Goal: Task Accomplishment & Management: Complete application form

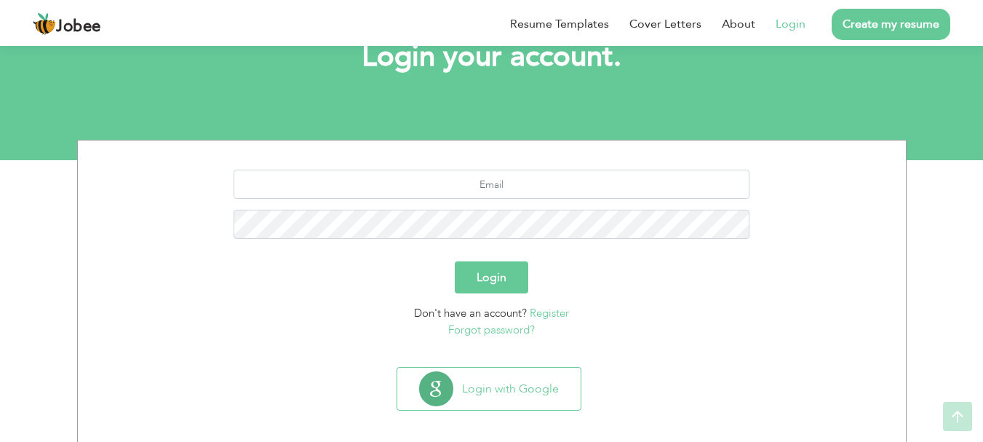
scroll to position [111, 0]
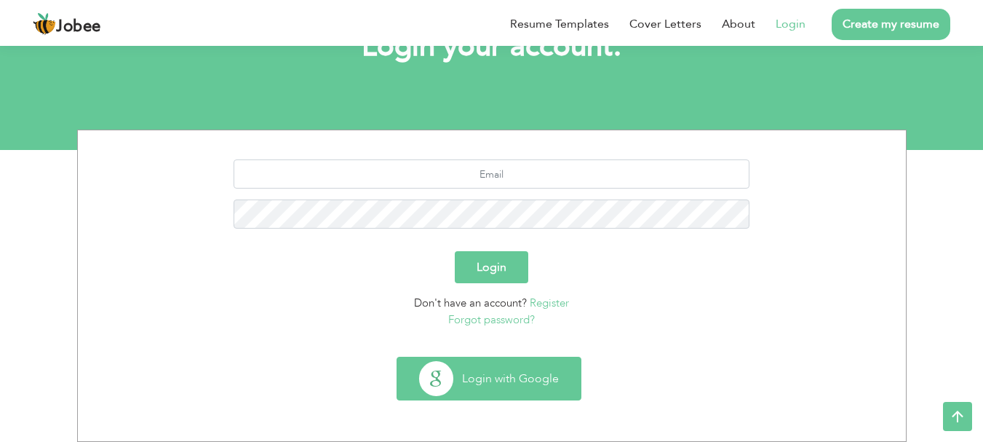
click at [473, 385] on button "Login with Google" at bounding box center [488, 378] width 183 height 42
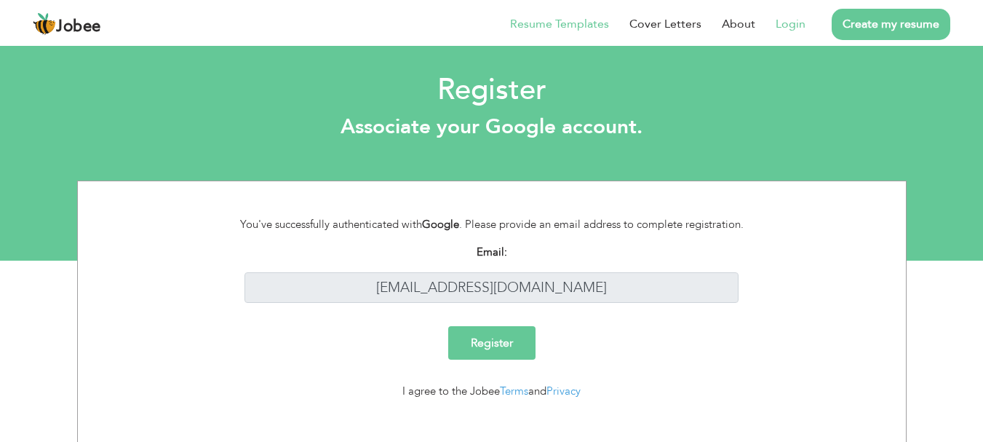
click at [577, 24] on link "Resume Templates" at bounding box center [559, 23] width 99 height 17
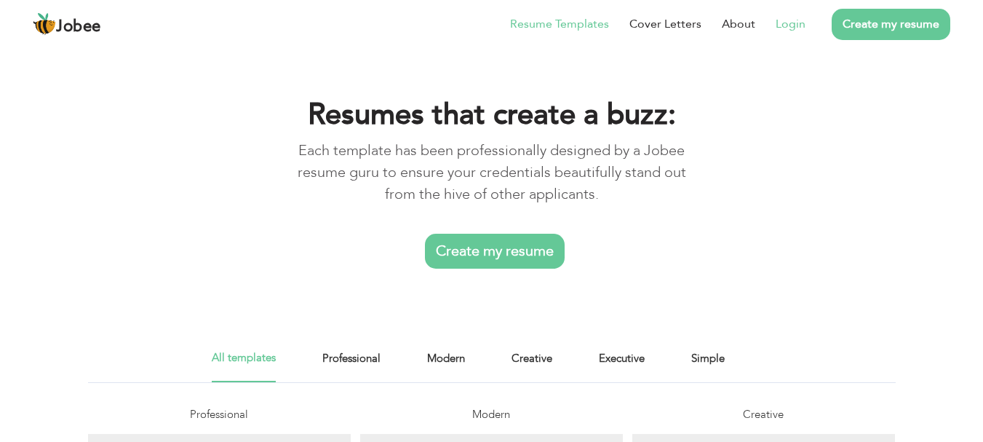
click at [784, 17] on link "Login" at bounding box center [791, 23] width 30 height 17
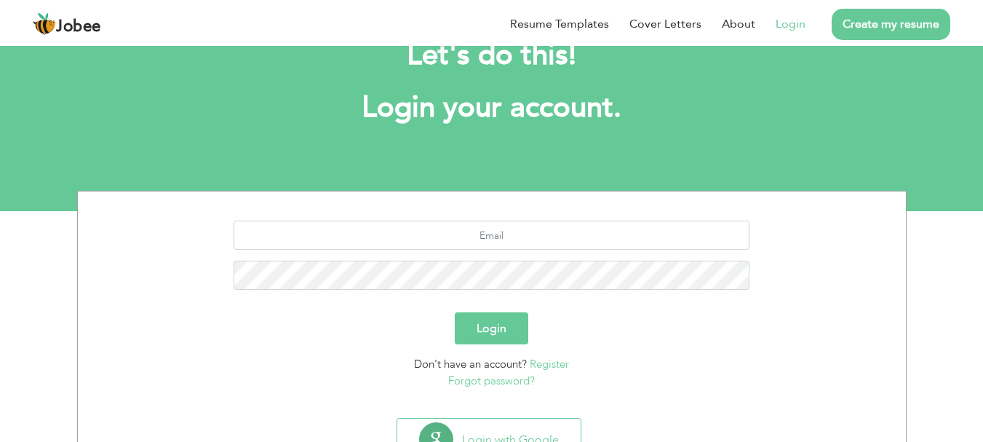
scroll to position [111, 0]
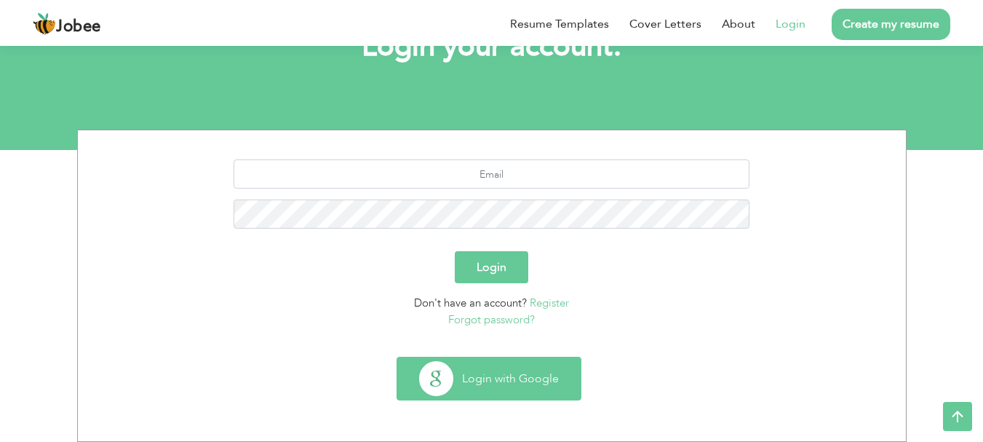
click at [477, 381] on button "Login with Google" at bounding box center [488, 378] width 183 height 42
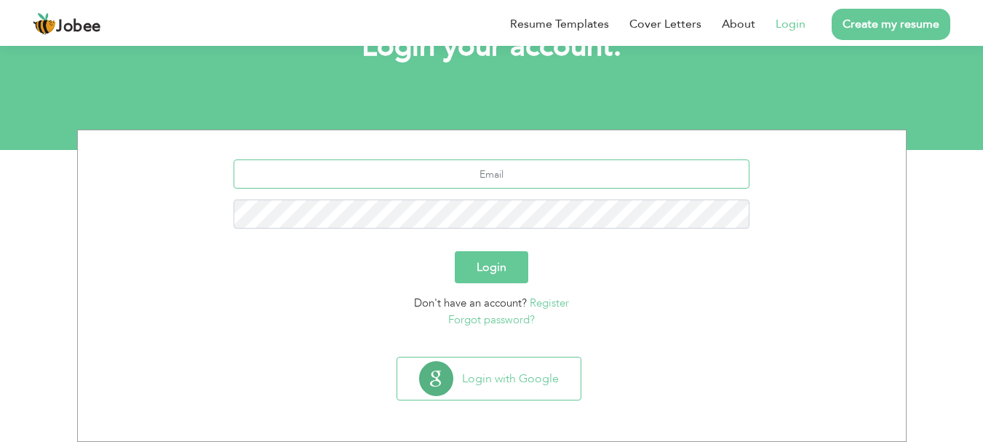
click at [479, 186] on input "text" at bounding box center [492, 173] width 516 height 29
type input "[EMAIL_ADDRESS][DOMAIN_NAME]"
click at [455, 251] on button "Login" at bounding box center [492, 267] width 74 height 32
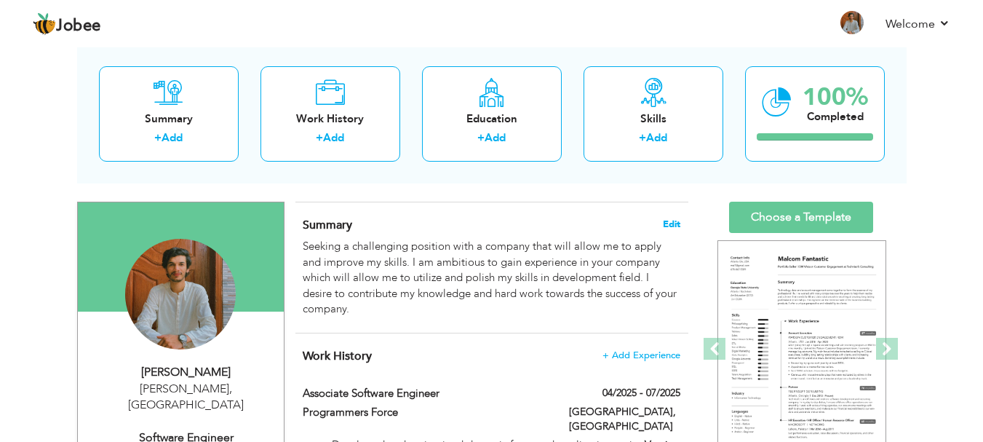
click at [678, 223] on span "Edit" at bounding box center [671, 224] width 17 height 10
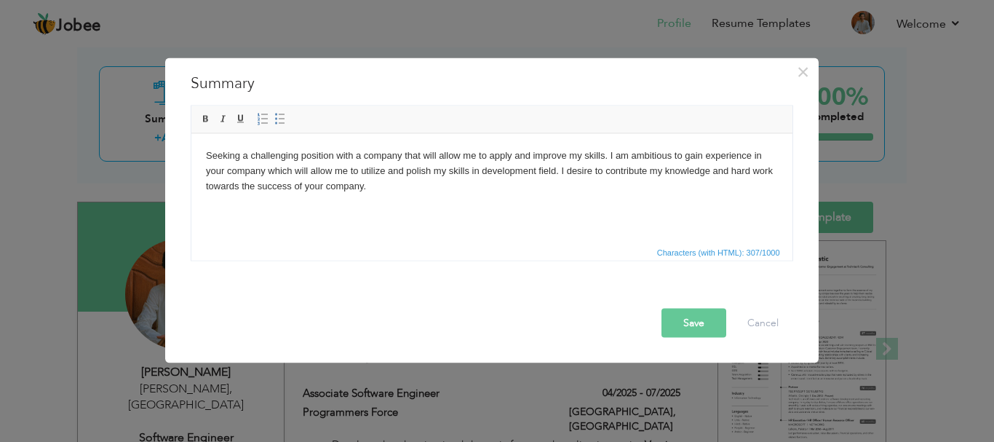
click at [360, 194] on html "Seeking a challenging position with a company that will allow me to apply and i…" at bounding box center [491, 170] width 601 height 74
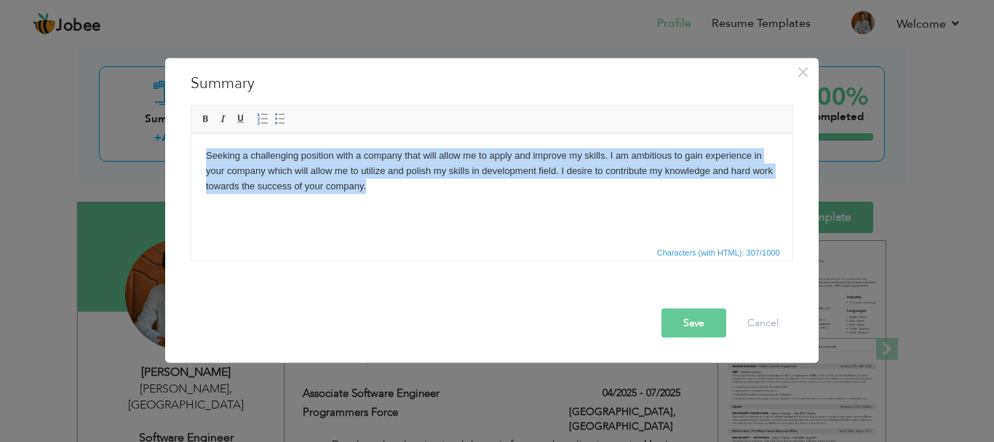
click at [405, 202] on html "Seeking a challenging position with a company that will allow me to apply and i…" at bounding box center [491, 170] width 601 height 74
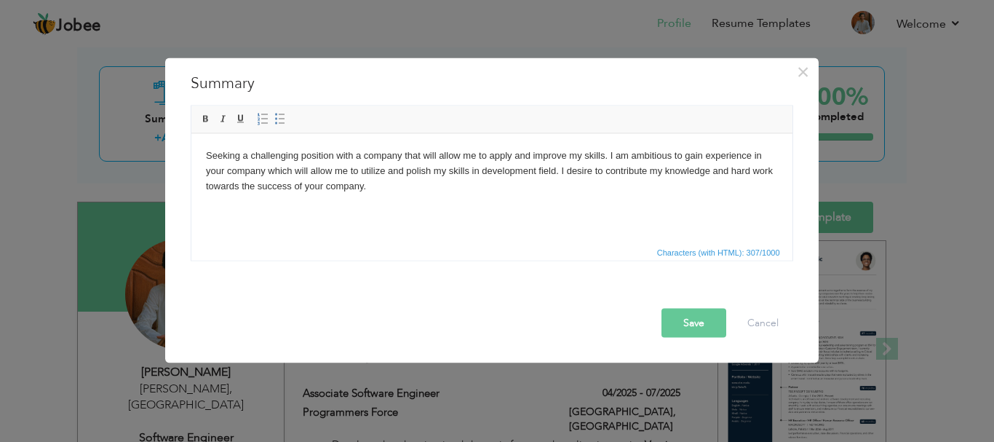
click at [405, 202] on html "Seeking a challenging position with a company that will allow me to apply and i…" at bounding box center [491, 170] width 601 height 74
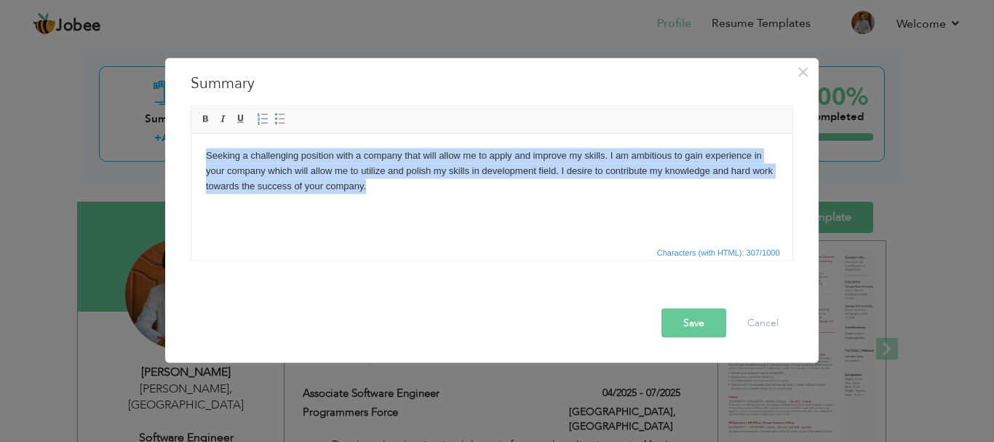
click at [431, 207] on html "Seeking a challenging position with a company that will allow me to apply and i…" at bounding box center [491, 170] width 601 height 74
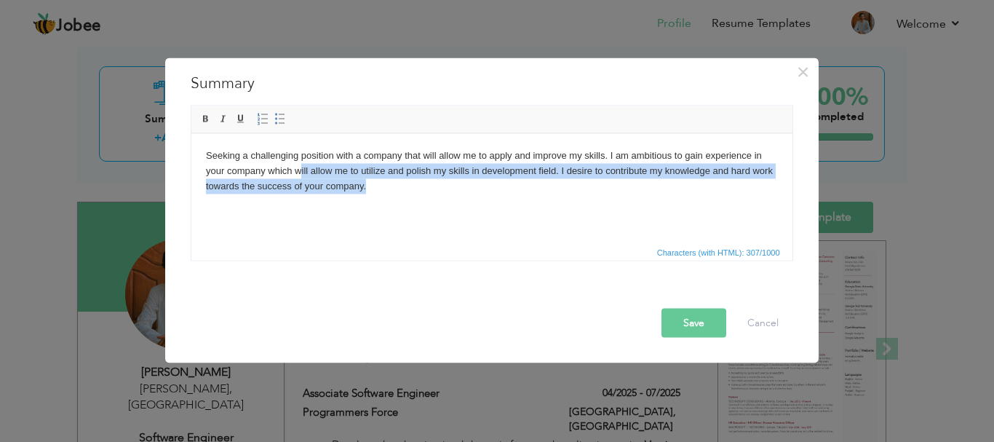
drag, startPoint x: 425, startPoint y: 205, endPoint x: 301, endPoint y: 166, distance: 130.5
click at [301, 166] on html "Seeking a challenging position with a company that will allow me to apply and i…" at bounding box center [491, 170] width 601 height 74
click at [403, 198] on html "Seeking a challenging position with a company that will allow me to apply and i…" at bounding box center [491, 170] width 601 height 74
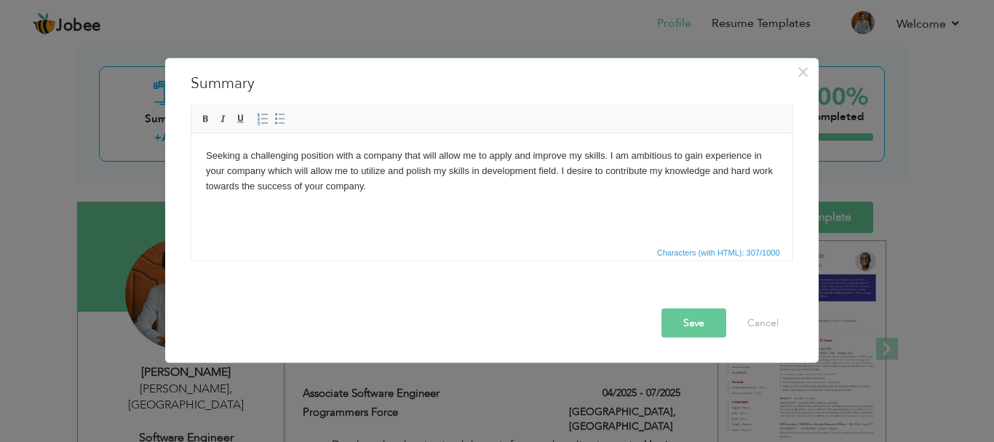
click at [400, 192] on body "Seeking a challenging position with a company that will allow me to apply and i…" at bounding box center [491, 170] width 572 height 45
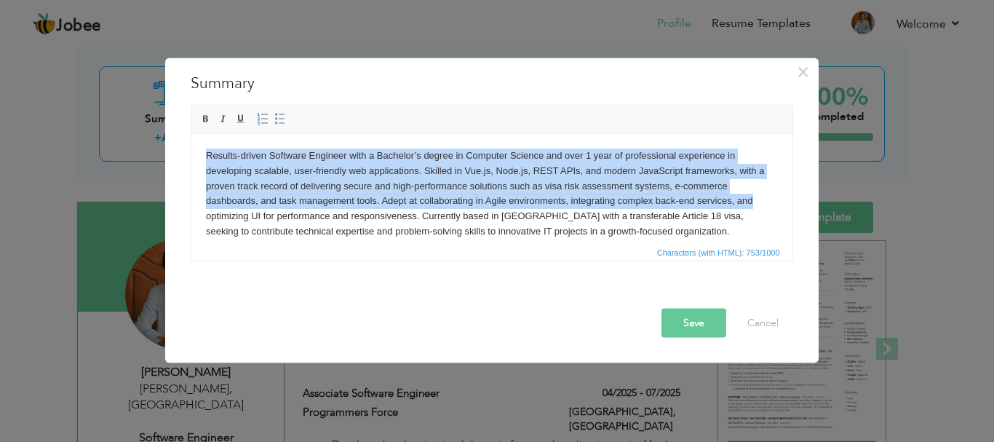
drag, startPoint x: 206, startPoint y: 146, endPoint x: 755, endPoint y: 199, distance: 551.3
click at [755, 199] on body "Results-driven Software Engineer with a Bachelor’s degree in Computer Science a…" at bounding box center [491, 193] width 572 height 91
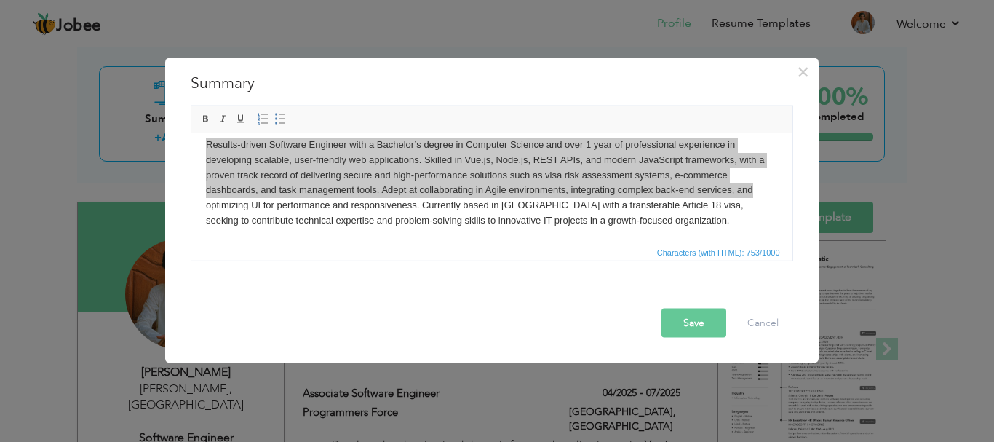
click at [693, 325] on button "Save" at bounding box center [694, 322] width 65 height 29
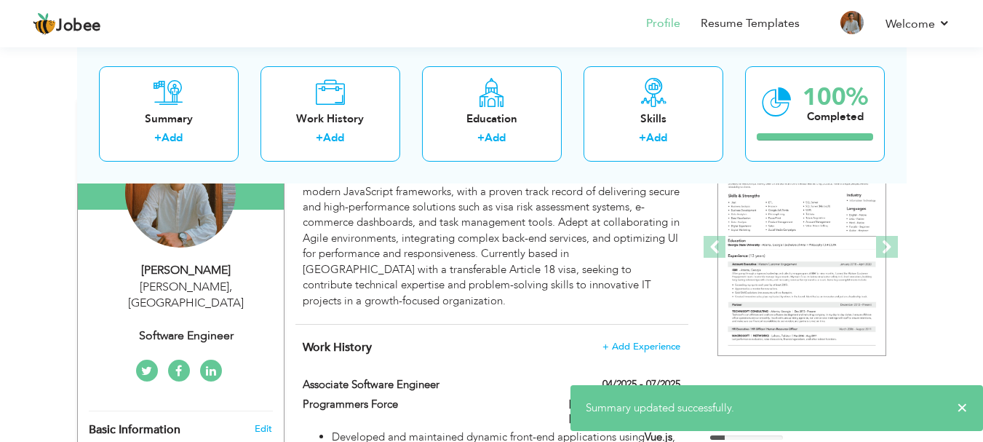
scroll to position [146, 0]
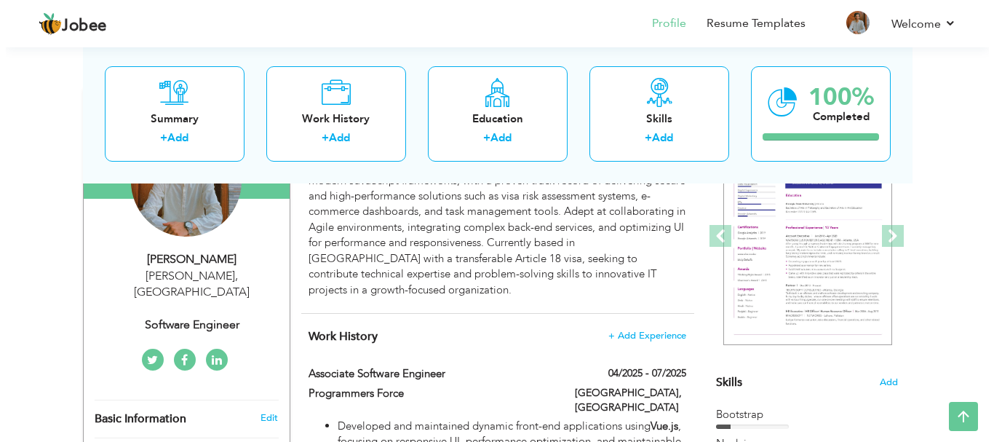
scroll to position [218, 0]
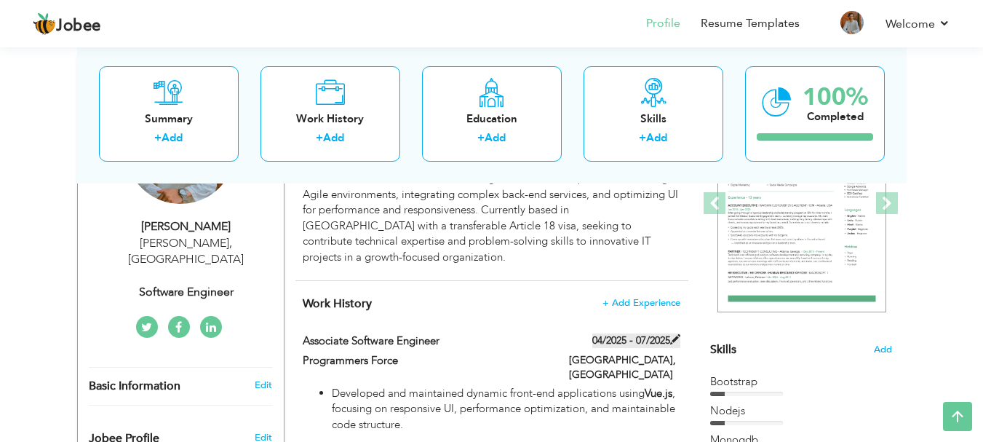
click at [672, 341] on span at bounding box center [675, 339] width 10 height 10
type input "Associate Software Engineer"
type input "Programmers Force"
type input "04/2025"
type input "07/2025"
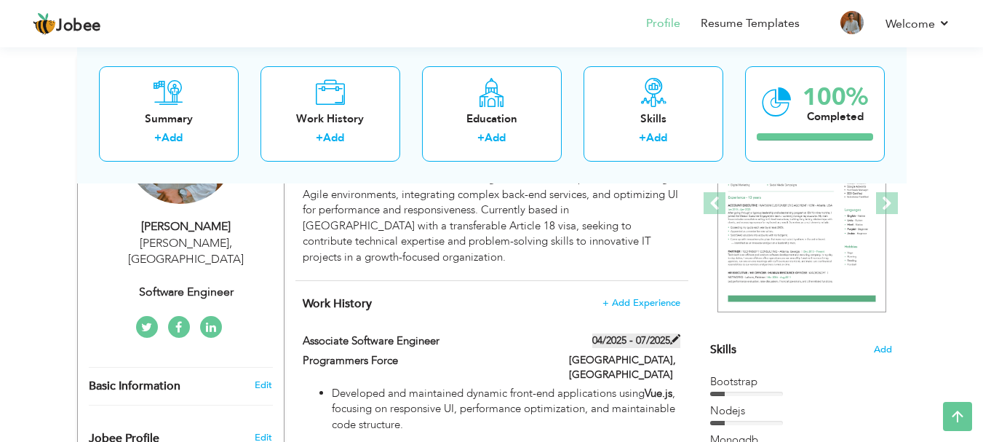
type input "[GEOGRAPHIC_DATA]"
type input "Lahore"
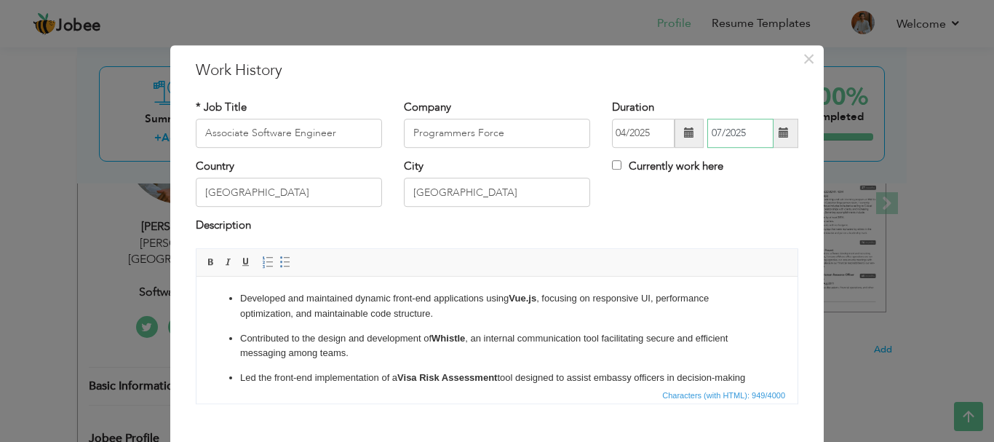
click at [742, 134] on input "07/2025" at bounding box center [740, 133] width 66 height 29
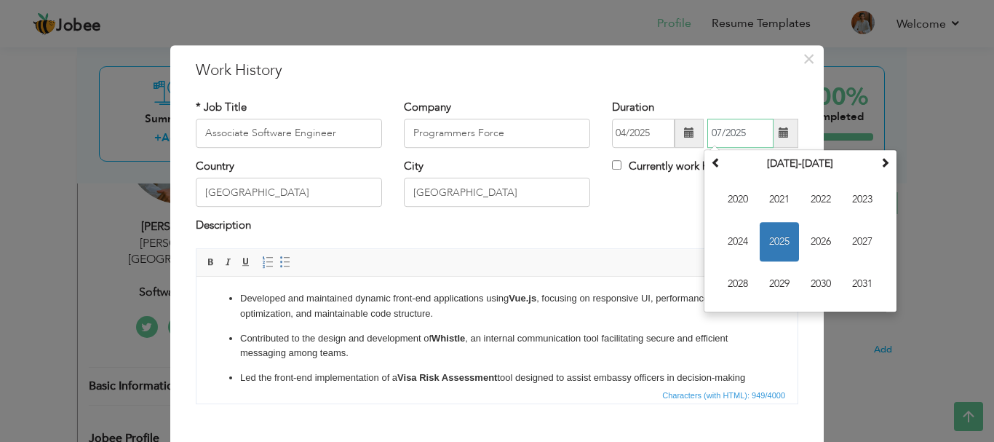
paste input "(Contract – Relocated to Kuwait)"
type input "07/2025"
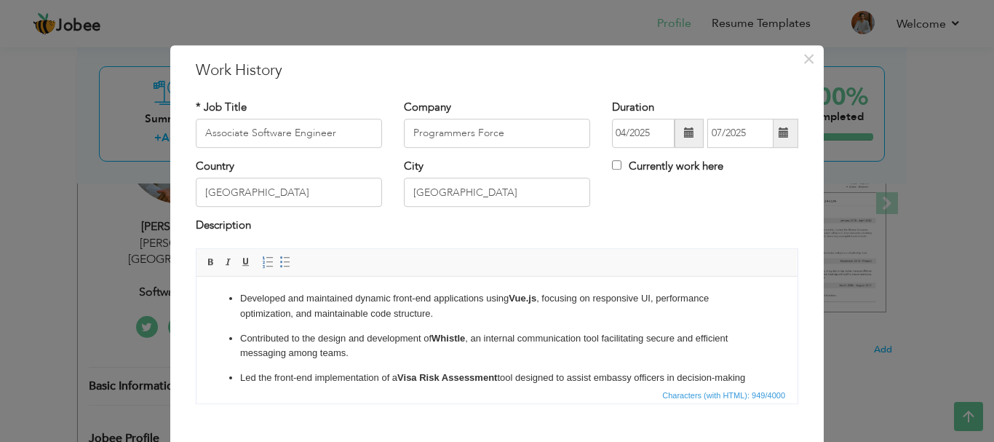
click at [632, 226] on div "Description" at bounding box center [497, 227] width 603 height 19
click at [751, 131] on input "07/2025" at bounding box center [740, 133] width 66 height 29
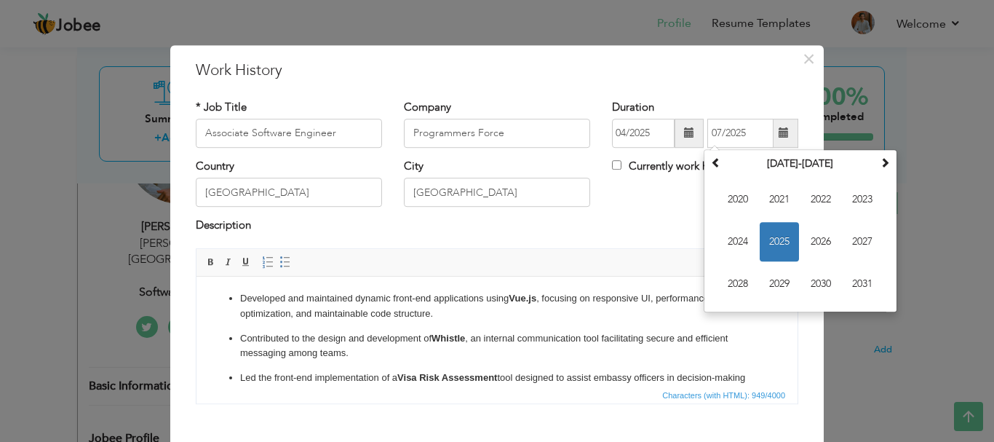
click at [634, 218] on div "Description" at bounding box center [497, 227] width 603 height 19
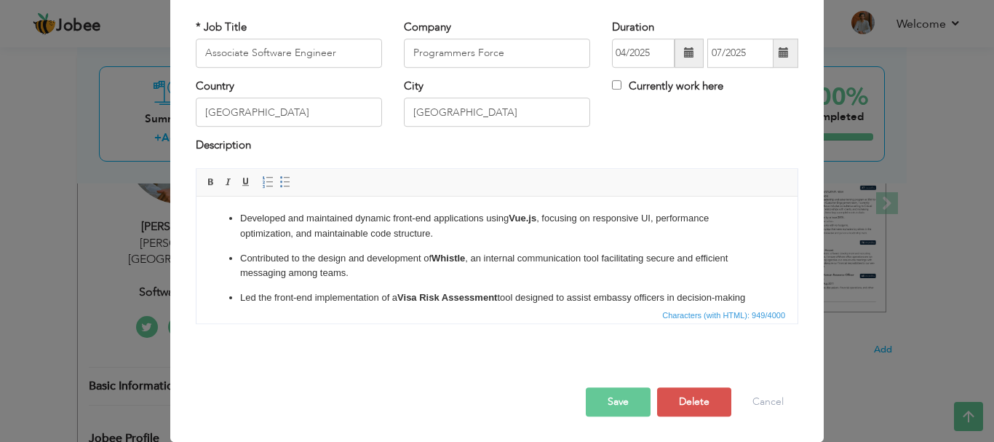
click at [385, 239] on p "Developed and maintained dynamic front-end applications using Vue.js , focusing…" at bounding box center [497, 225] width 514 height 31
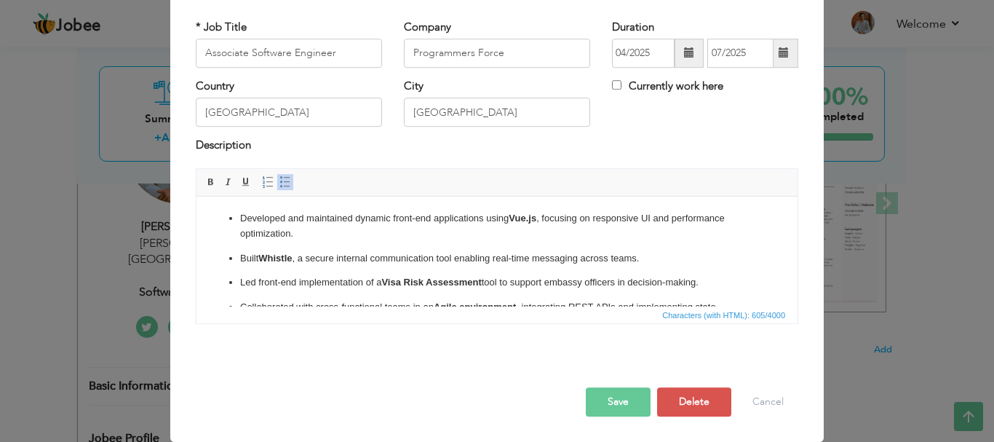
click at [627, 402] on button "Save" at bounding box center [618, 401] width 65 height 29
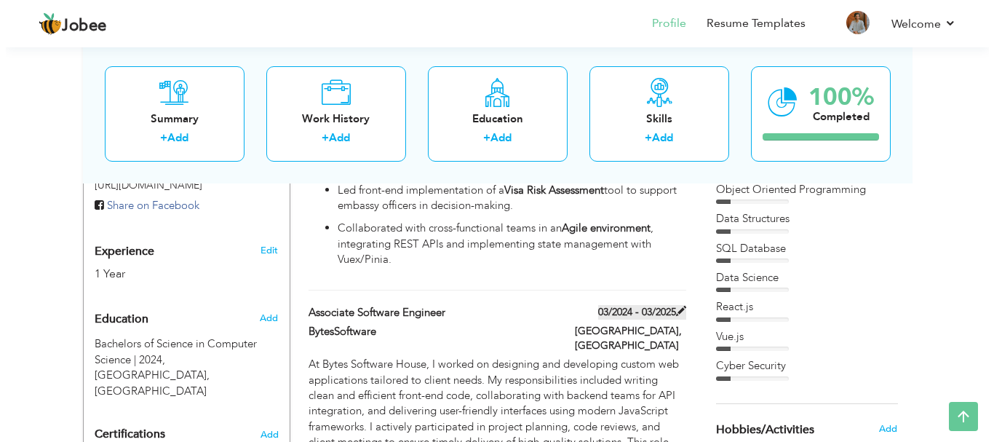
scroll to position [571, 0]
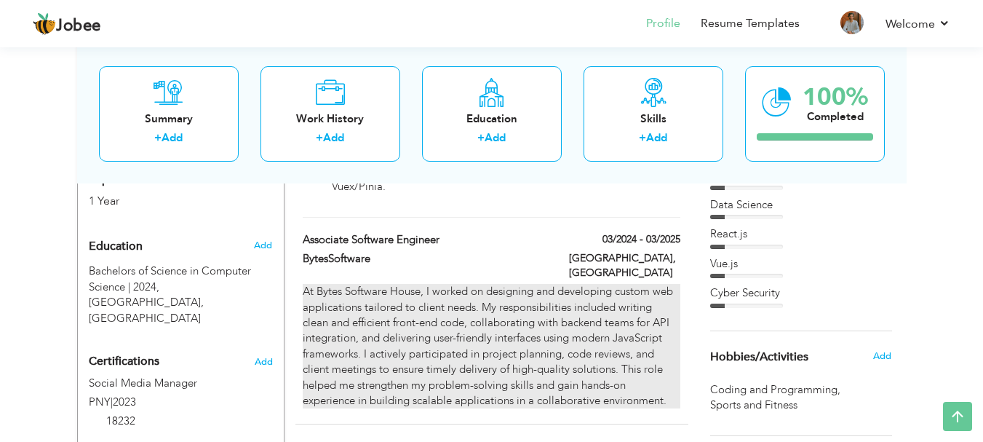
click at [637, 284] on p "At Bytes Software House, I worked on designing and developing custom web applic…" at bounding box center [491, 346] width 377 height 124
type input "BytesSoftware"
type input "03/2024"
type input "03/2025"
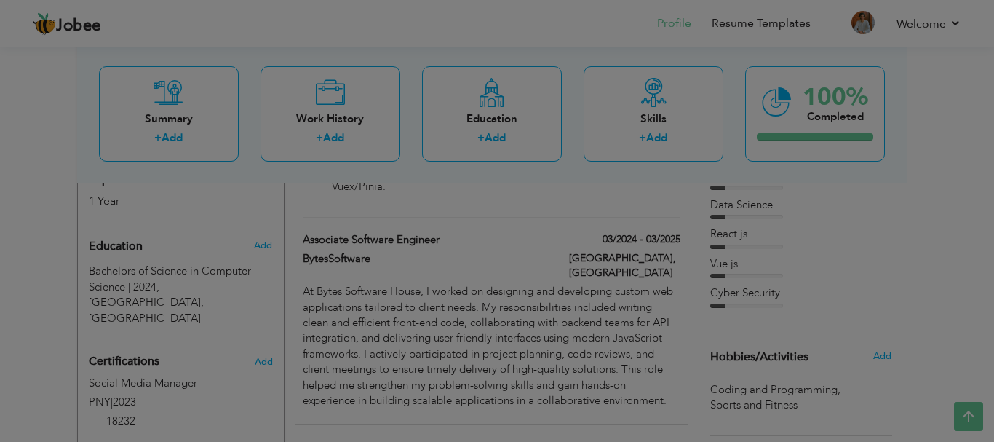
scroll to position [0, 0]
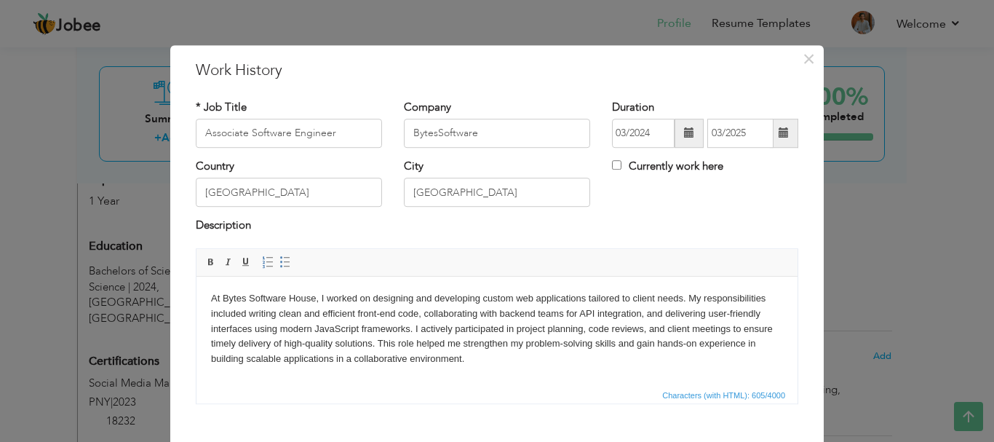
click at [473, 319] on p "At Bytes Software House, I worked on designing and developing custom web applic…" at bounding box center [497, 328] width 572 height 76
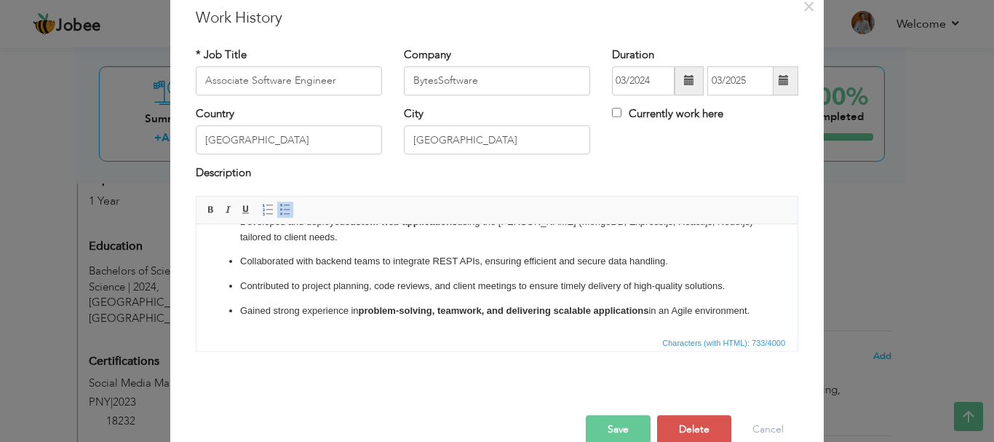
scroll to position [80, 0]
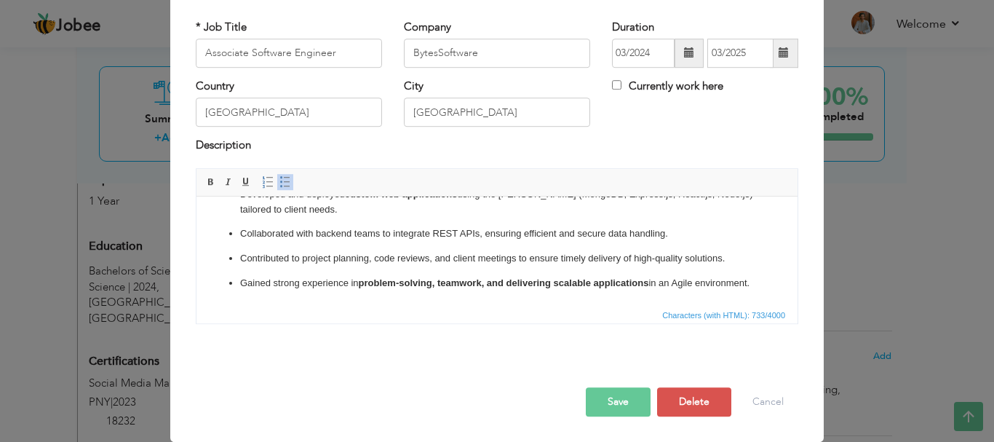
click at [614, 395] on button "Save" at bounding box center [618, 401] width 65 height 29
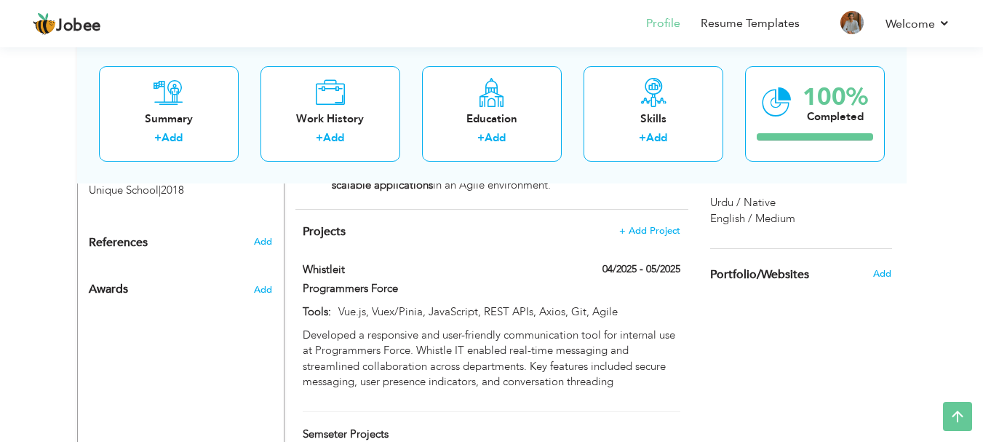
scroll to position [790, 0]
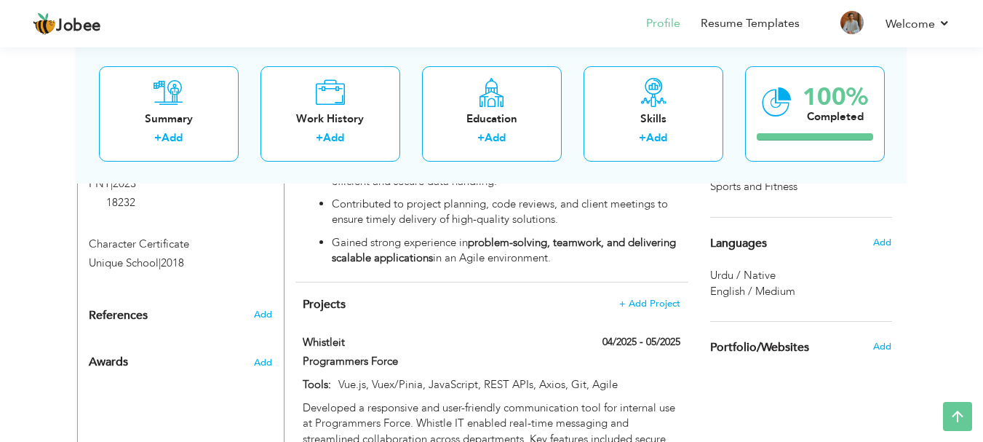
click at [771, 288] on span "English / Medium" at bounding box center [752, 291] width 85 height 15
click at [883, 241] on span "Add" at bounding box center [882, 242] width 19 height 13
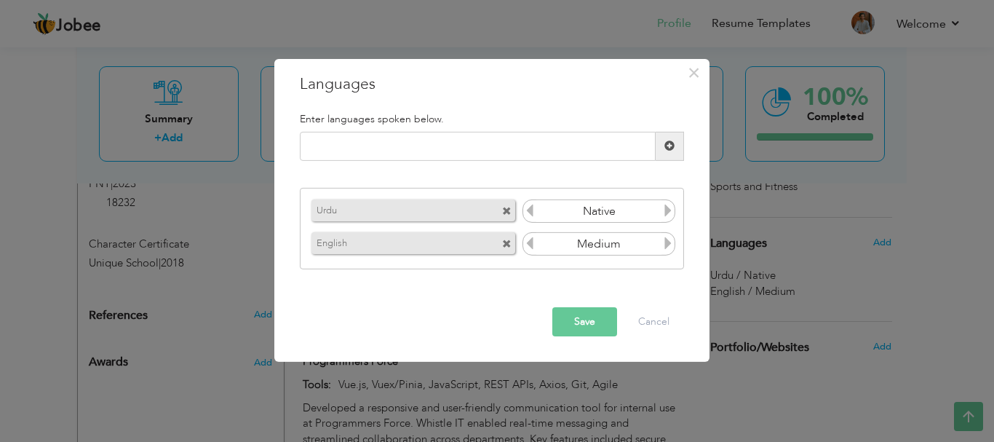
click at [532, 213] on icon at bounding box center [529, 210] width 13 height 13
click at [667, 213] on icon at bounding box center [668, 210] width 13 height 13
click at [667, 212] on icon at bounding box center [668, 210] width 13 height 13
click at [531, 213] on icon at bounding box center [529, 210] width 13 height 13
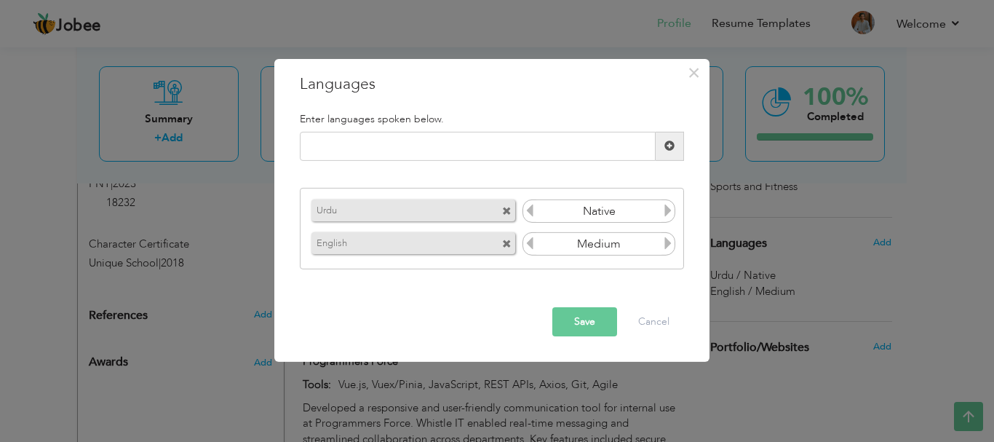
click at [531, 211] on icon at bounding box center [529, 210] width 13 height 13
click at [531, 210] on icon at bounding box center [529, 210] width 13 height 13
click at [669, 209] on icon at bounding box center [668, 210] width 13 height 13
click at [670, 208] on icon at bounding box center [668, 210] width 13 height 13
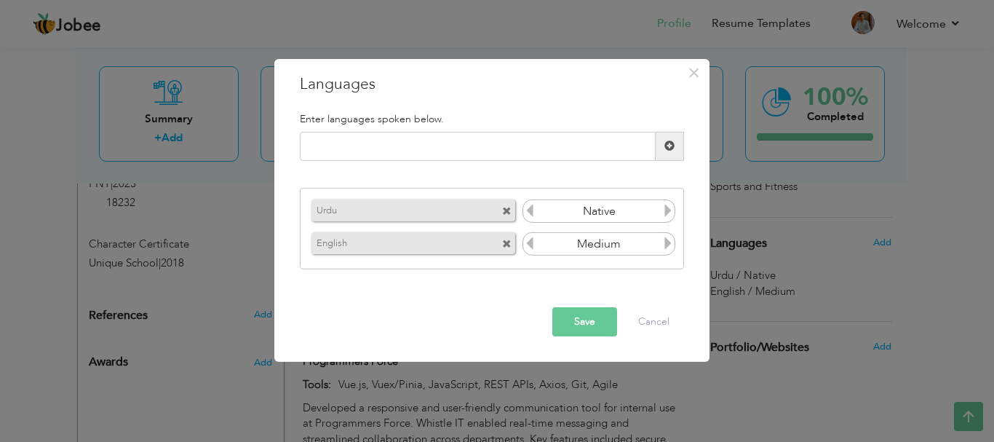
click at [665, 237] on icon at bounding box center [668, 243] width 13 height 13
click at [660, 245] on input "Medium" at bounding box center [599, 244] width 126 height 22
click at [667, 245] on icon at bounding box center [668, 243] width 13 height 13
click at [528, 243] on icon at bounding box center [529, 243] width 13 height 13
click at [670, 239] on icon at bounding box center [668, 243] width 13 height 13
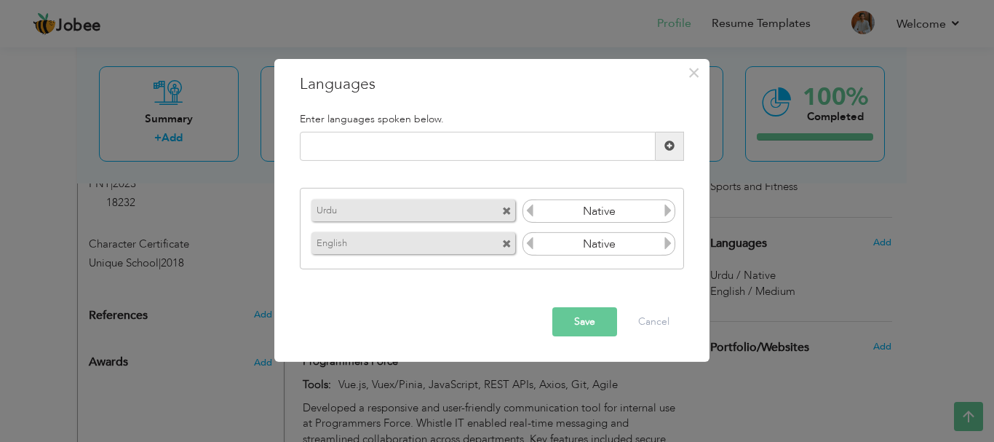
drag, startPoint x: 582, startPoint y: 352, endPoint x: 583, endPoint y: 342, distance: 9.5
click at [582, 349] on div "× Languages Enter languages spoken below. Please enter a valid language. Urdu" at bounding box center [491, 209] width 435 height 303
click at [594, 315] on button "Save" at bounding box center [584, 321] width 65 height 29
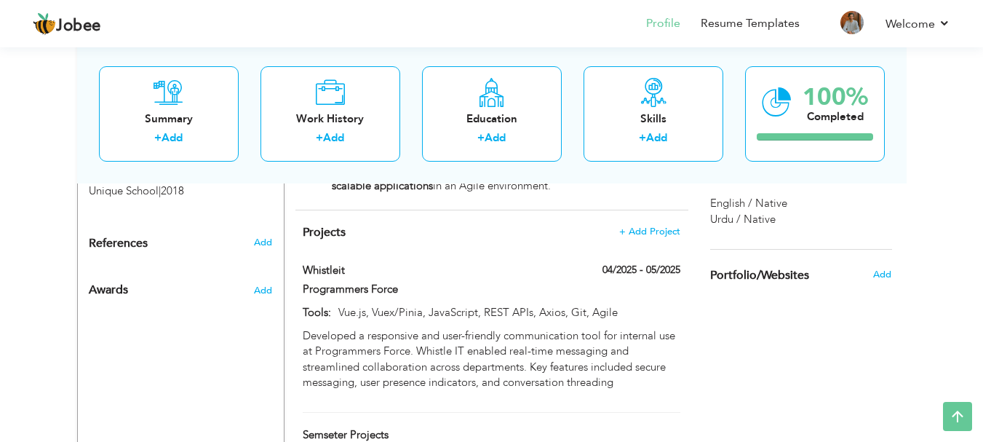
scroll to position [862, 0]
click at [401, 282] on span at bounding box center [403, 287] width 11 height 11
type input "Whistleit"
type input "Programmers Force"
type input "04/2025"
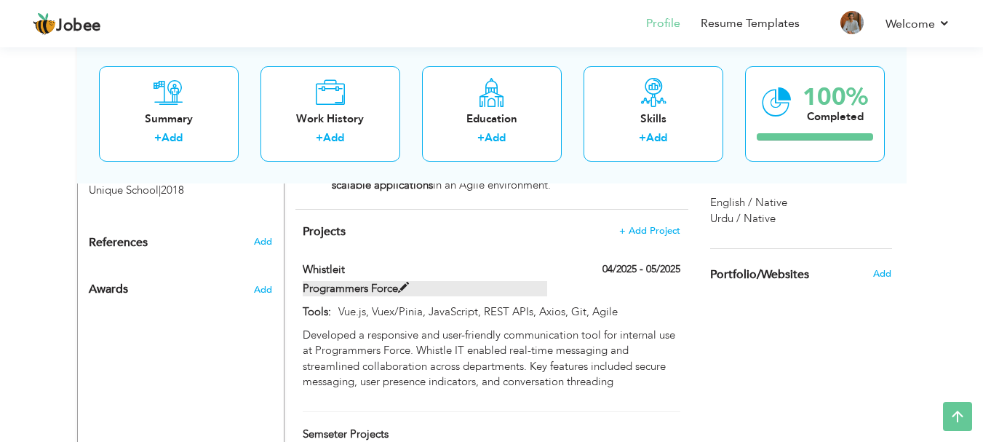
type input "05/2025"
type input "Vue.js, Vuex/Pinia, JavaScript, REST APIs, Axios, Git, Agile"
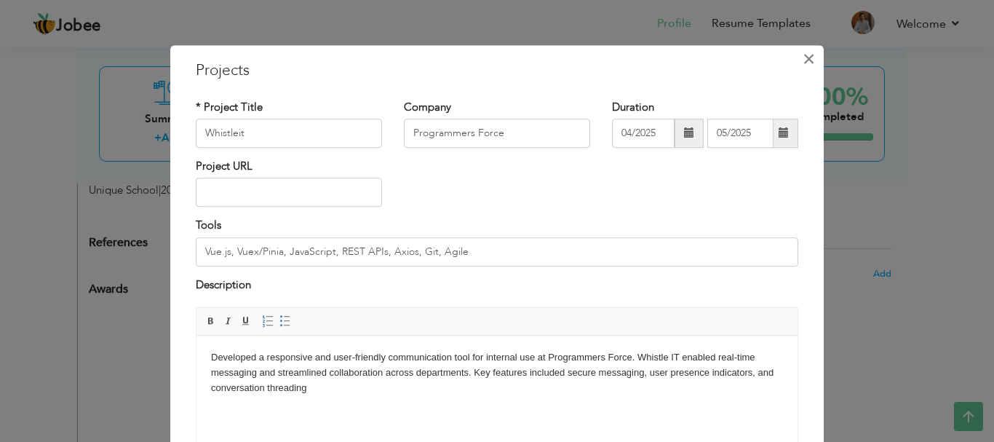
click at [803, 59] on span "×" at bounding box center [809, 59] width 12 height 26
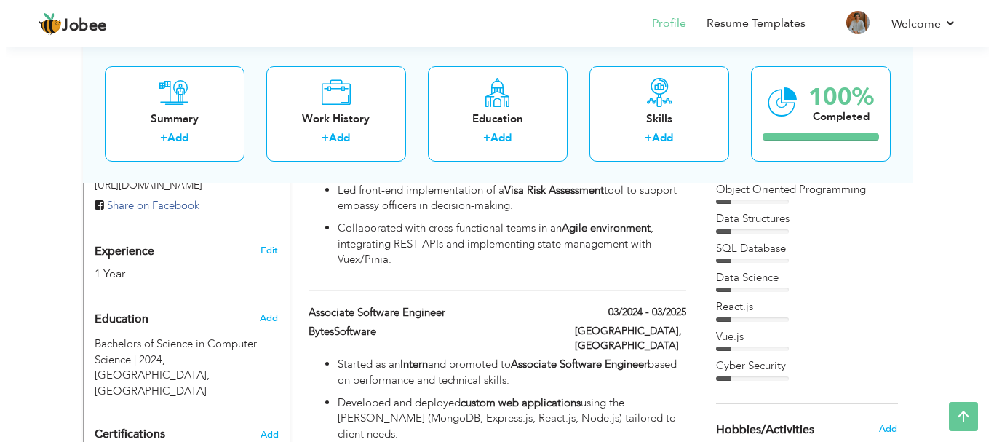
scroll to position [280, 0]
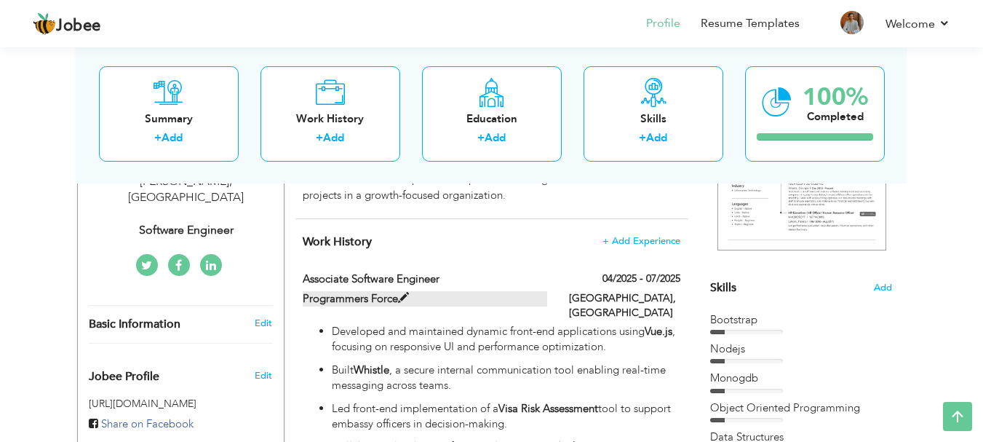
click at [405, 298] on span at bounding box center [403, 298] width 11 height 11
type input "Programmers Force"
type input "04/2025"
type input "07/2025"
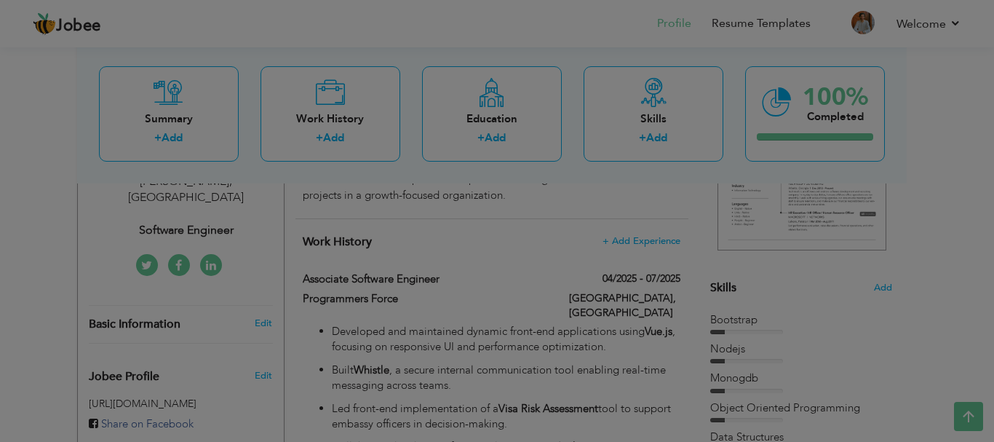
scroll to position [0, 0]
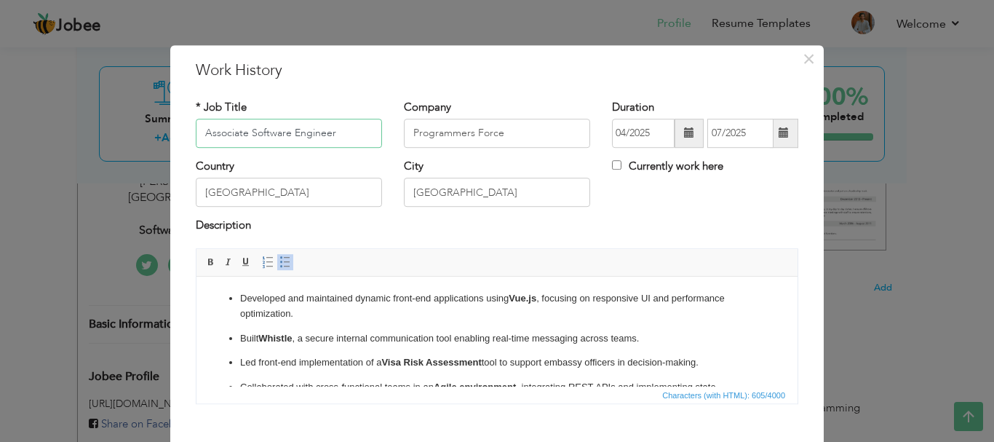
paste input "(Contract – Relocated to Kuwait)"
type input "Associate Software Engineer (Contract – Relocated to [GEOGRAPHIC_DATA])"
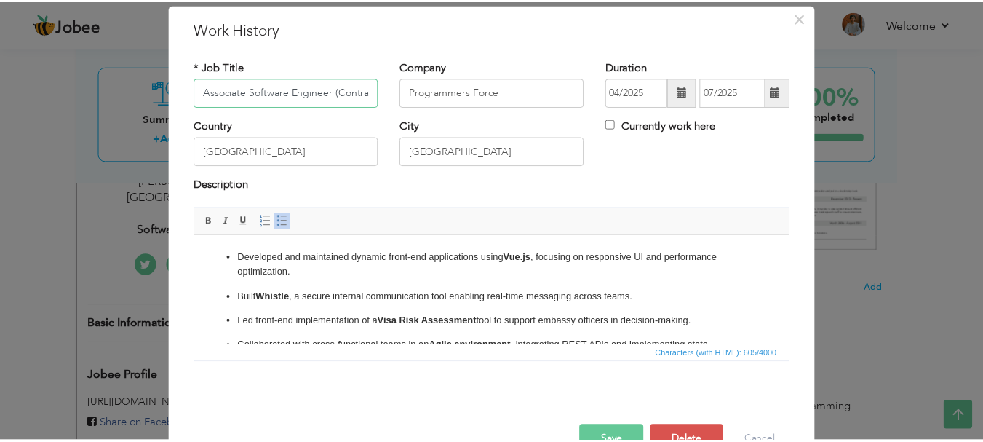
scroll to position [80, 0]
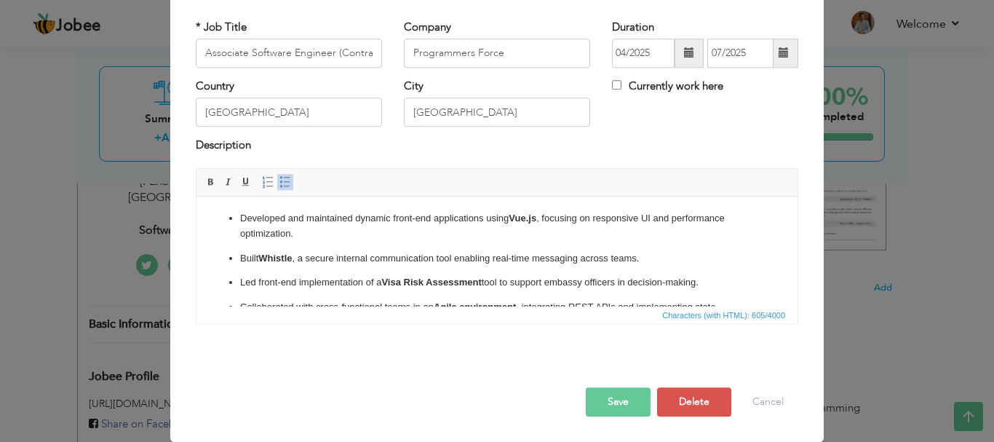
click at [619, 400] on button "Save" at bounding box center [618, 401] width 65 height 29
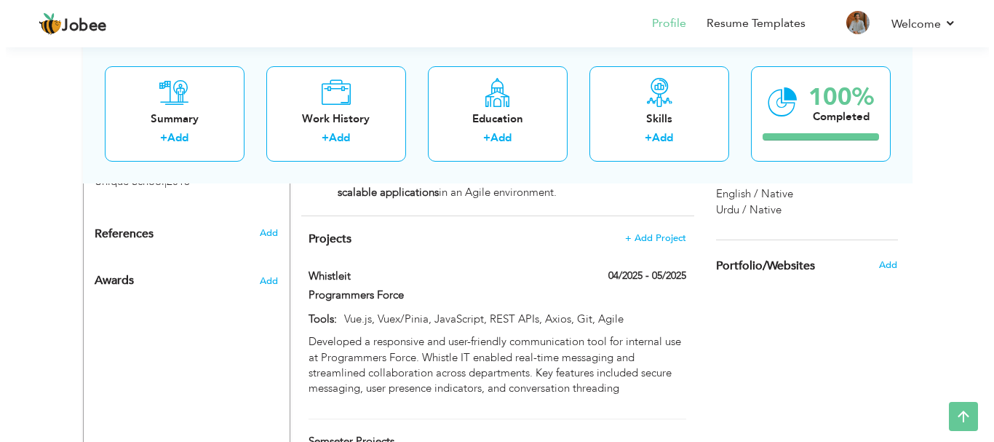
scroll to position [873, 0]
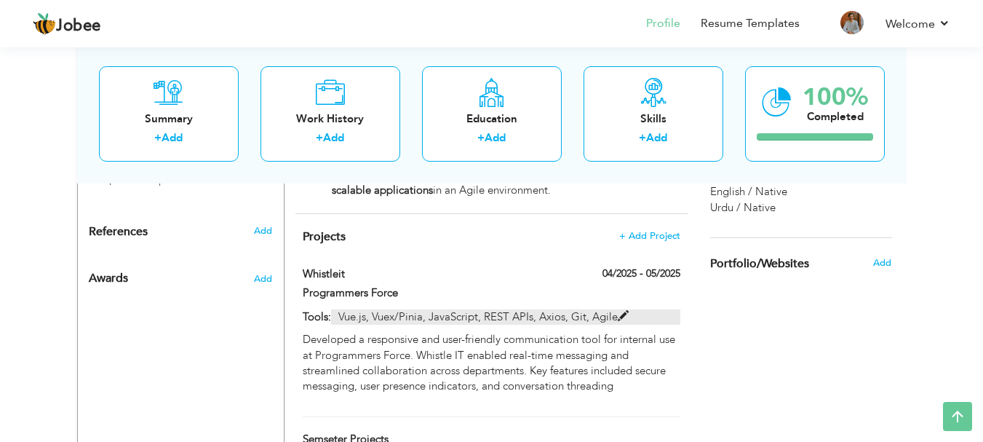
click at [622, 311] on span at bounding box center [623, 316] width 11 height 11
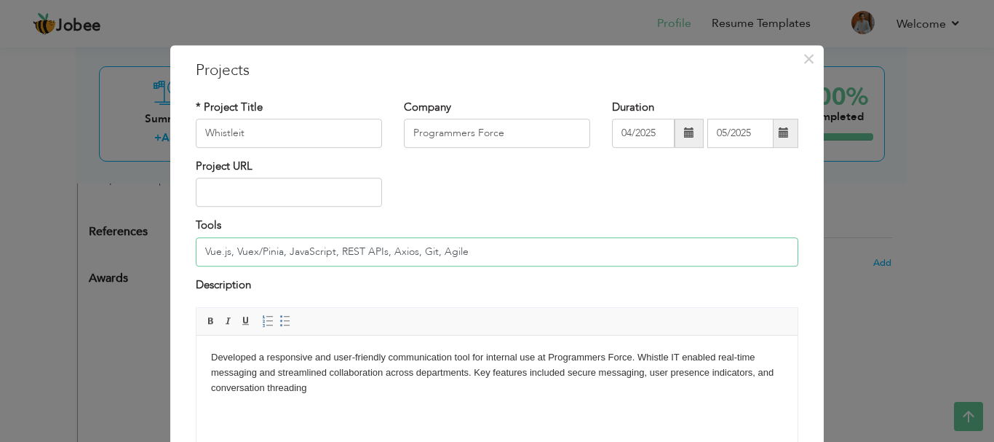
click at [474, 245] on input "Vue.js, Vuex/Pinia, JavaScript, REST APIs, Axios, Git, Agile" at bounding box center [497, 251] width 603 height 29
paste input "Secure internal communication tool with real-time messaging, presence indicator…"
click at [413, 259] on input "Secure internal communication tool with real-time messaging, presence indicator…" at bounding box center [497, 251] width 603 height 29
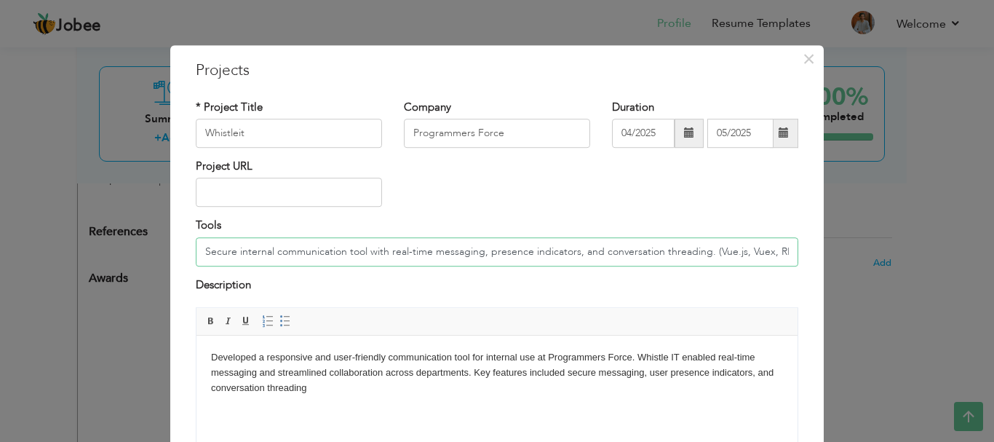
type input "Secure internal communication tool with real-time messaging, presence indicator…"
click at [443, 392] on html "Developed a responsive and user-friendly communication tool for internal use at…" at bounding box center [497, 373] width 601 height 74
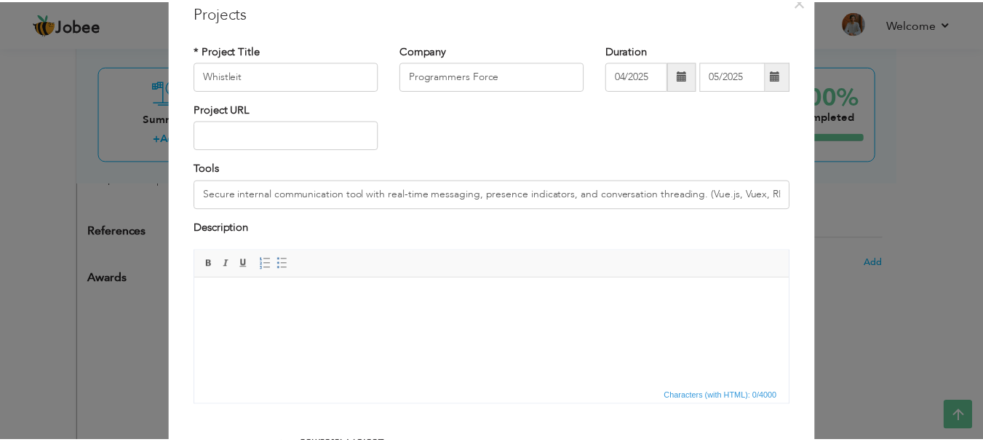
scroll to position [139, 0]
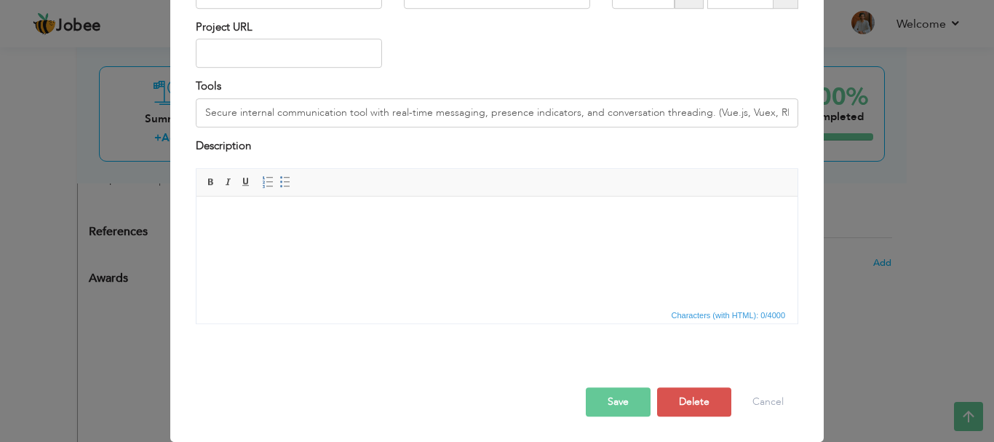
click at [627, 393] on button "Save" at bounding box center [618, 401] width 65 height 29
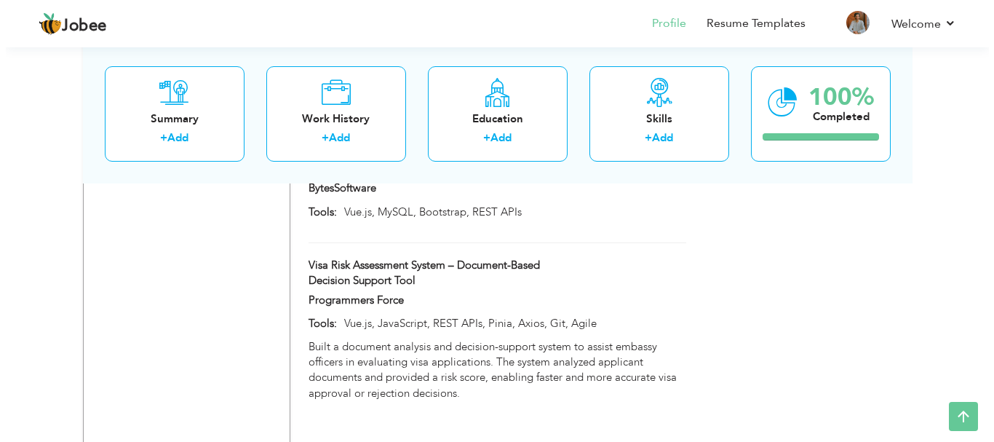
scroll to position [1555, 0]
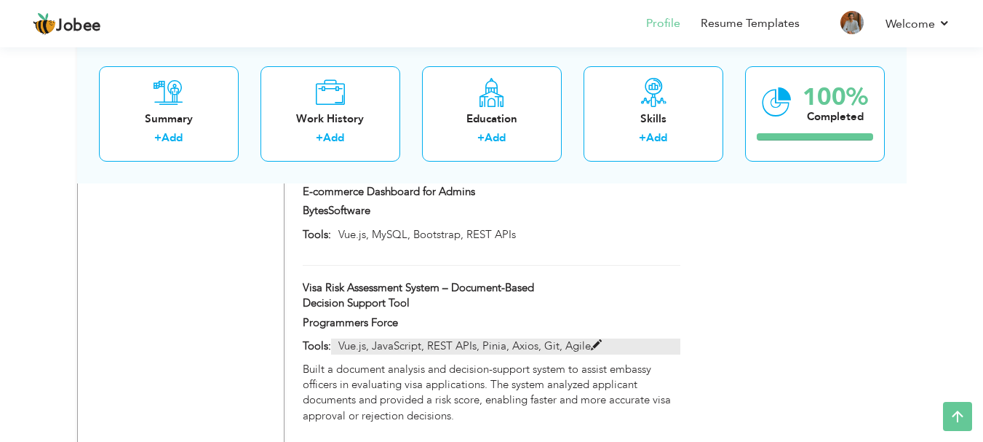
click at [588, 338] on p "Vue.js, JavaScript, REST APIs, Pinia, Axios, Git, Agile" at bounding box center [505, 345] width 349 height 15
type input "Visa Risk Assessment System – Document-Based Decision Support Tool"
type input "Vue.js, JavaScript, REST APIs, Pinia, Axios, Git, Agile"
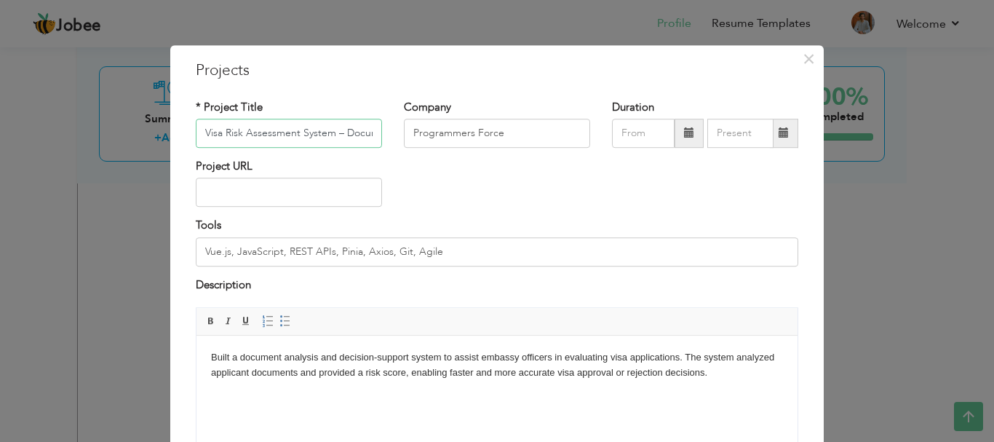
scroll to position [0, 154]
click at [414, 370] on p "Built a document analysis and decision-support system to assist embassy officer…" at bounding box center [497, 365] width 572 height 31
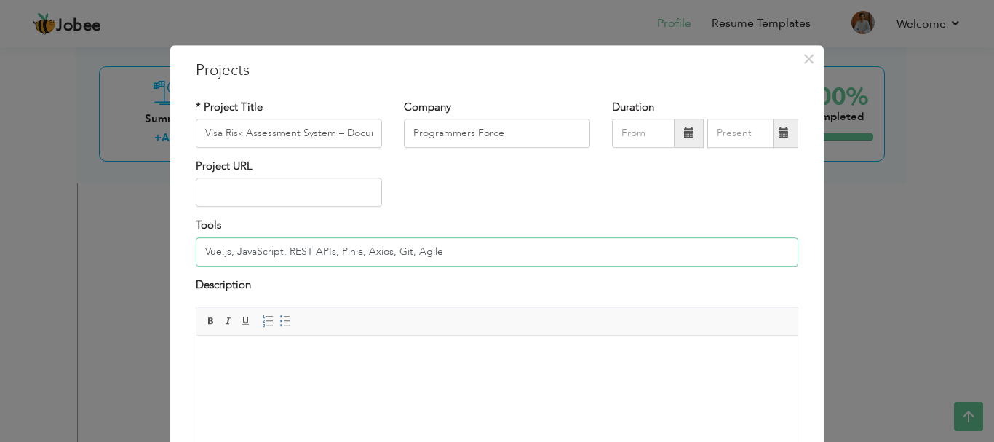
click at [482, 253] on input "Vue.js, JavaScript, REST APIs, Pinia, Axios, Git, Agile" at bounding box center [497, 251] width 603 height 29
paste input "isa Risk Assessment System (Programmers Force) – Document-based decision suppor…"
type input "Visa Risk Assessment System (Programmers Force) – Document-based decision suppo…"
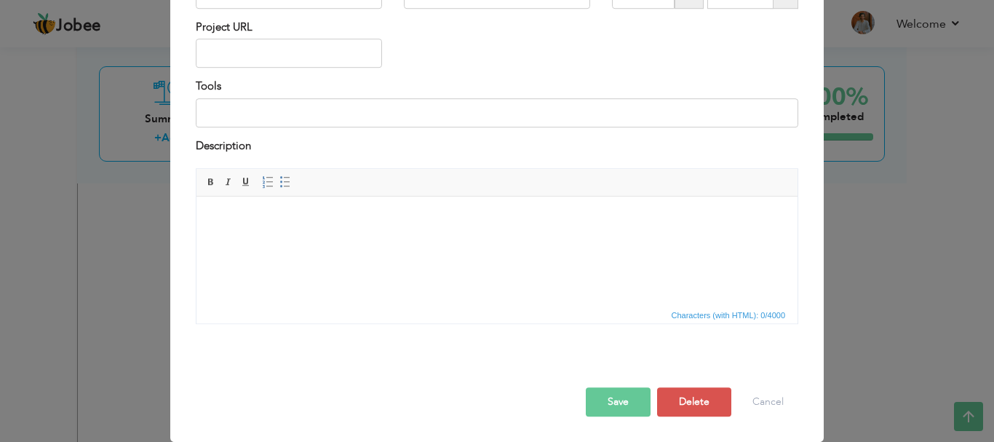
click at [541, 233] on html at bounding box center [497, 219] width 601 height 44
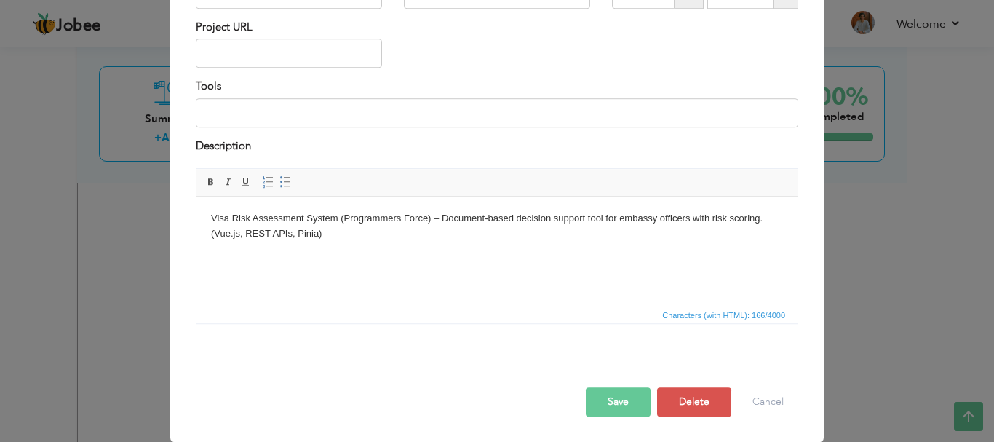
click at [610, 399] on button "Save" at bounding box center [618, 401] width 65 height 29
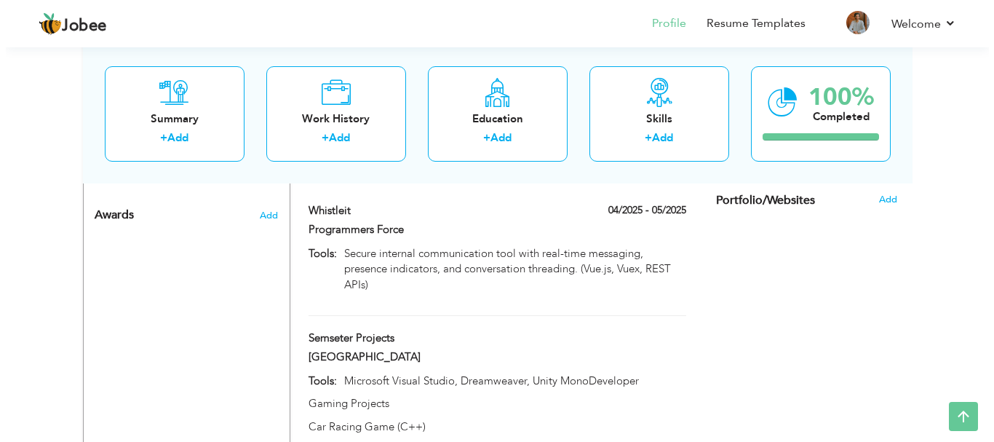
scroll to position [900, 0]
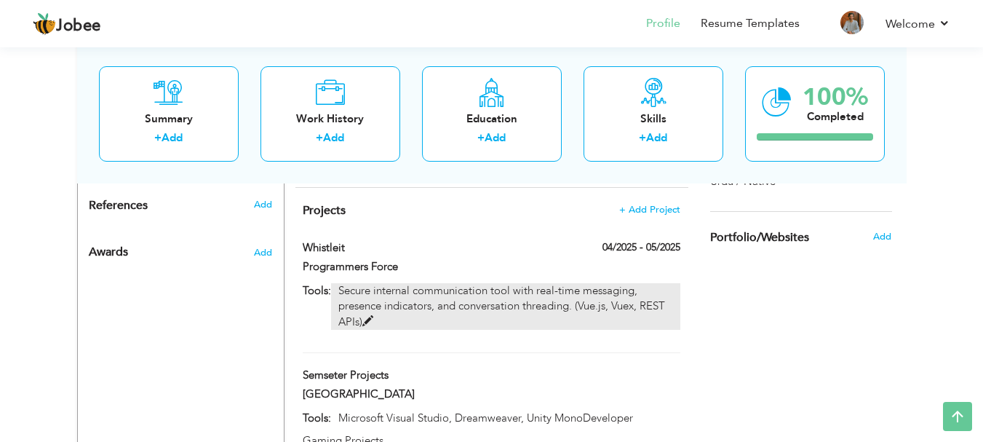
click at [373, 283] on p "Secure internal communication tool with real-time messaging, presence indicator…" at bounding box center [505, 306] width 349 height 47
type input "Whistleit"
type input "04/2025"
type input "05/2025"
type input "Secure internal communication tool with real-time messaging, presence indicator…"
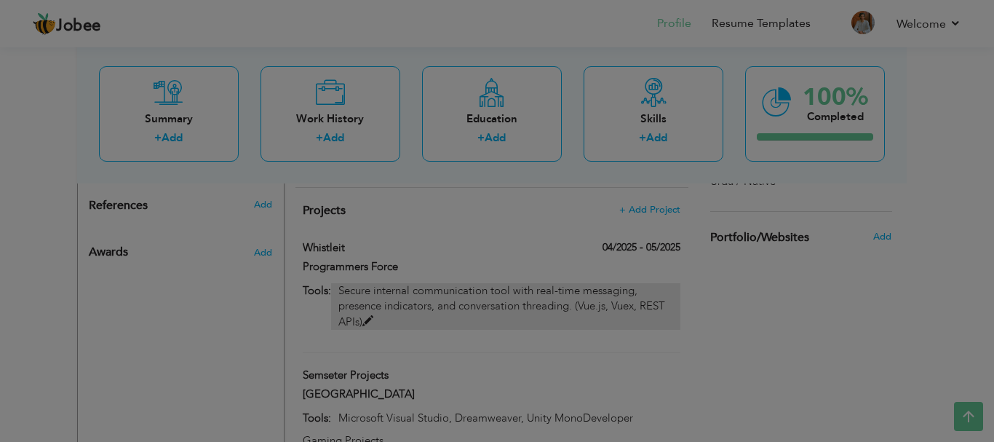
scroll to position [0, 0]
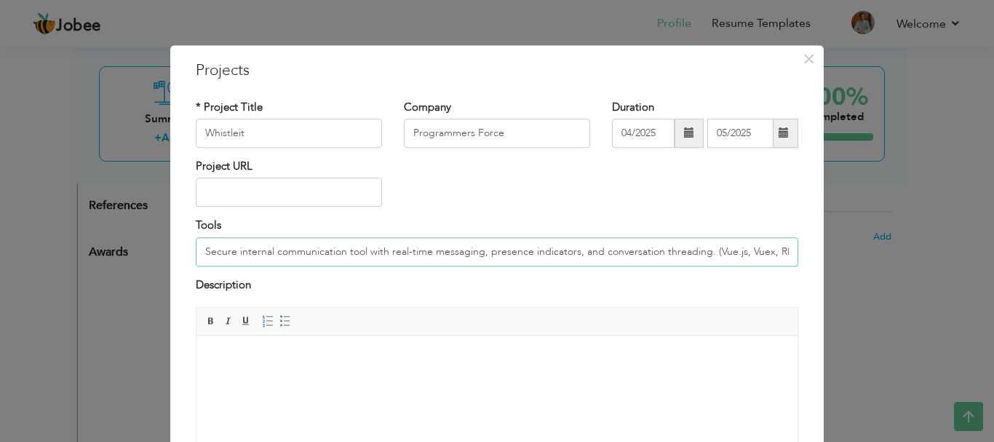
click at [429, 249] on input "Secure internal communication tool with real-time messaging, presence indicator…" at bounding box center [497, 251] width 603 height 29
click at [382, 352] on body at bounding box center [497, 357] width 572 height 15
paste body
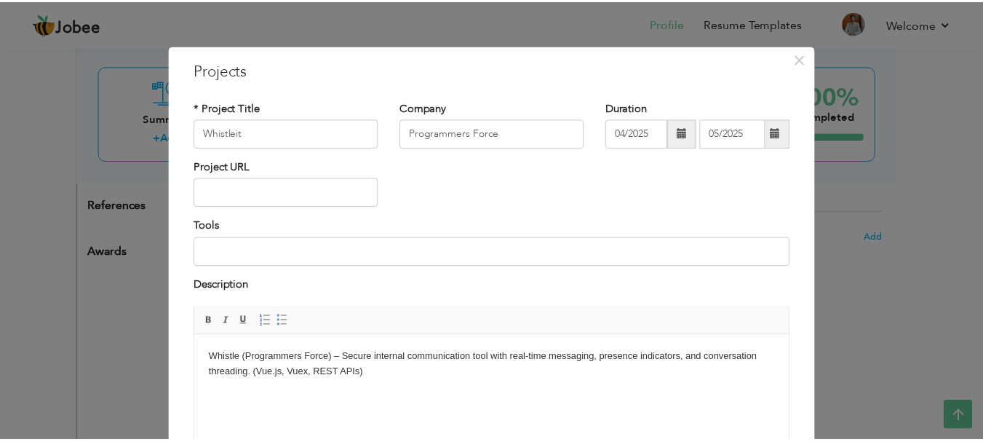
scroll to position [139, 0]
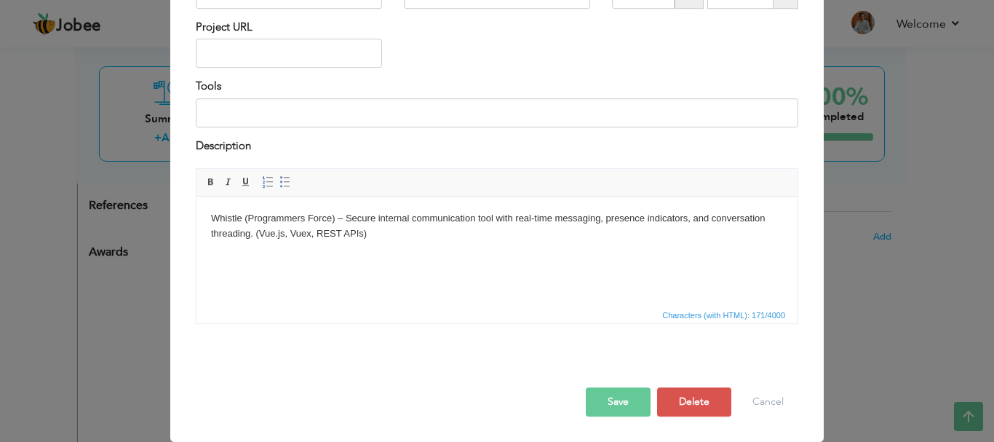
click at [612, 402] on button "Save" at bounding box center [618, 401] width 65 height 29
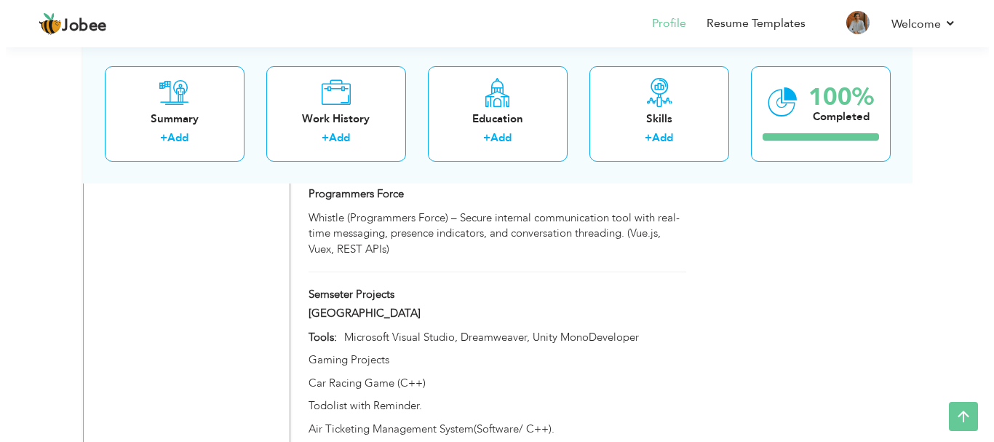
scroll to position [900, 0]
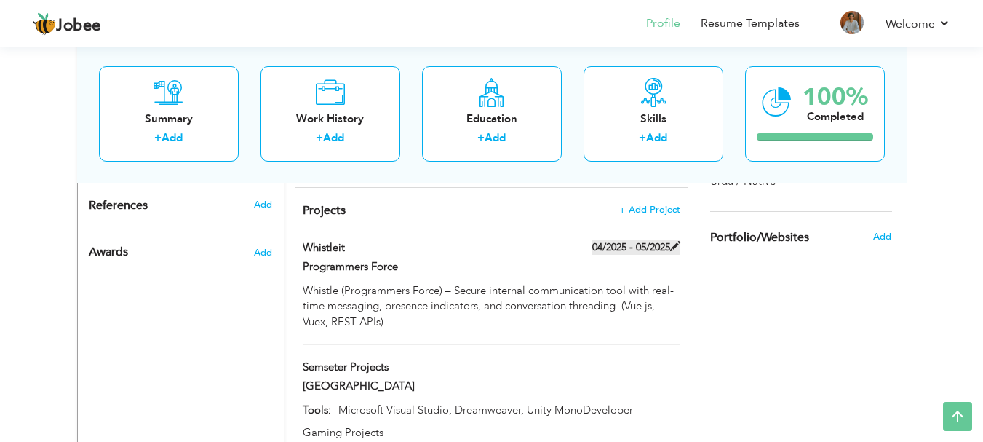
click at [670, 241] on span at bounding box center [675, 246] width 10 height 10
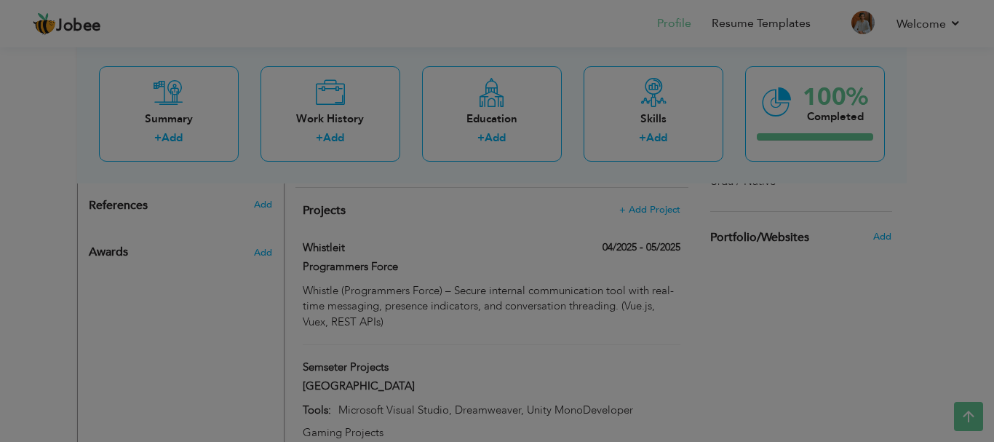
scroll to position [0, 0]
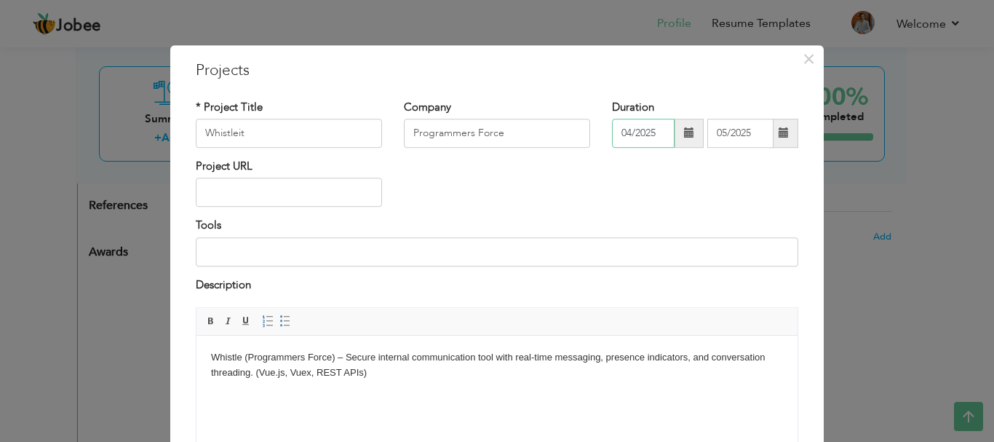
click at [653, 140] on input "04/2025" at bounding box center [643, 133] width 63 height 29
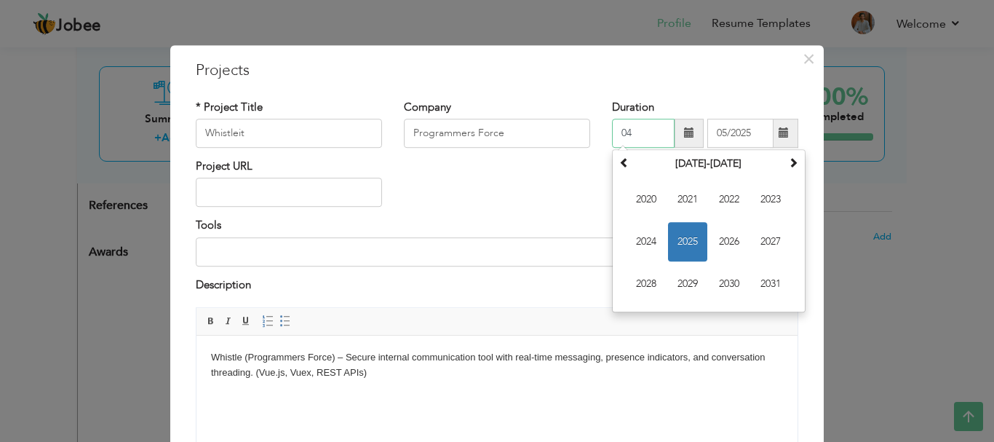
type input "0"
click at [746, 132] on input "05/2025" at bounding box center [740, 133] width 66 height 29
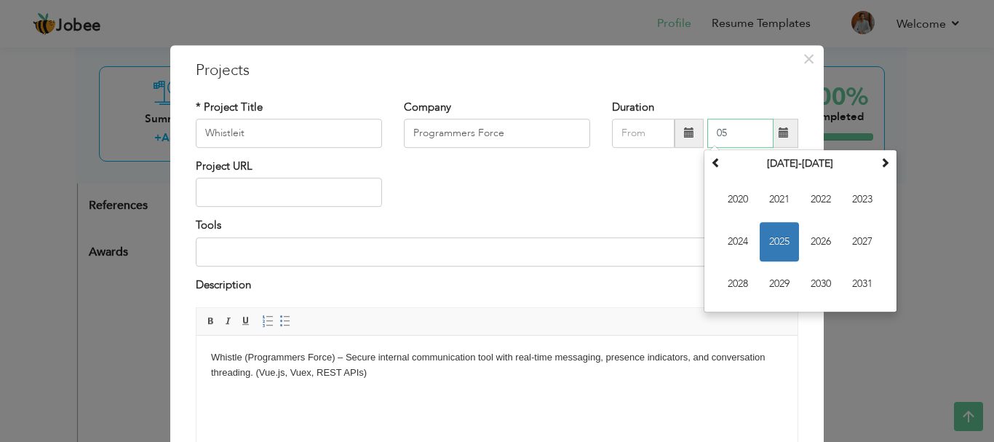
type input "0"
click at [690, 89] on div "* Project Title Whistleit Company Programmers Force Duration 1" at bounding box center [497, 287] width 624 height 397
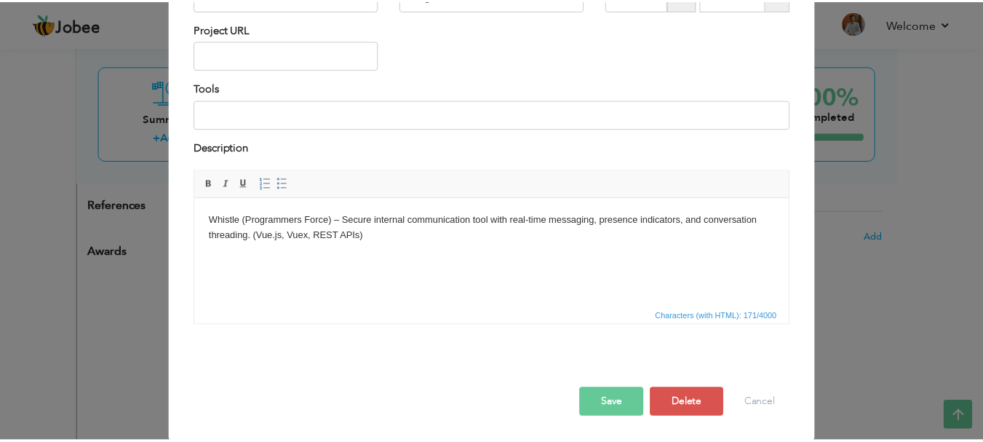
scroll to position [139, 0]
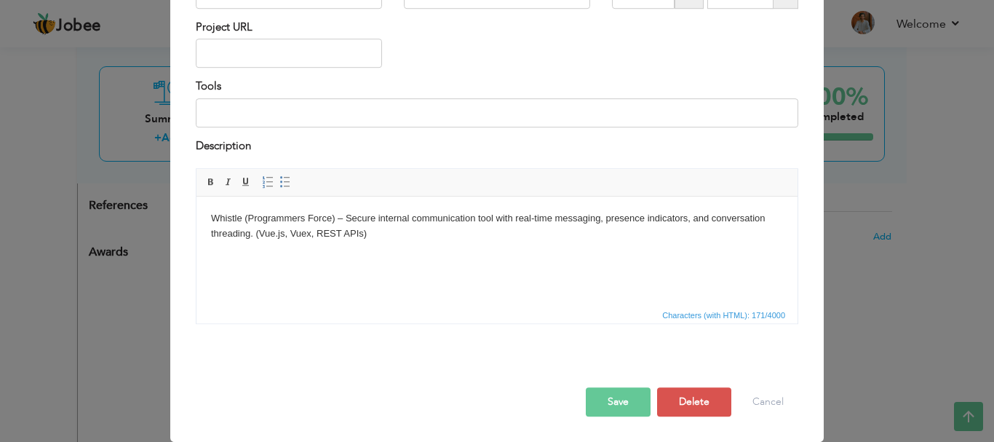
click at [610, 399] on button "Save" at bounding box center [618, 401] width 65 height 29
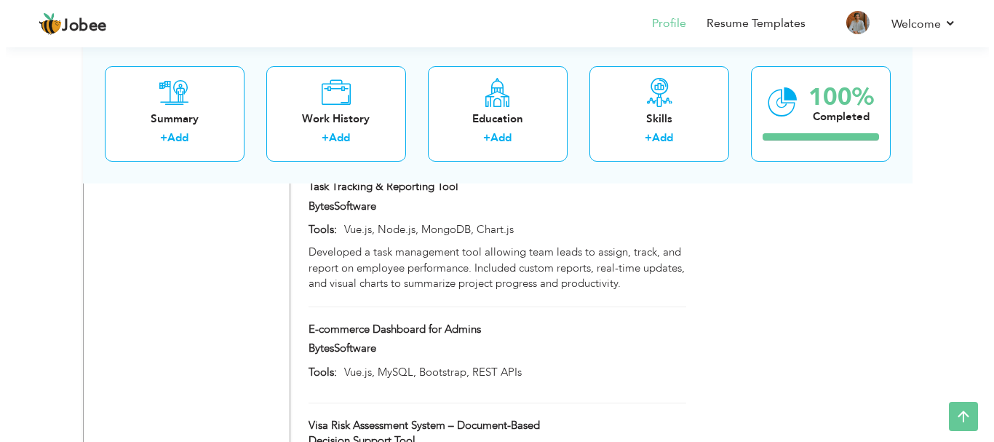
scroll to position [1336, 0]
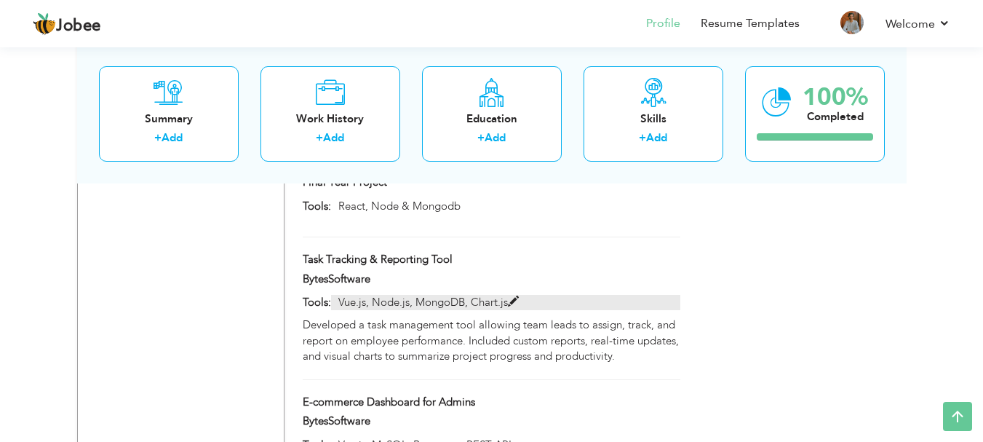
click at [510, 296] on span at bounding box center [513, 301] width 11 height 11
type input "Task Tracking & Reporting Tool"
type input "BytesSoftware"
type input "Vue.js, Node.js, MongoDB, Chart.js"
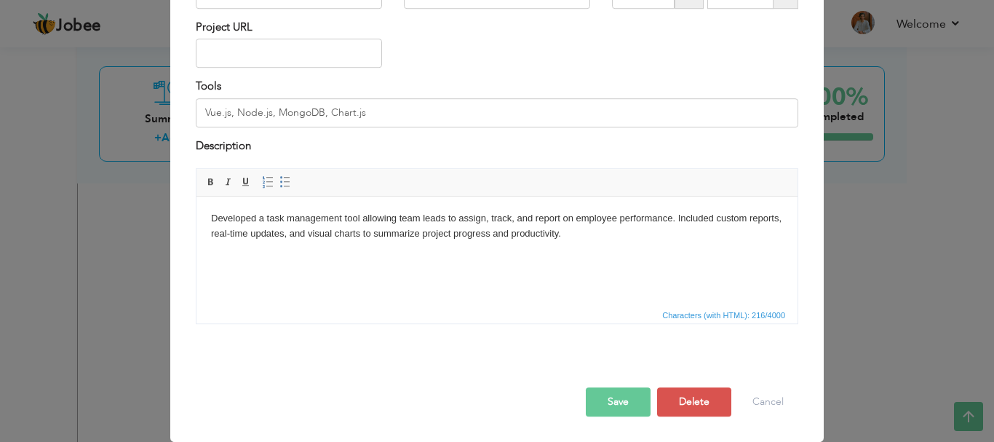
scroll to position [0, 0]
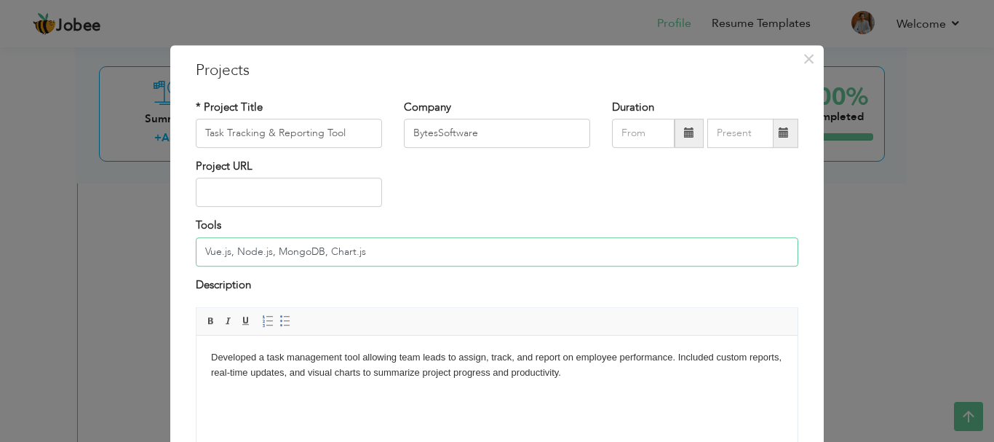
click at [429, 255] on input "Vue.js, Node.js, MongoDB, Chart.js" at bounding box center [497, 251] width 603 height 29
click at [499, 395] on html "Developed a task management tool allowing team leads to assign, track, and repo…" at bounding box center [497, 366] width 601 height 60
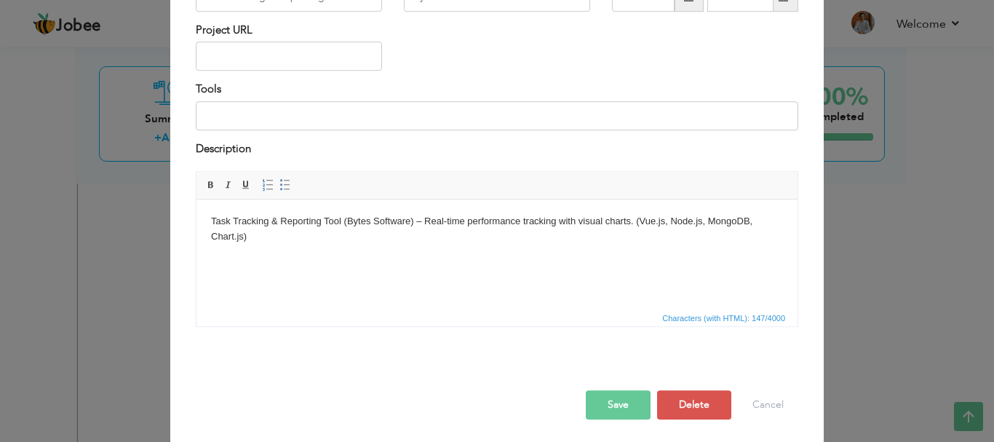
scroll to position [139, 0]
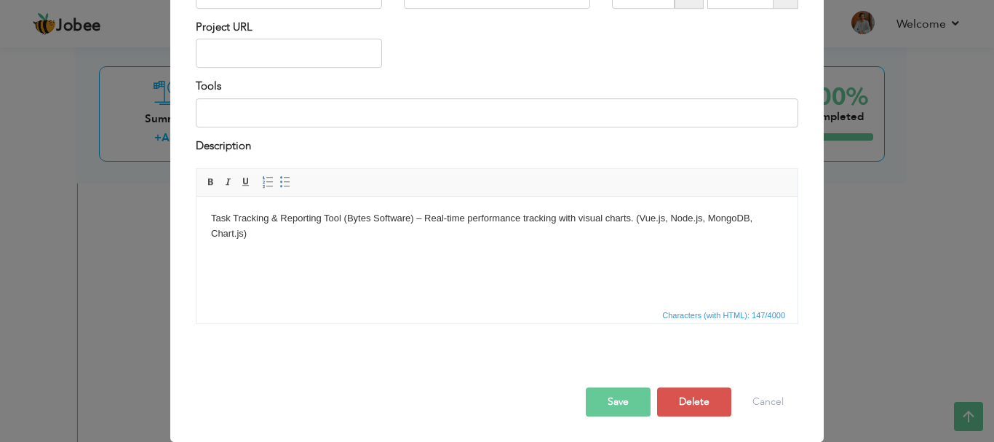
drag, startPoint x: 607, startPoint y: 414, endPoint x: 606, endPoint y: 399, distance: 15.3
click at [606, 399] on button "Save" at bounding box center [618, 401] width 65 height 29
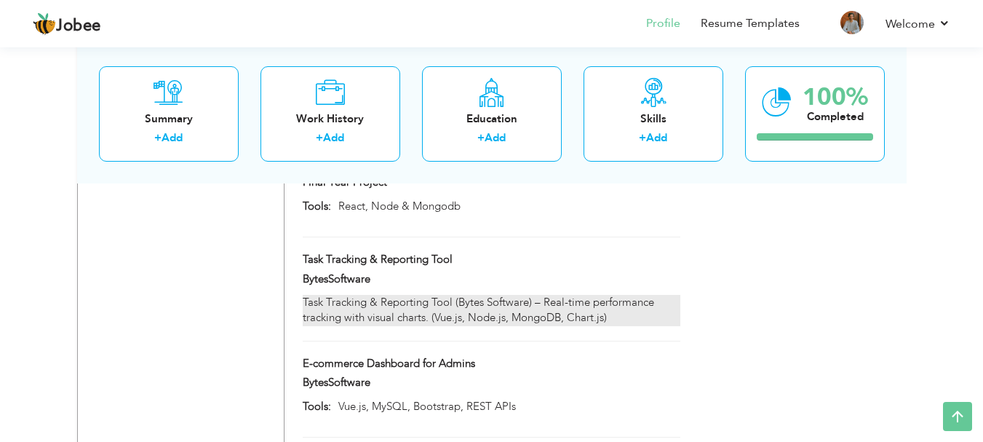
click at [537, 295] on div "Task Tracking & Reporting Tool (Bytes Software) – Real-time performance trackin…" at bounding box center [491, 310] width 377 height 31
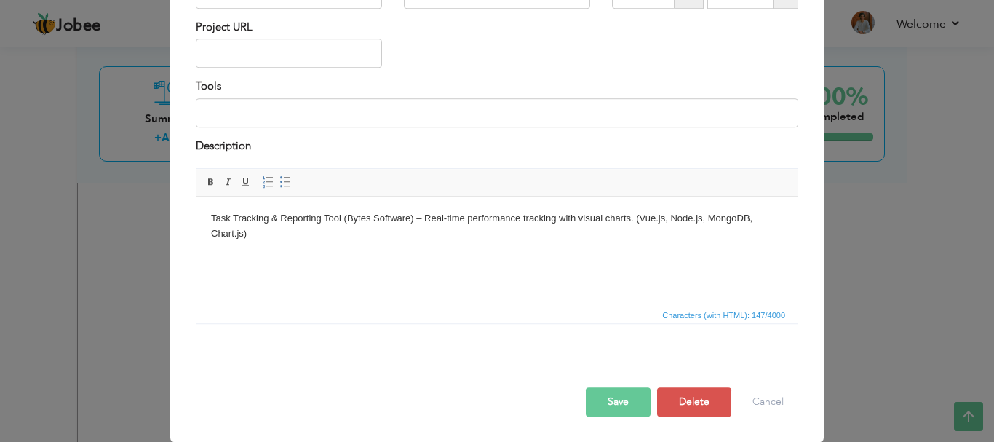
scroll to position [0, 0]
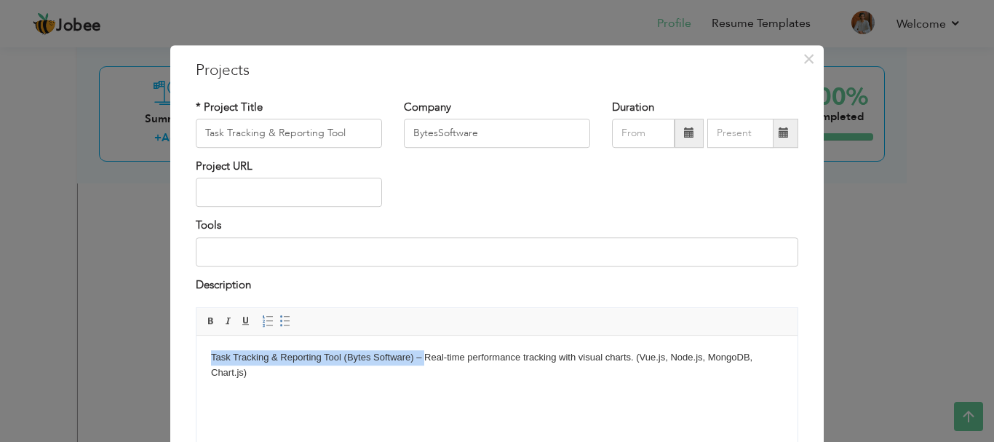
drag, startPoint x: 423, startPoint y: 354, endPoint x: 189, endPoint y: 344, distance: 233.9
click at [197, 344] on html "Task Tracking & Reporting Tool (Bytes Software) – Real-time performance trackin…" at bounding box center [497, 366] width 601 height 60
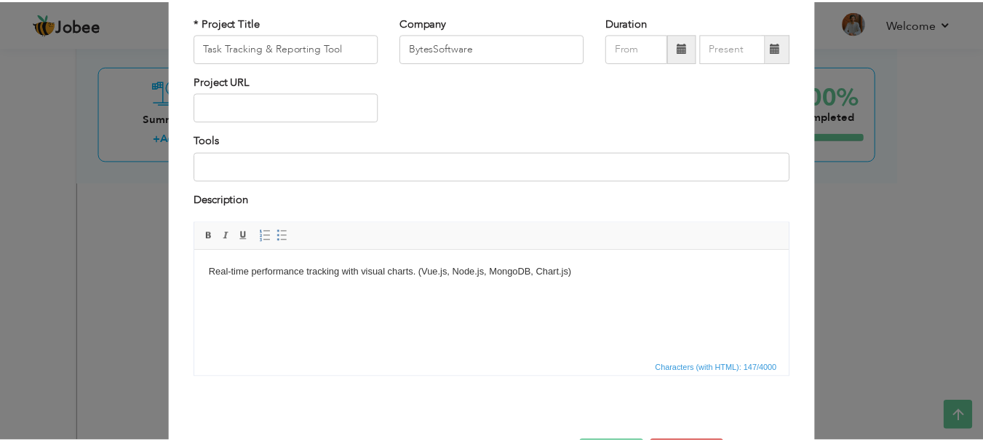
scroll to position [139, 0]
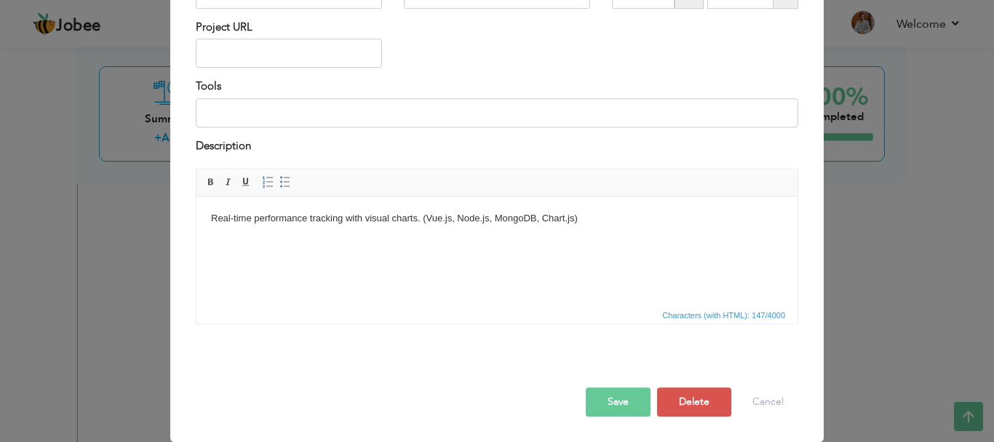
click at [612, 405] on button "Save" at bounding box center [618, 401] width 65 height 29
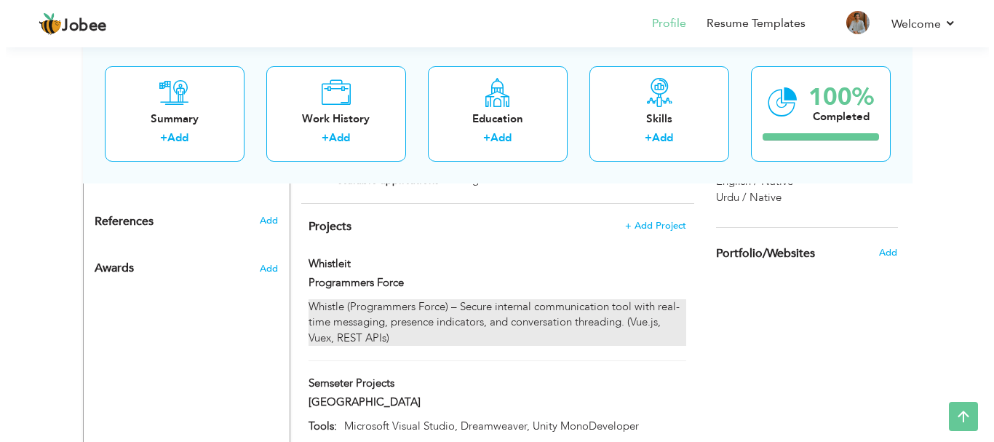
scroll to position [900, 0]
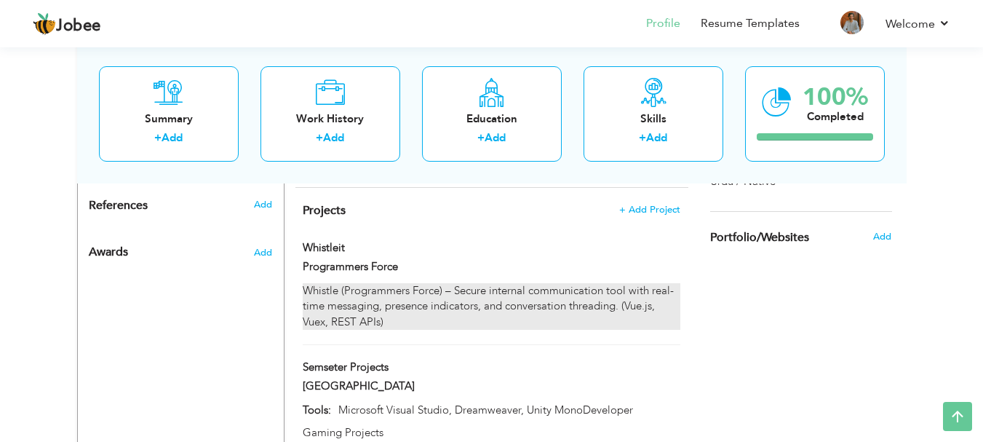
click at [638, 283] on div "Whistle (Programmers Force) – Secure internal communication tool with real-time…" at bounding box center [491, 306] width 377 height 47
type input "Whistleit"
type input "Programmers Force"
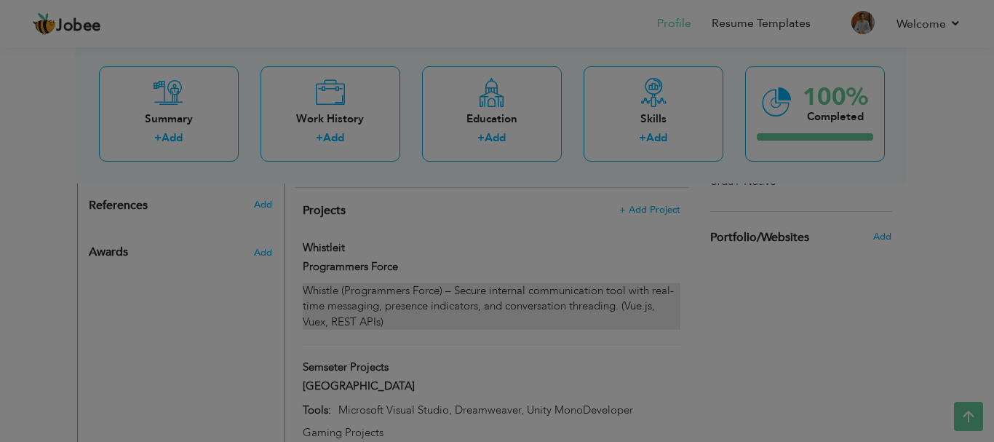
scroll to position [0, 0]
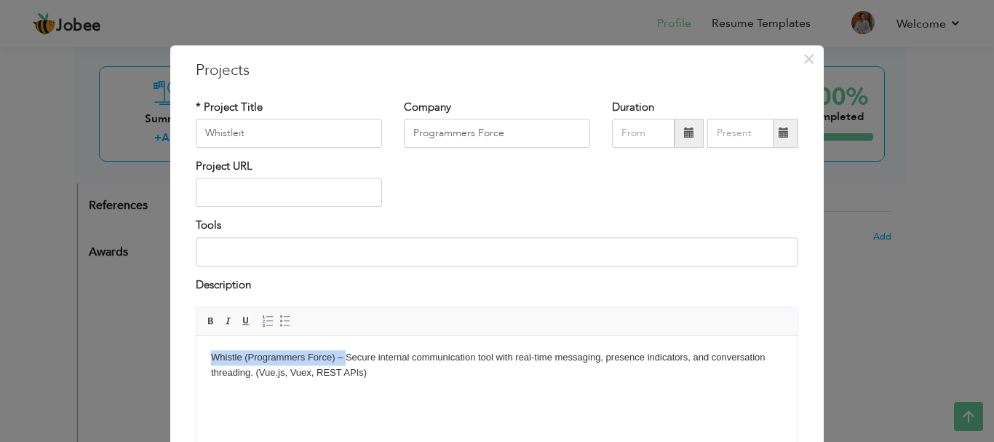
drag, startPoint x: 346, startPoint y: 354, endPoint x: 199, endPoint y: 347, distance: 147.2
click at [199, 347] on html "Whistle (Programmers Force) – Secure internal communication tool with real-time…" at bounding box center [497, 366] width 601 height 60
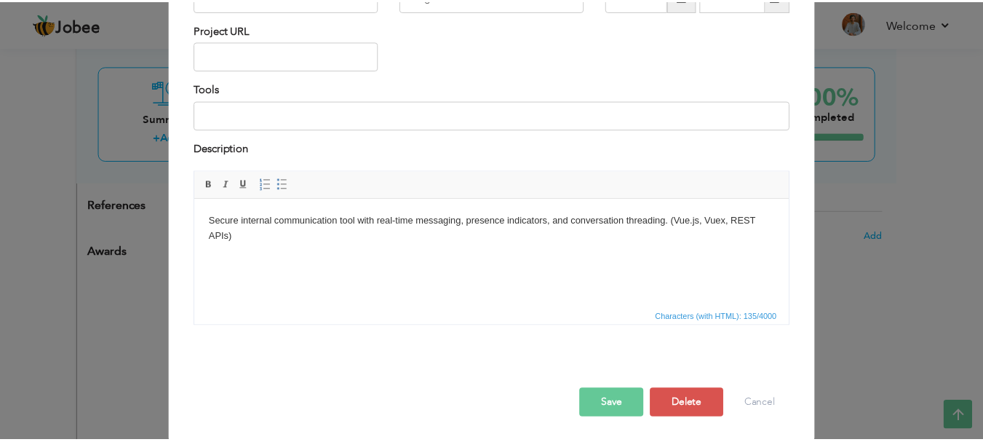
scroll to position [139, 0]
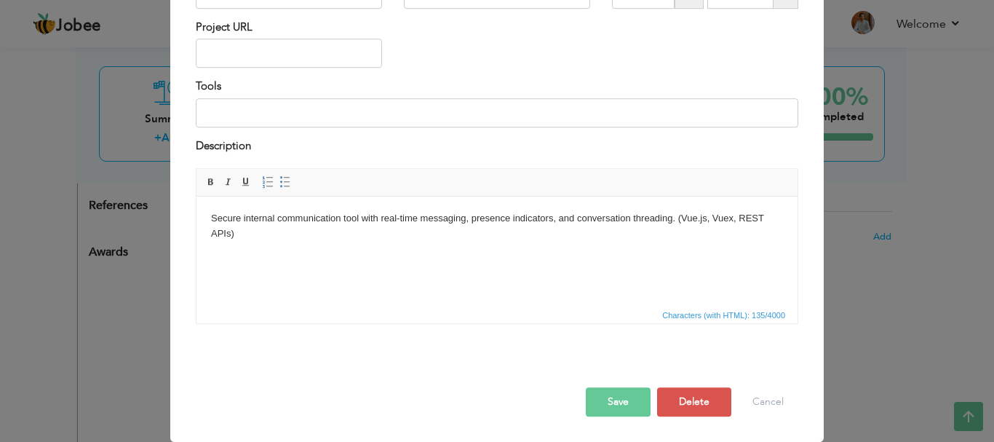
click at [613, 397] on button "Save" at bounding box center [618, 401] width 65 height 29
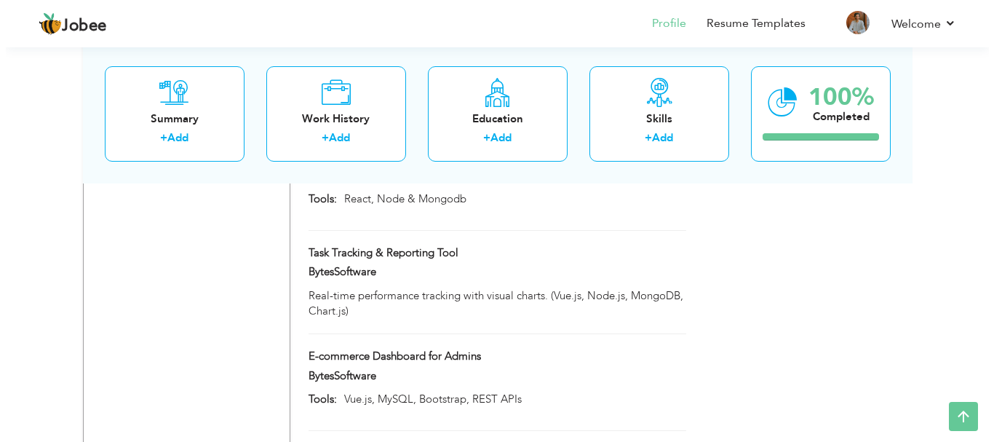
scroll to position [1409, 0]
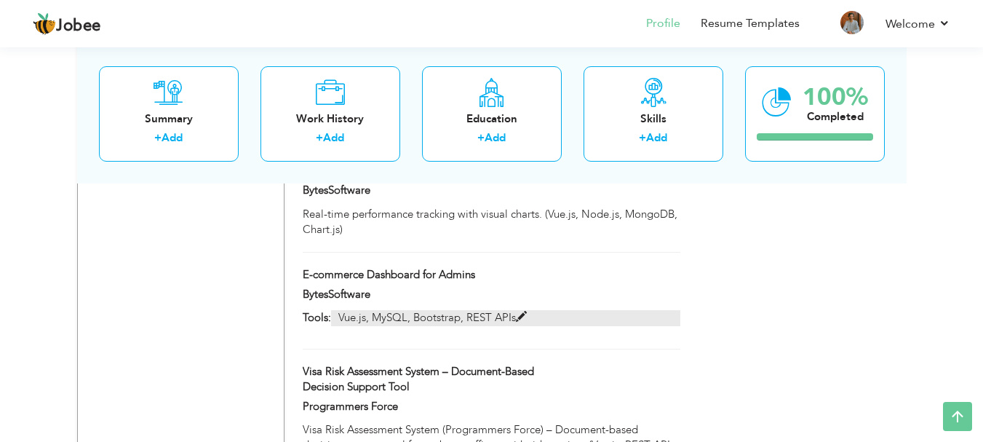
click at [522, 312] on span at bounding box center [521, 317] width 11 height 11
type input "E-commerce Dashboard for Admins"
type input "BytesSoftware"
type input "Vue.js, MySQL, Bootstrap, REST APIs"
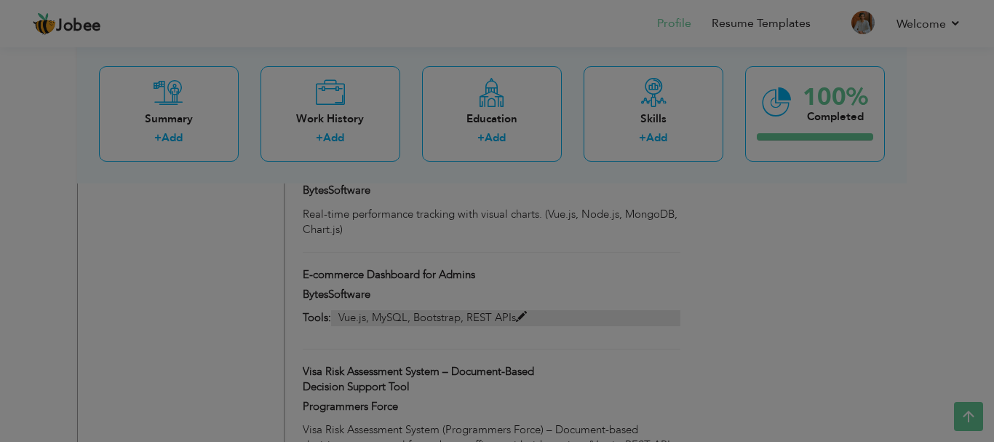
scroll to position [0, 0]
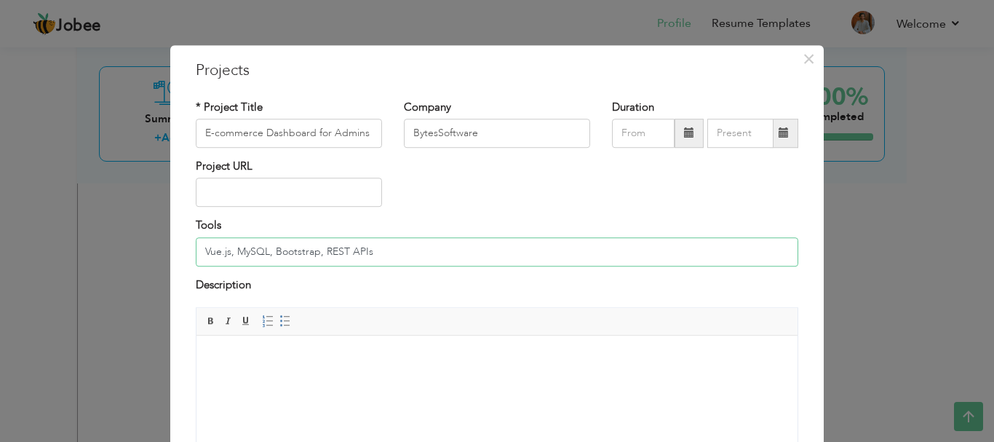
click at [431, 258] on input "Vue.js, MySQL, Bootstrap, REST APIs" at bounding box center [497, 251] width 603 height 29
click at [354, 365] on html at bounding box center [497, 358] width 601 height 44
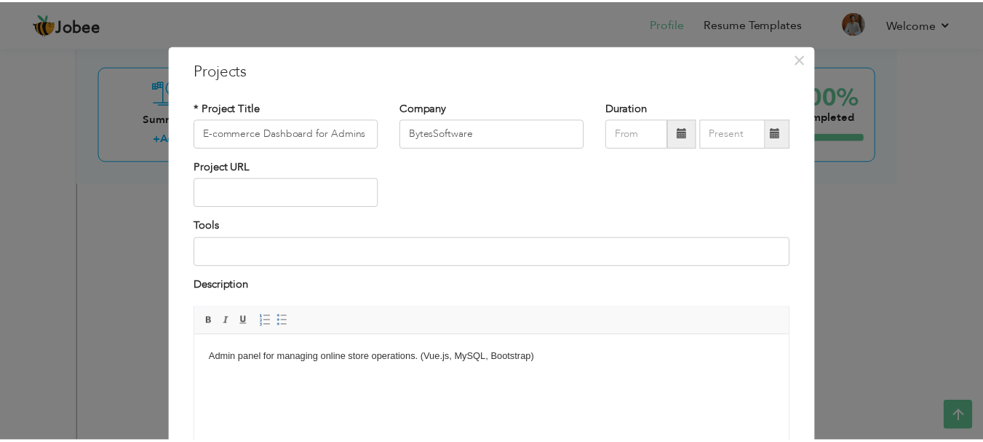
scroll to position [139, 0]
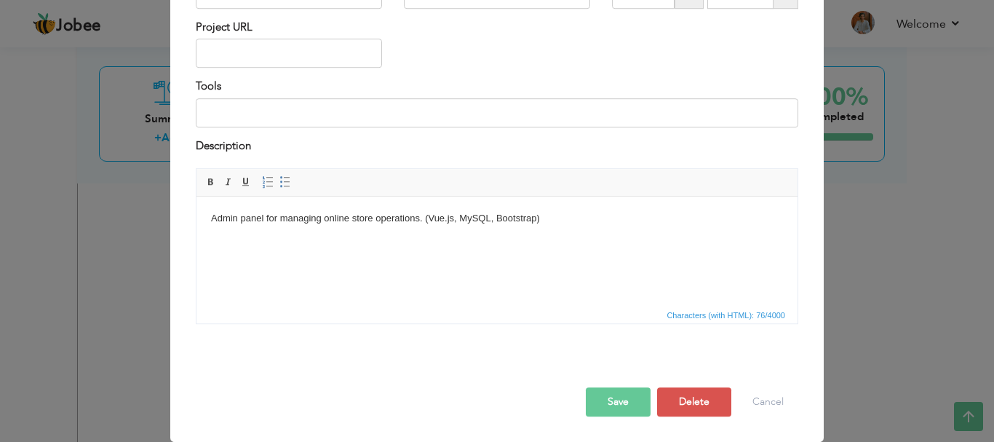
drag, startPoint x: 589, startPoint y: 408, endPoint x: 592, endPoint y: 400, distance: 9.5
click at [589, 405] on button "Save" at bounding box center [618, 401] width 65 height 29
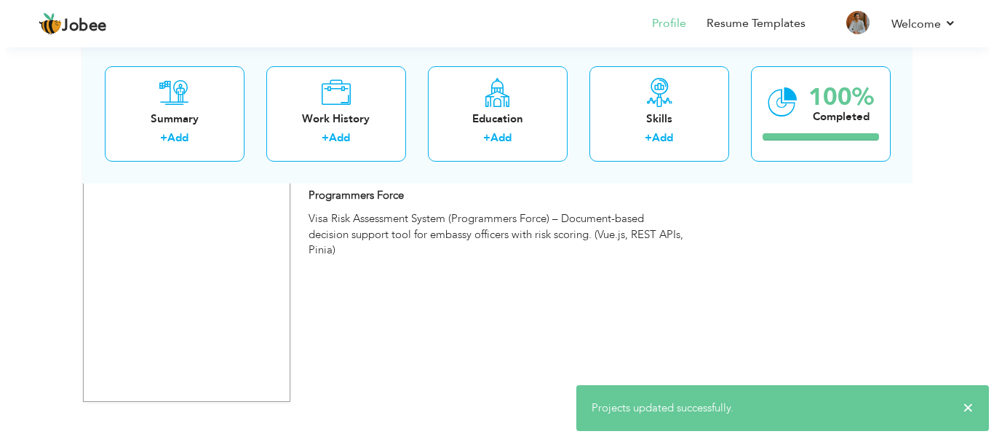
scroll to position [1555, 0]
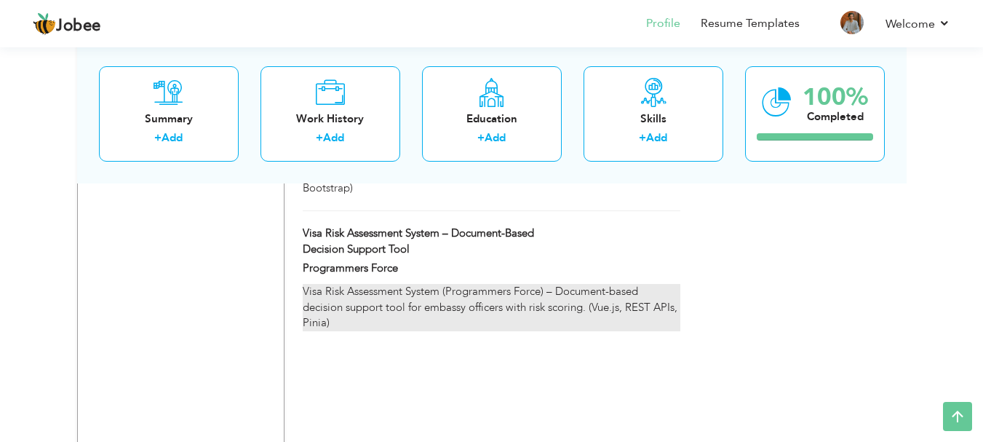
click at [338, 284] on p "Visa Risk Assessment System (Programmers Force) – Document-based decision suppo…" at bounding box center [491, 307] width 377 height 47
type input "Visa Risk Assessment System – Document-Based Decision Support Tool"
type input "Programmers Force"
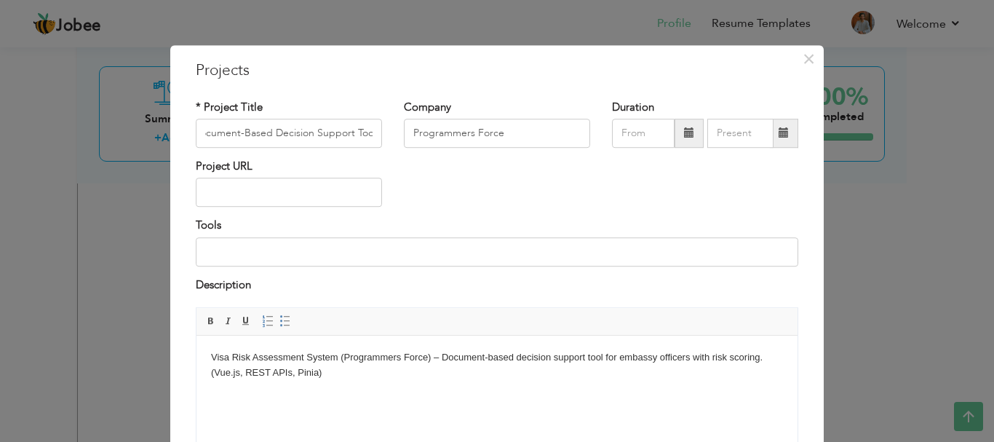
scroll to position [0, 0]
drag, startPoint x: 441, startPoint y: 357, endPoint x: 185, endPoint y: 355, distance: 256.2
click at [197, 355] on html "Visa Risk Assessment System (Programmers Force) – Document-based decision suppo…" at bounding box center [497, 366] width 601 height 60
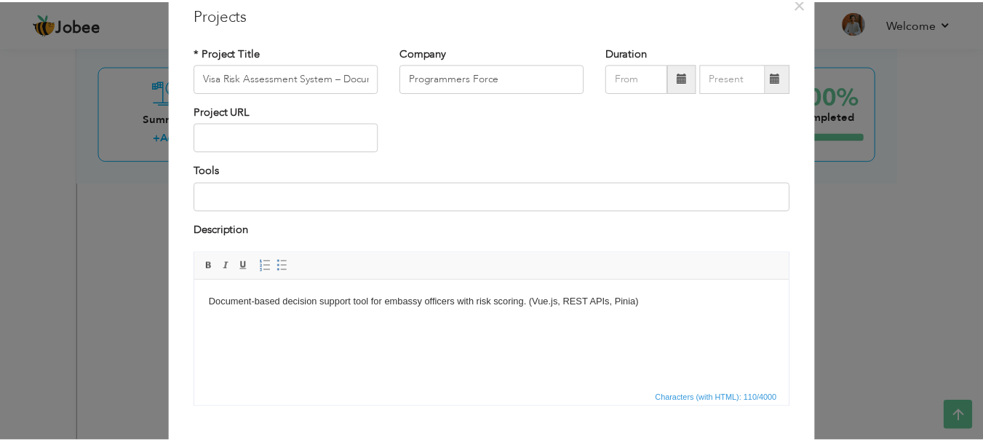
scroll to position [139, 0]
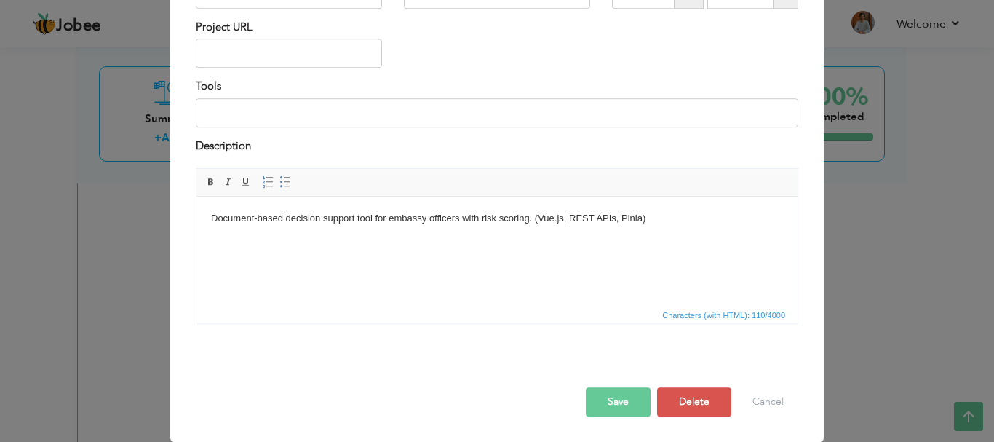
click at [601, 404] on button "Save" at bounding box center [618, 401] width 65 height 29
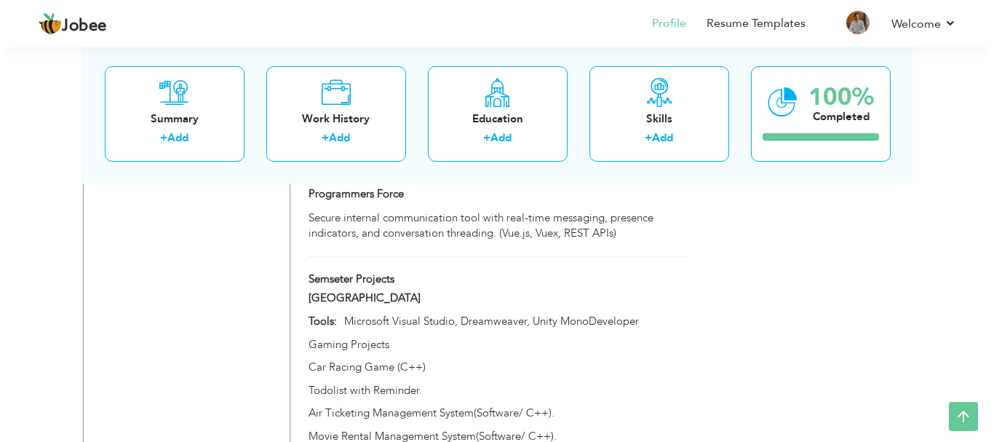
scroll to position [900, 0]
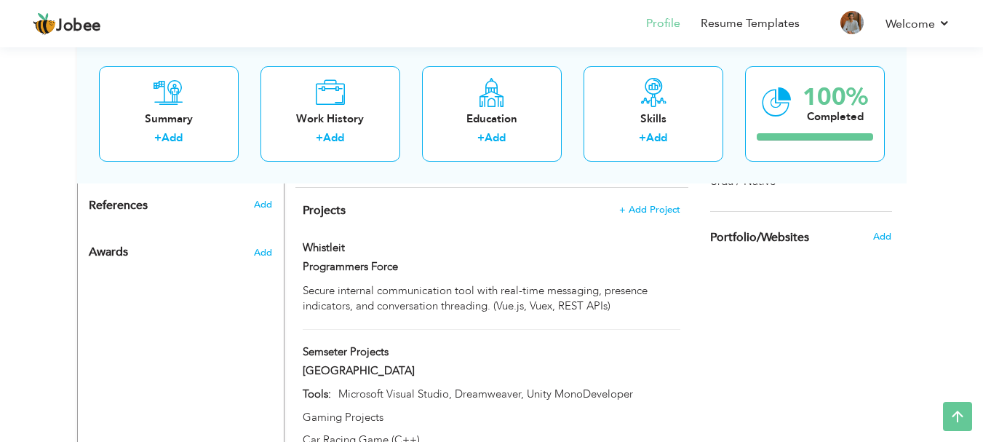
drag, startPoint x: 405, startPoint y: 215, endPoint x: 531, endPoint y: 287, distance: 144.1
click at [531, 287] on div "Whistleit Whistleit Programmers Force" at bounding box center [491, 285] width 377 height 90
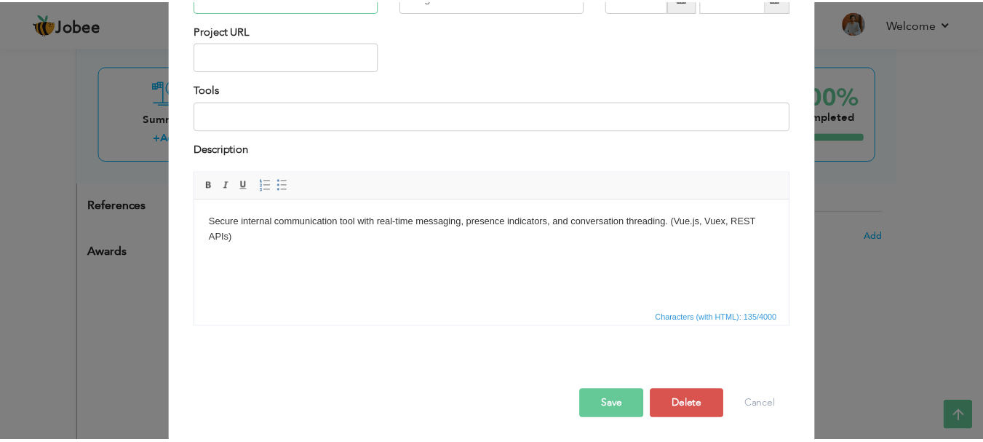
scroll to position [139, 0]
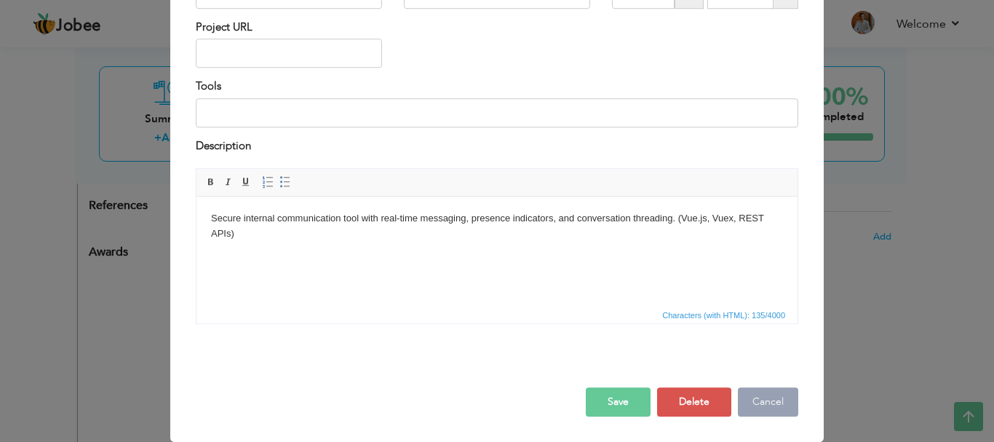
click at [768, 404] on button "Cancel" at bounding box center [768, 401] width 60 height 29
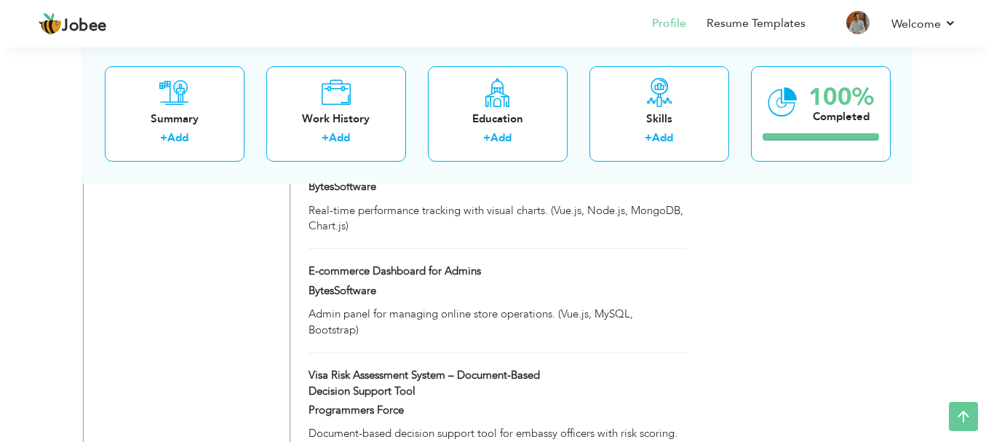
scroll to position [1627, 0]
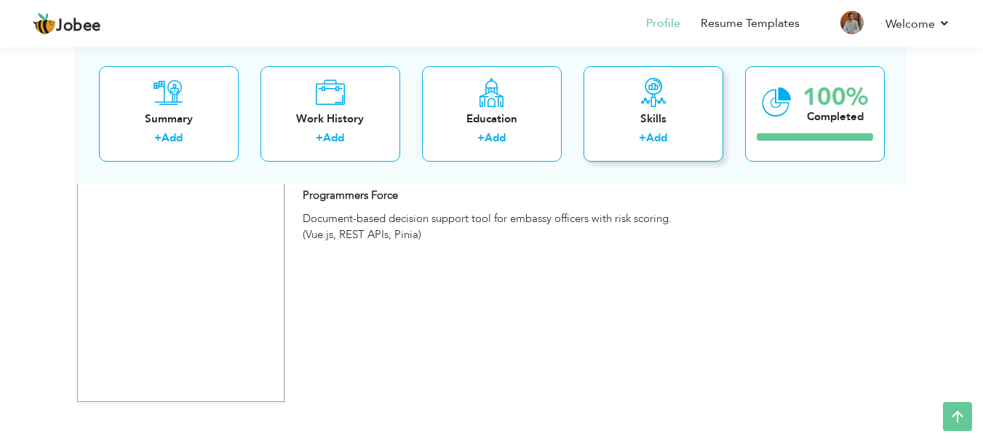
click at [653, 105] on icon at bounding box center [653, 91] width 29 height 29
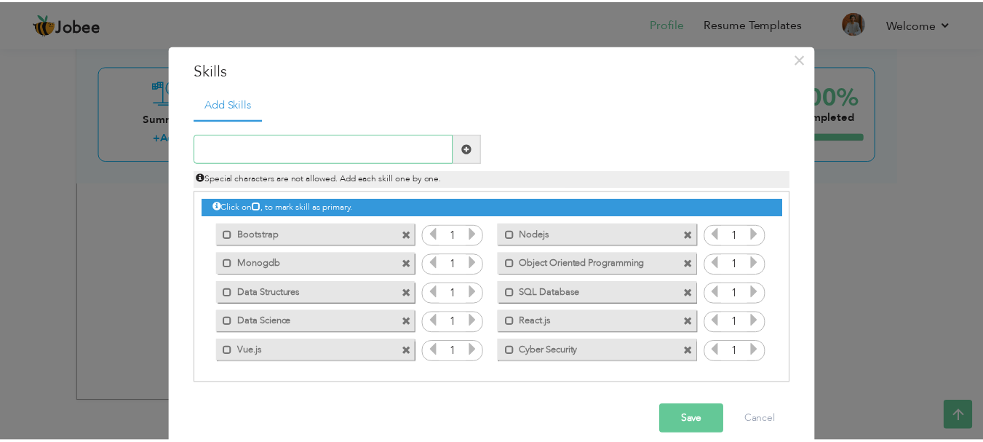
scroll to position [19, 0]
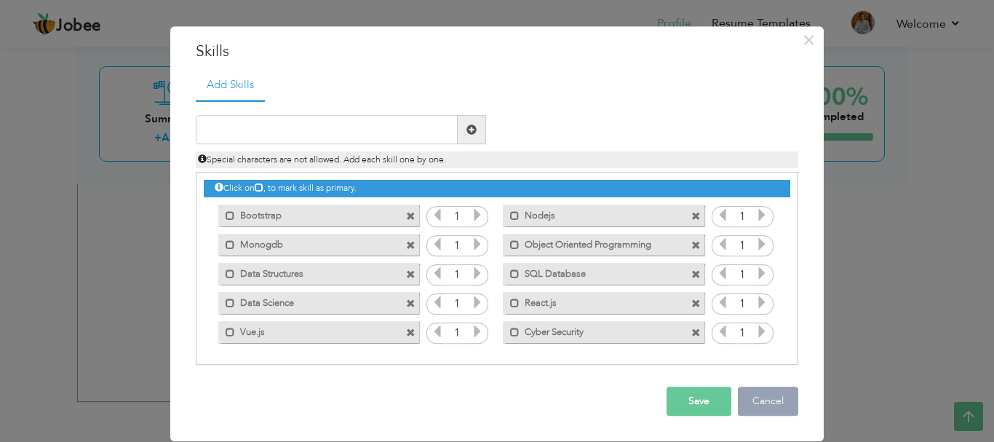
click at [758, 394] on button "Cancel" at bounding box center [768, 401] width 60 height 29
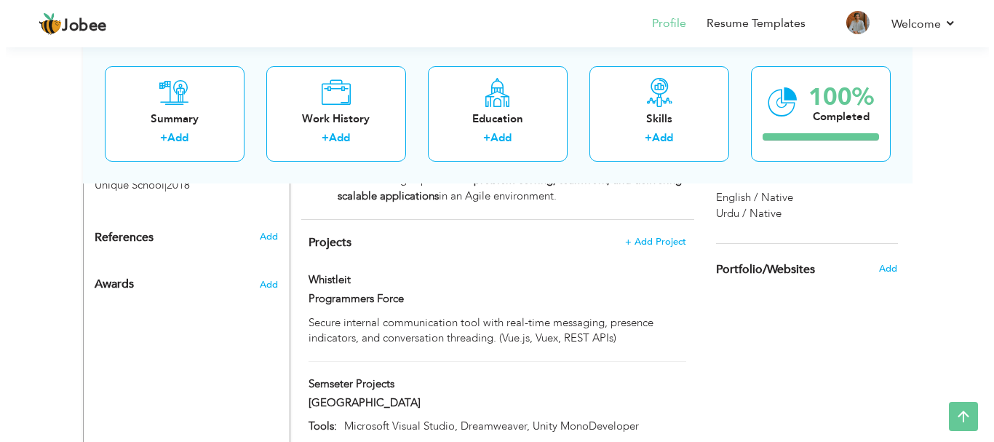
scroll to position [900, 0]
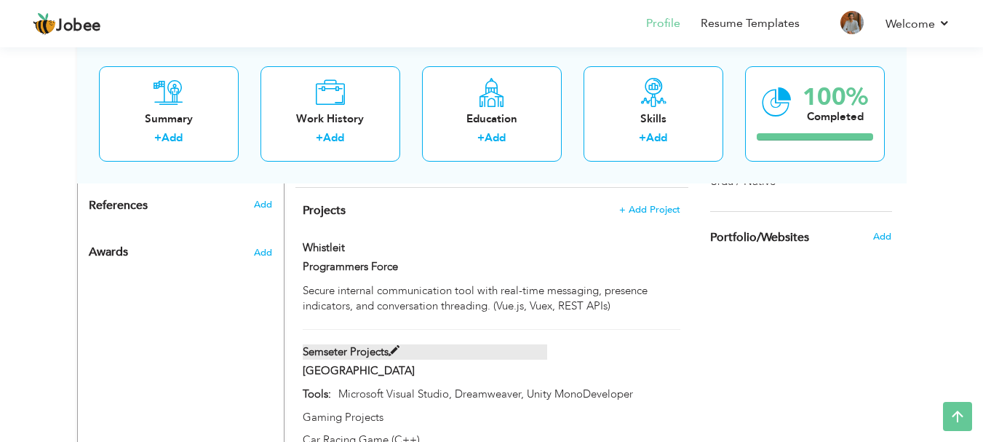
click at [394, 346] on span at bounding box center [394, 351] width 11 height 11
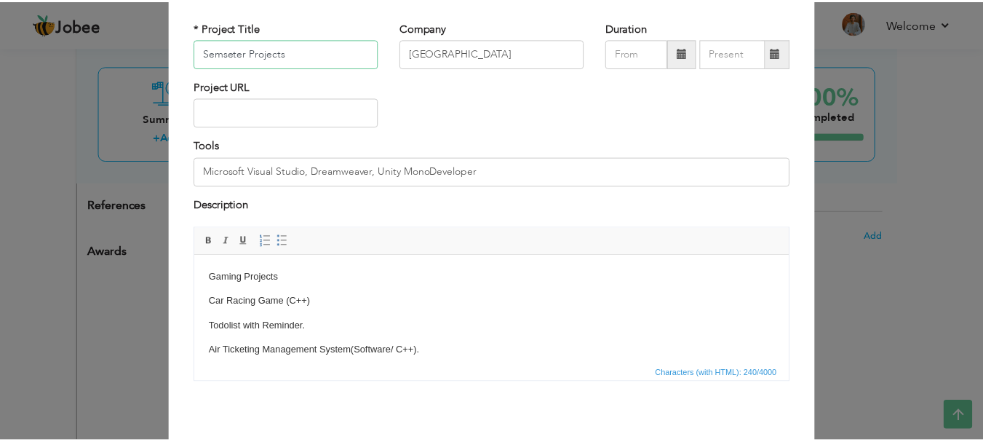
scroll to position [0, 0]
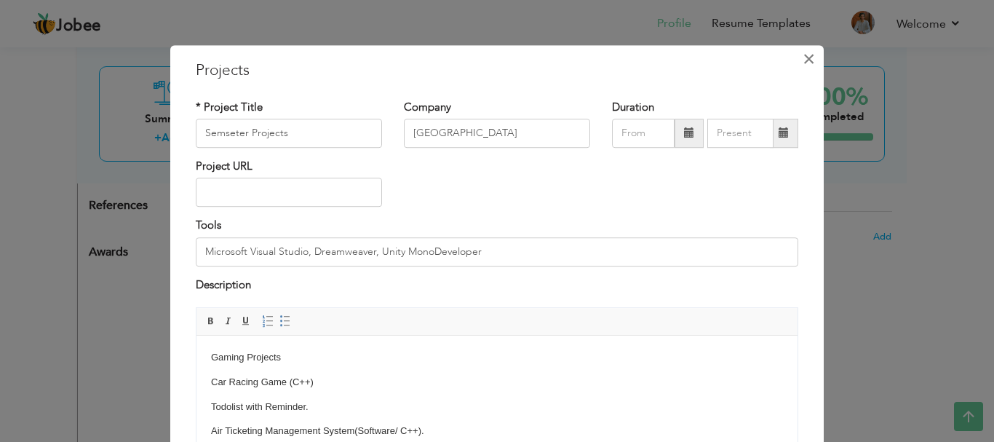
click at [803, 55] on span "×" at bounding box center [809, 59] width 12 height 26
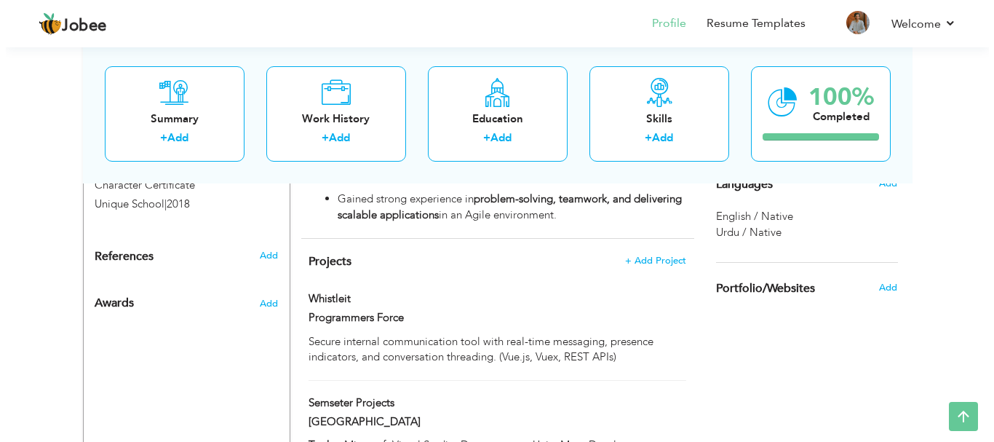
scroll to position [827, 0]
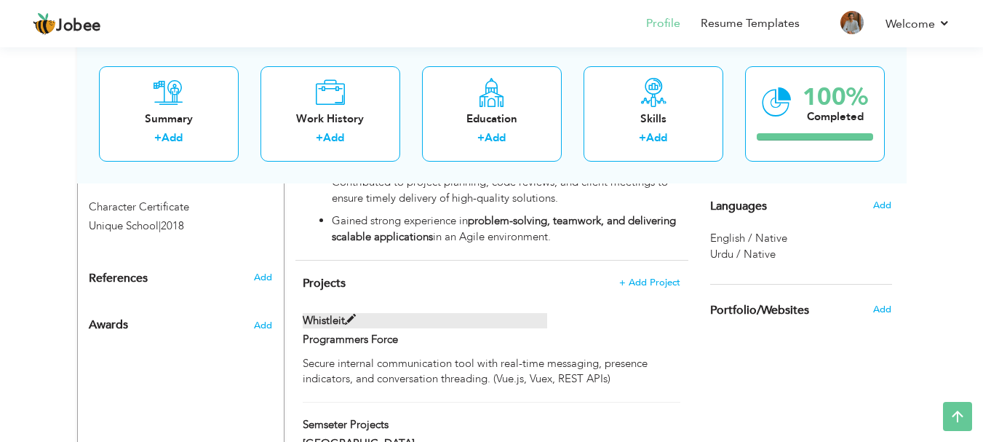
drag, startPoint x: 439, startPoint y: 274, endPoint x: 407, endPoint y: 282, distance: 33.0
click at [407, 313] on label "Whistleit" at bounding box center [425, 320] width 245 height 15
type input "Whistleit"
type input "Programmers Force"
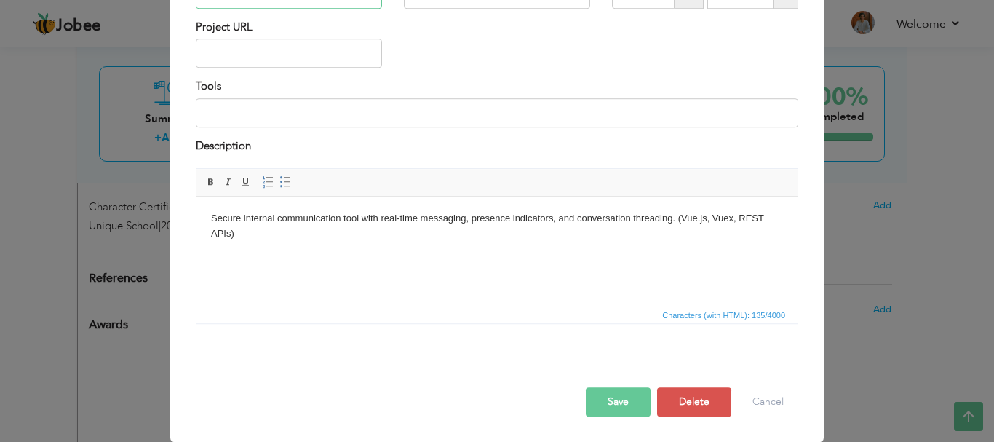
scroll to position [0, 0]
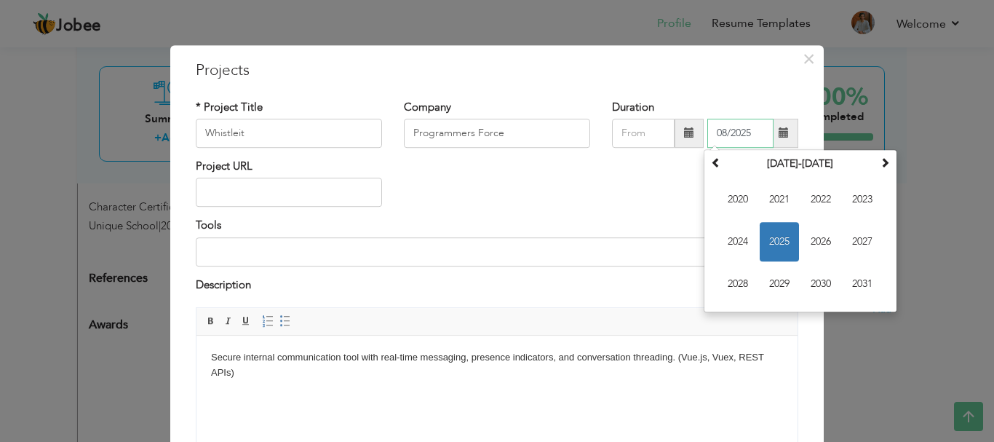
click at [737, 130] on input "08/2025" at bounding box center [740, 133] width 66 height 29
click at [739, 128] on input "08/2025" at bounding box center [740, 133] width 66 height 29
click at [748, 130] on input "08/2025" at bounding box center [740, 133] width 66 height 29
click at [721, 133] on input "08/2025" at bounding box center [740, 133] width 66 height 29
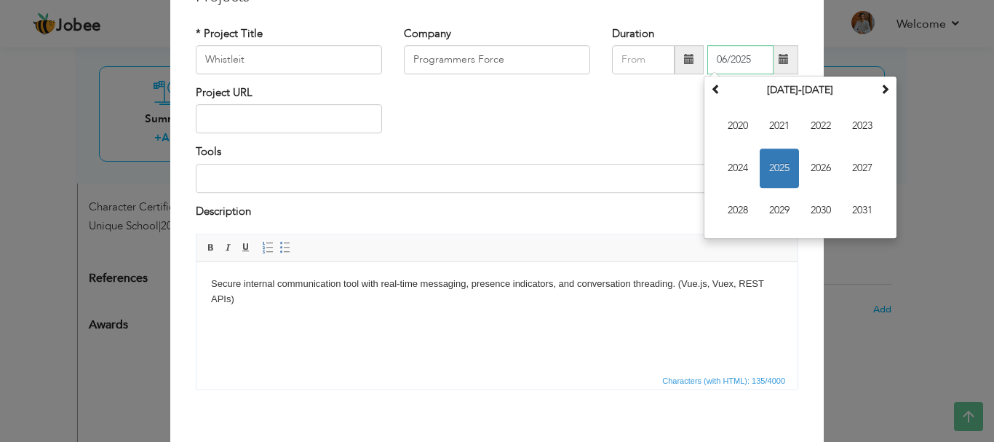
scroll to position [139, 0]
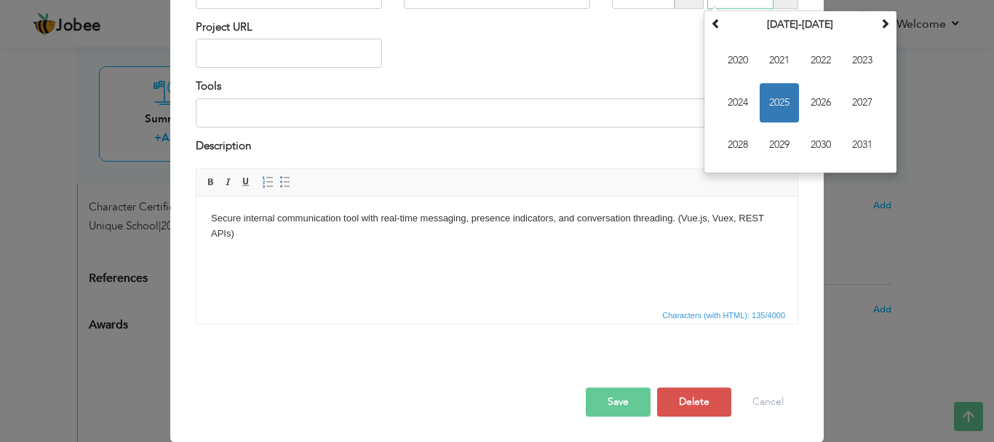
type input "06/2025"
click at [638, 405] on button "Save" at bounding box center [618, 401] width 65 height 29
type input "08/2025"
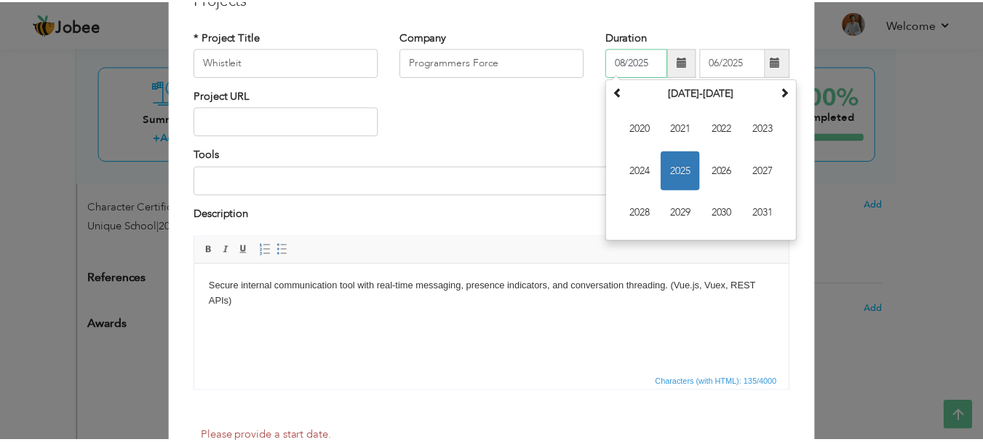
scroll to position [46, 0]
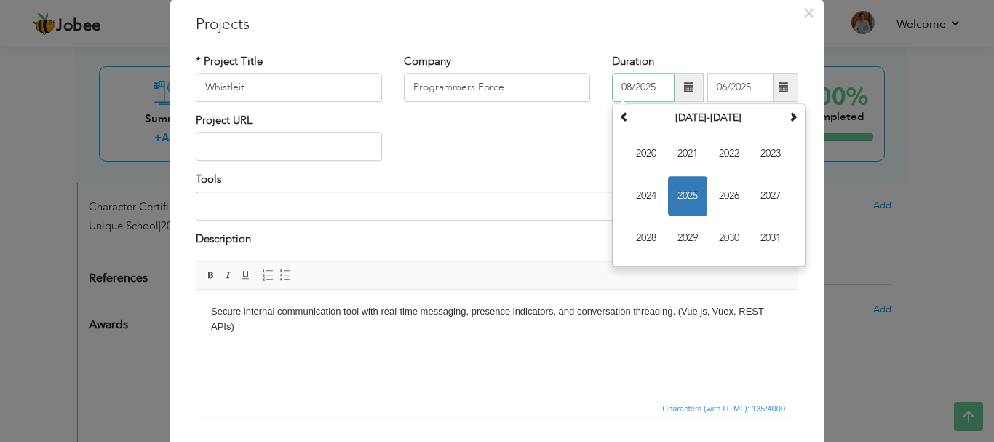
drag, startPoint x: 653, startPoint y: 84, endPoint x: 575, endPoint y: 79, distance: 78.0
click at [575, 79] on div "* Project Title Whistleit Company Programmers Force Duration 08/2025 August 202…" at bounding box center [497, 83] width 624 height 59
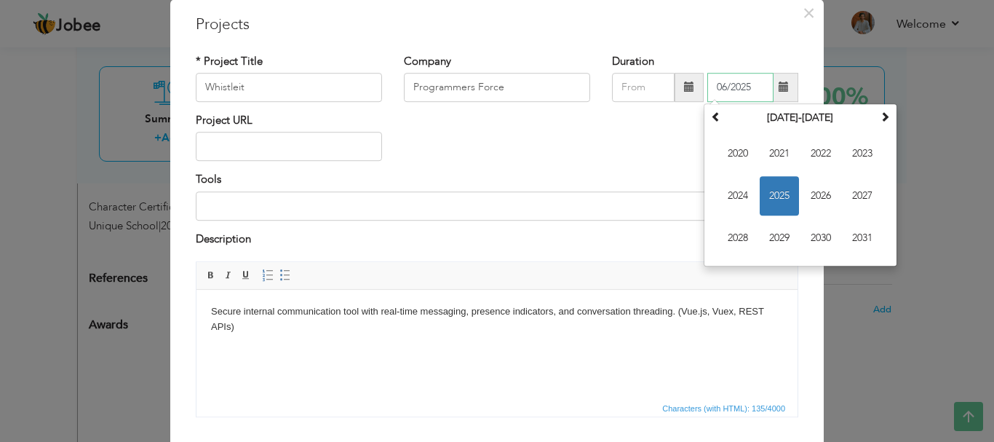
drag, startPoint x: 675, startPoint y: 92, endPoint x: 662, endPoint y: 95, distance: 13.4
click at [661, 99] on div "06/2025 June 2025 Su Mo Tu We Th Fr Sa 1 2 3 4 5 6 7 8 9 10 11 12 13 14 15 16 1…" at bounding box center [705, 87] width 186 height 29
click at [803, 13] on span "×" at bounding box center [809, 13] width 12 height 26
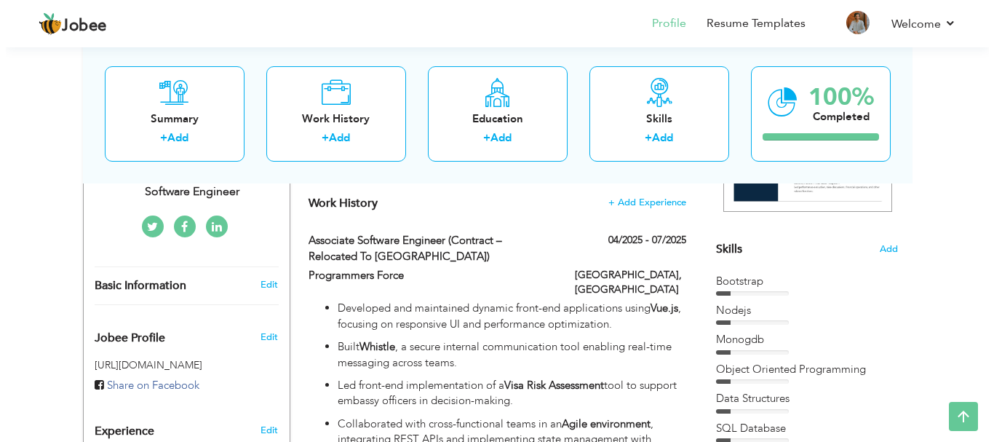
scroll to position [317, 0]
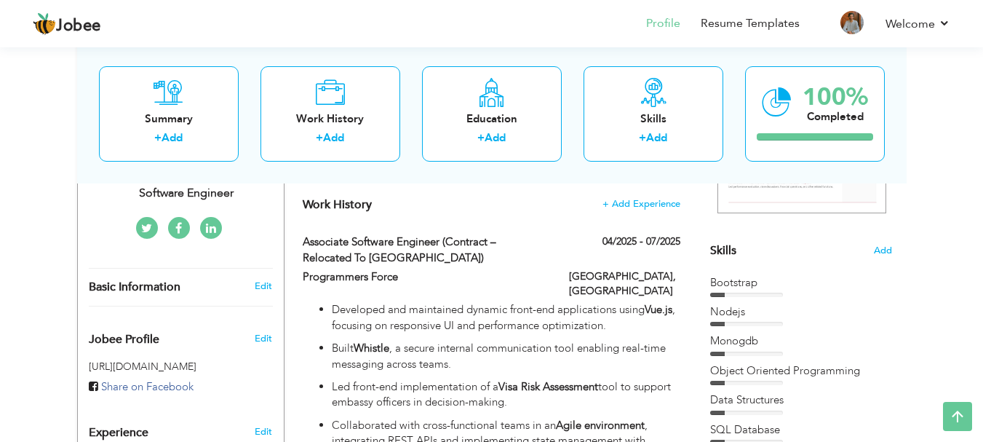
click at [814, 298] on div "Bootstrap Nodejs Monogdb React.js" at bounding box center [801, 418] width 182 height 287
click at [741, 290] on div "Bootstrap" at bounding box center [801, 286] width 182 height 22
click at [881, 254] on span "Add" at bounding box center [882, 251] width 19 height 14
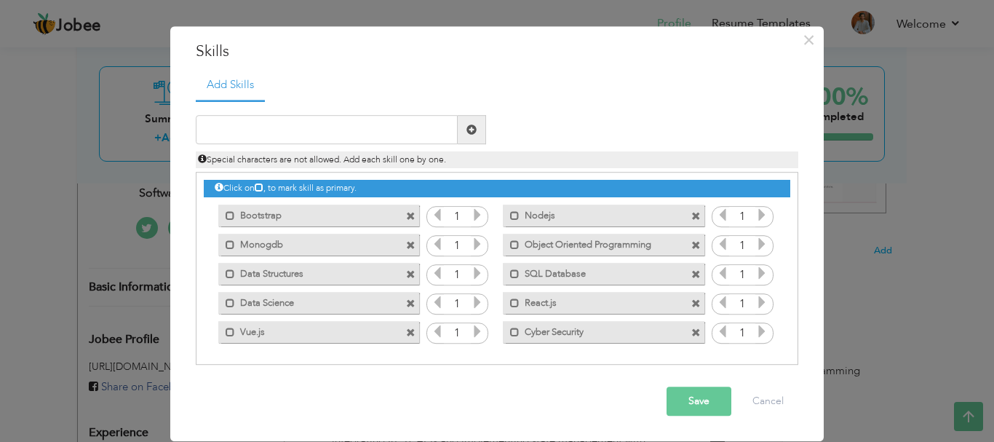
scroll to position [0, 0]
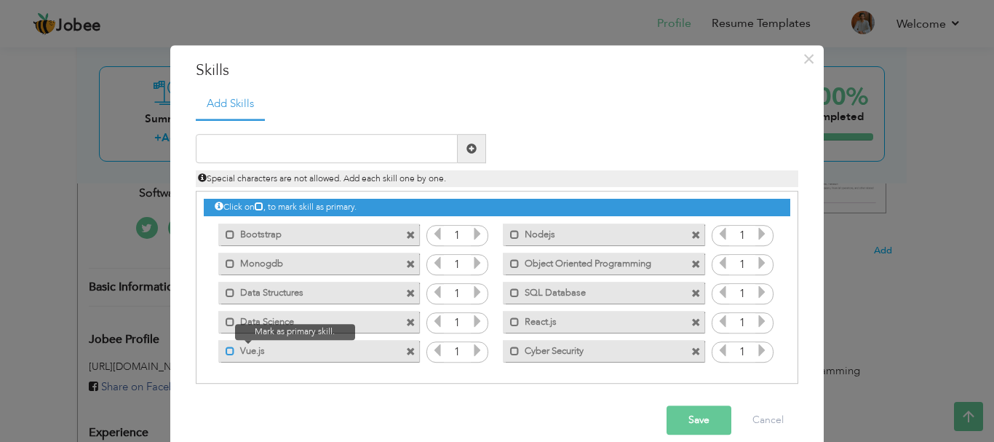
click at [226, 354] on span at bounding box center [230, 350] width 9 height 9
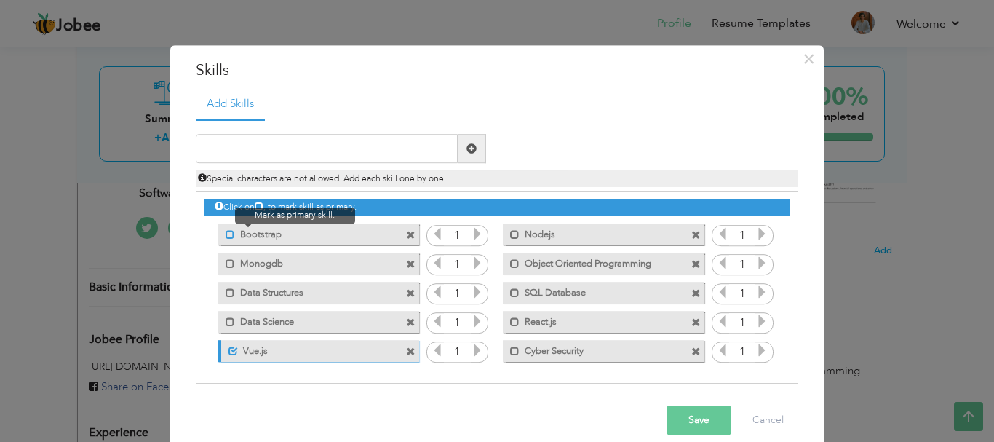
click at [226, 233] on span at bounding box center [230, 234] width 9 height 9
click at [229, 233] on span at bounding box center [233, 234] width 9 height 9
click at [503, 327] on div "Mark as primary skill. React.js" at bounding box center [603, 322] width 201 height 22
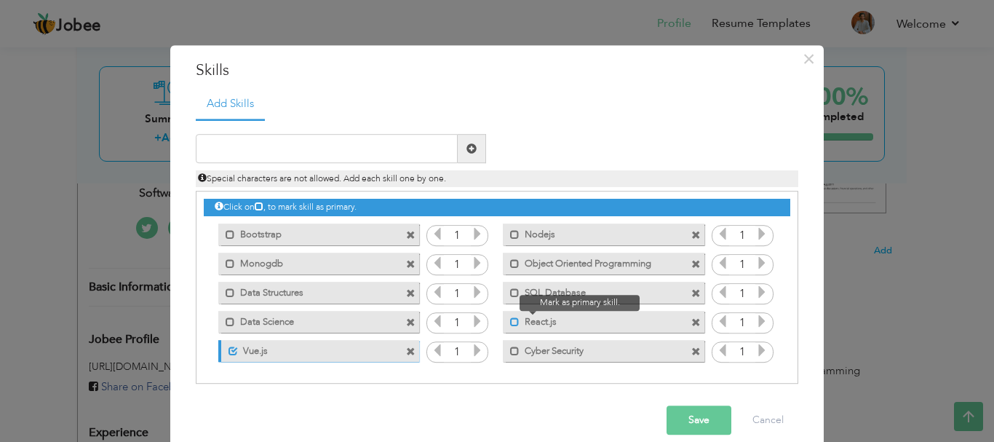
click at [510, 325] on span at bounding box center [514, 321] width 9 height 9
click at [758, 324] on icon at bounding box center [761, 321] width 13 height 13
drag, startPoint x: 218, startPoint y: 234, endPoint x: 304, endPoint y: 237, distance: 86.7
click at [218, 234] on span at bounding box center [226, 230] width 17 height 15
click at [472, 239] on icon at bounding box center [477, 234] width 13 height 13
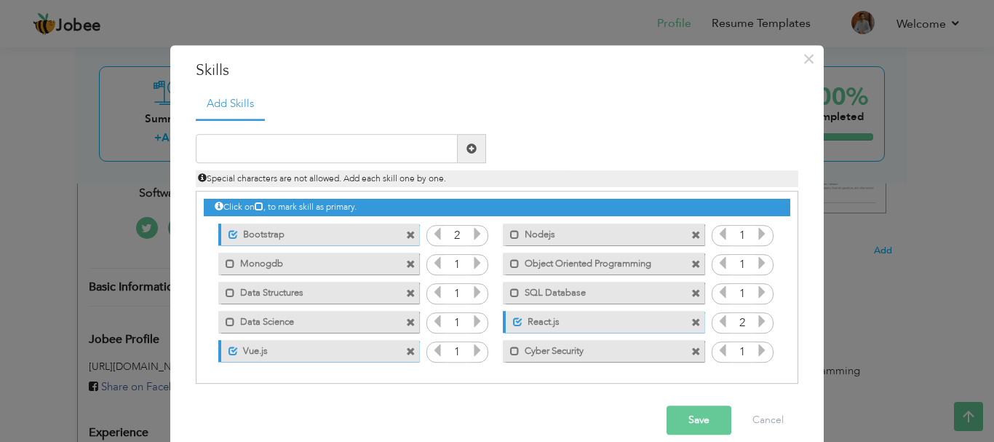
click at [472, 239] on icon at bounding box center [477, 234] width 13 height 13
drag, startPoint x: 433, startPoint y: 236, endPoint x: 475, endPoint y: 237, distance: 42.2
click at [434, 236] on icon at bounding box center [437, 234] width 13 height 13
click at [510, 237] on span at bounding box center [514, 234] width 9 height 9
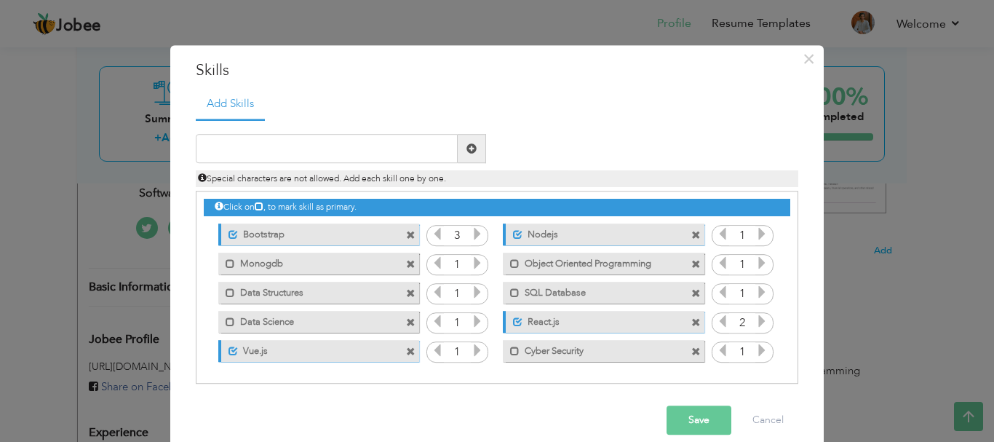
click at [755, 232] on icon at bounding box center [761, 234] width 13 height 13
click at [226, 263] on span at bounding box center [230, 263] width 9 height 9
click at [475, 261] on icon at bounding box center [477, 263] width 13 height 13
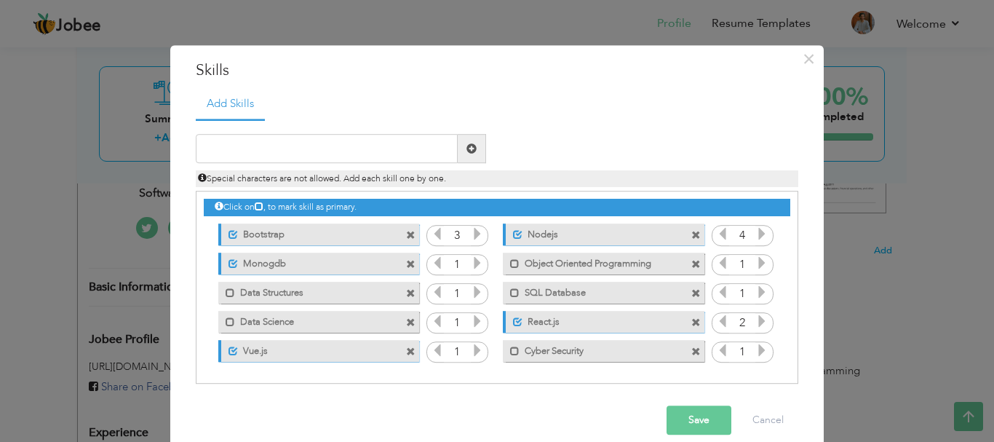
click at [475, 261] on icon at bounding box center [477, 263] width 13 height 13
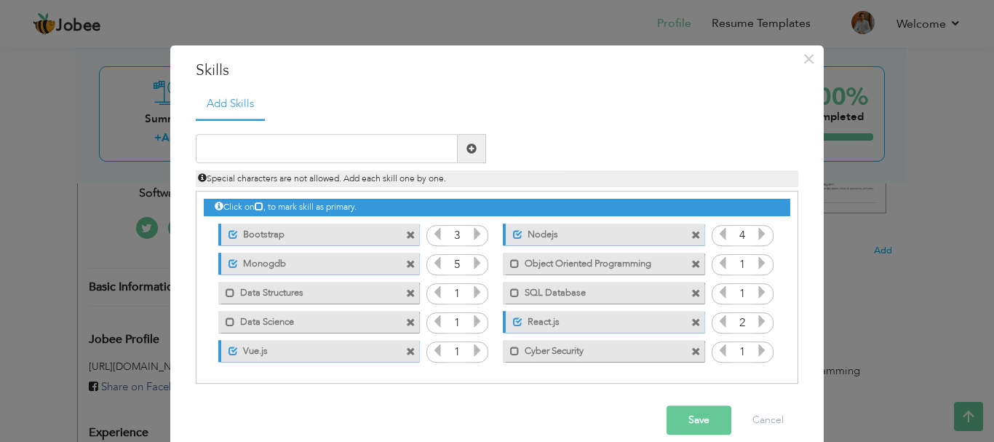
click at [475, 261] on icon at bounding box center [477, 263] width 13 height 13
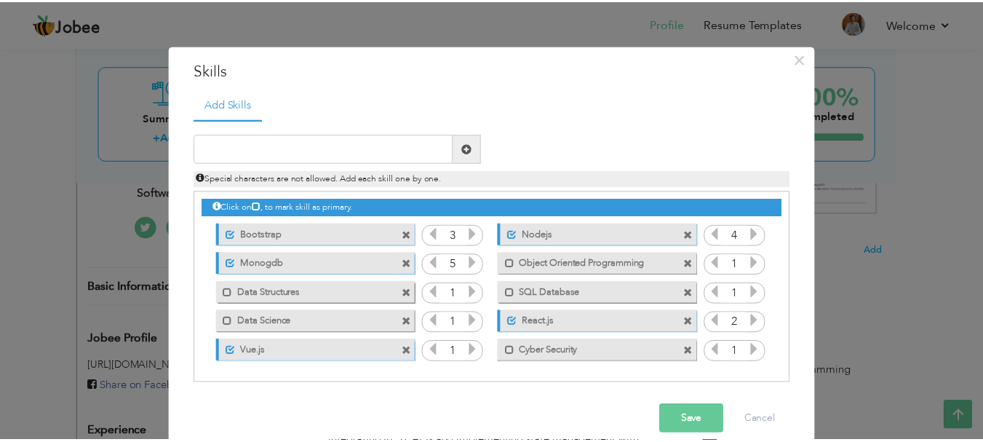
scroll to position [19, 0]
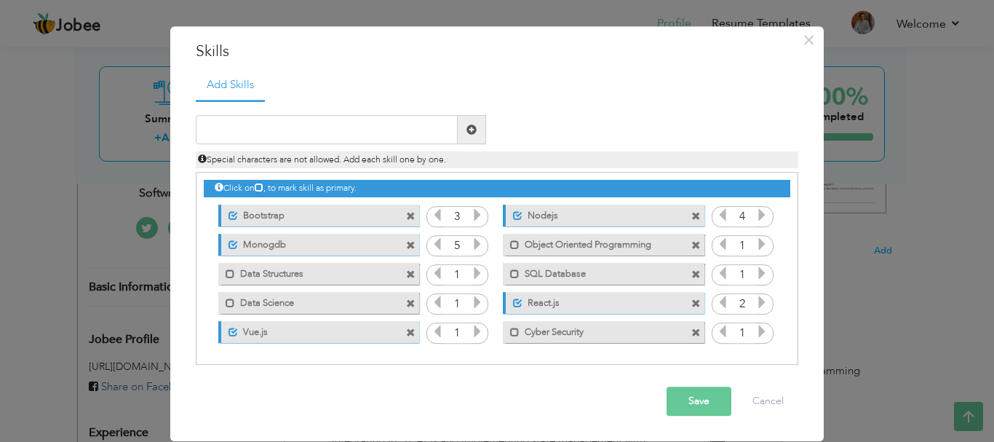
click at [675, 393] on button "Save" at bounding box center [699, 401] width 65 height 29
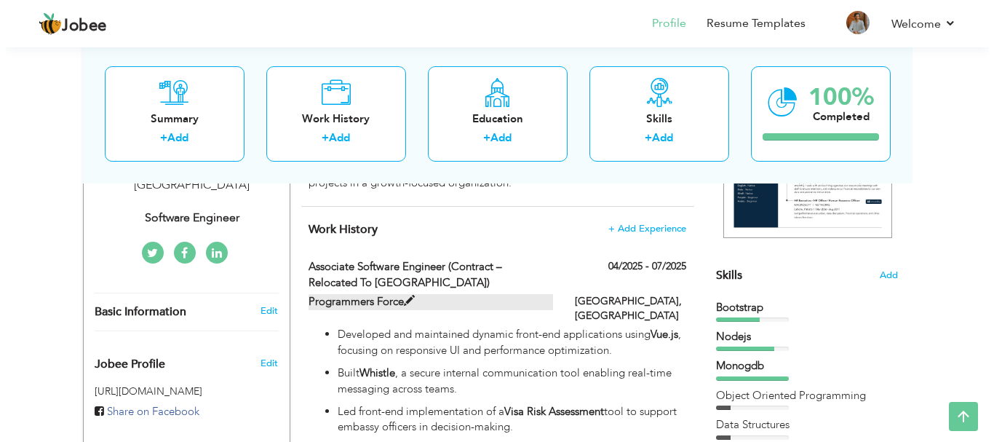
scroll to position [317, 0]
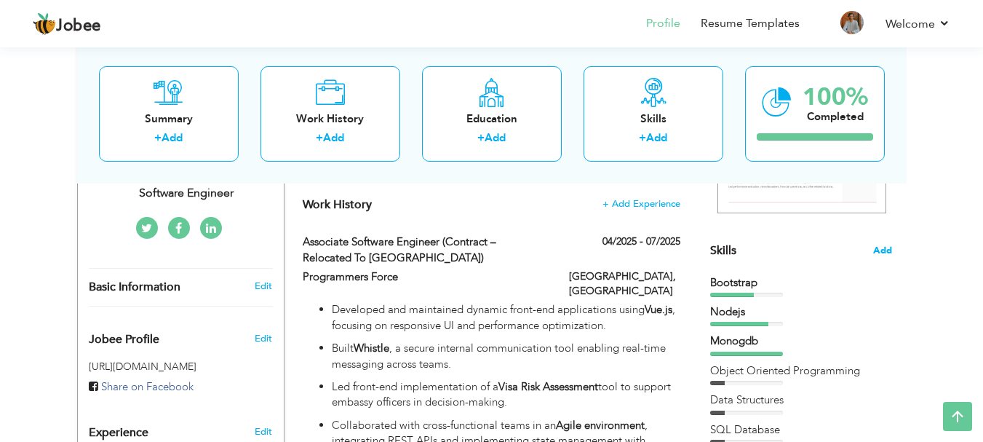
click at [882, 249] on span "Add" at bounding box center [882, 251] width 19 height 14
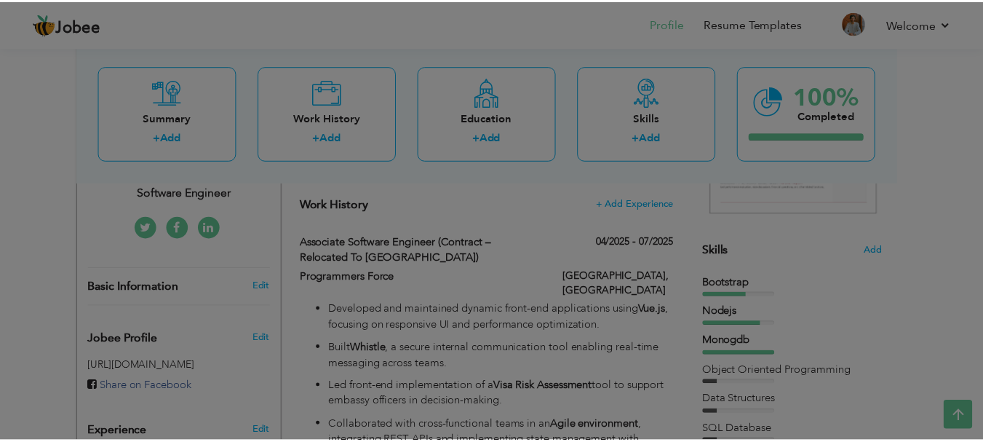
scroll to position [0, 0]
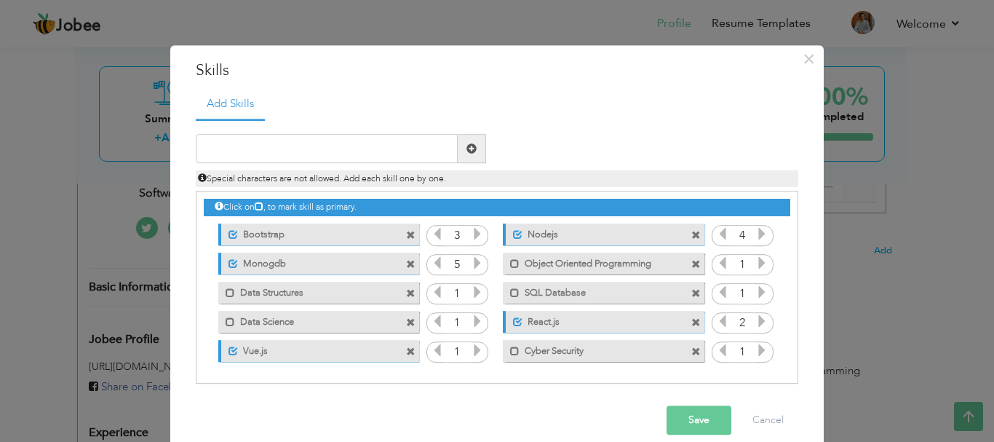
click at [471, 349] on icon at bounding box center [477, 350] width 13 height 13
click at [760, 315] on icon at bounding box center [761, 321] width 13 height 13
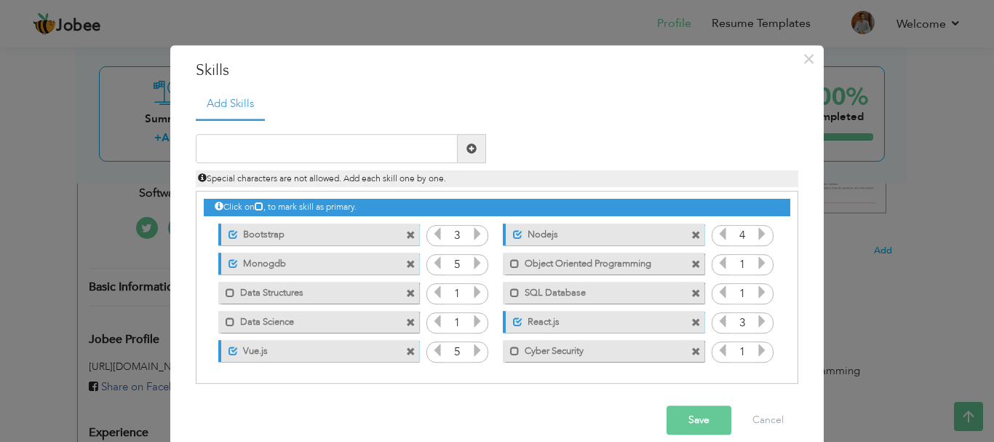
click at [760, 316] on icon at bounding box center [761, 321] width 13 height 13
click at [475, 231] on icon at bounding box center [477, 234] width 13 height 13
click at [229, 265] on span at bounding box center [233, 263] width 9 height 9
click at [513, 235] on span at bounding box center [517, 234] width 9 height 9
click at [520, 234] on label "Nodejs" at bounding box center [593, 232] width 147 height 18
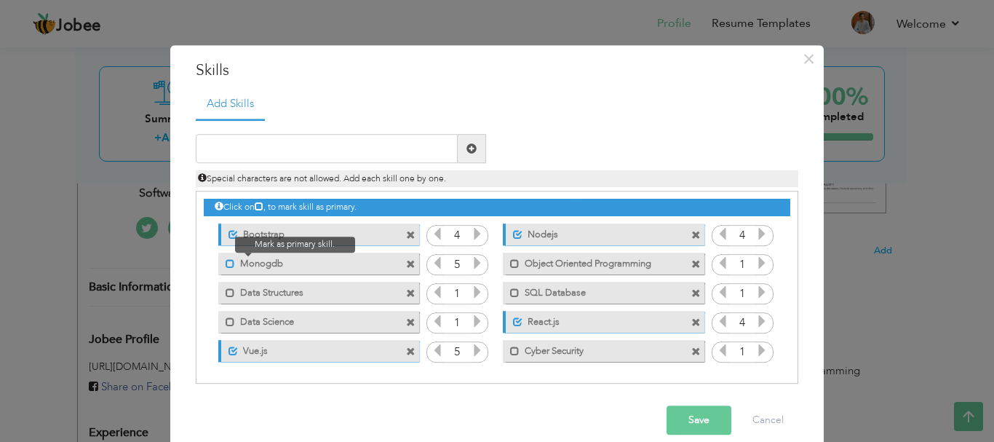
click at [226, 260] on span at bounding box center [230, 263] width 9 height 9
click at [431, 265] on icon at bounding box center [437, 263] width 13 height 13
click at [670, 427] on button "Save" at bounding box center [699, 420] width 65 height 29
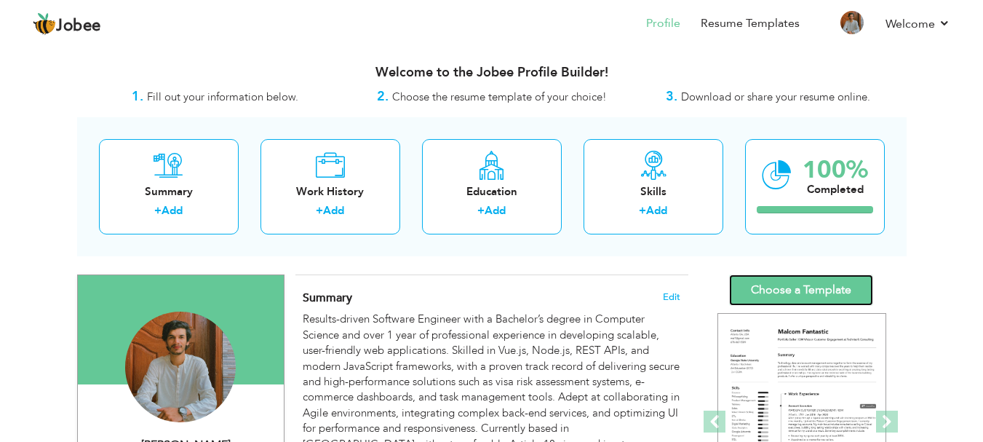
click at [763, 275] on link "Choose a Template" at bounding box center [801, 289] width 144 height 31
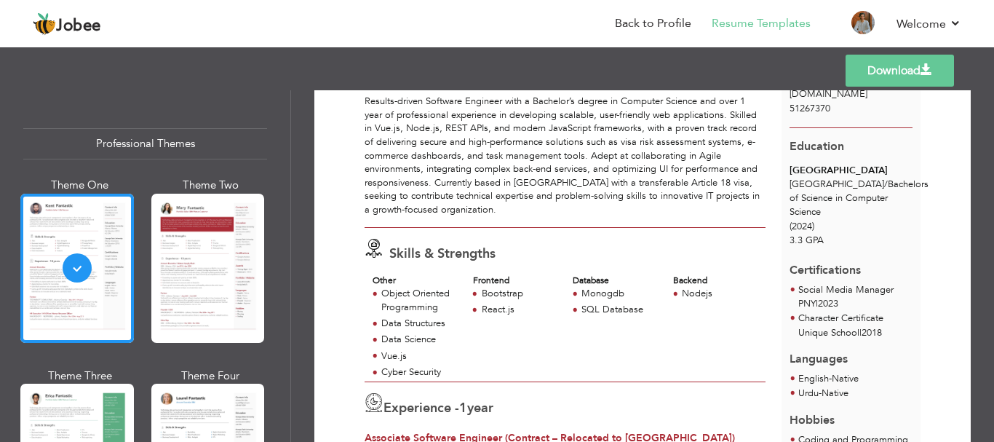
scroll to position [146, 0]
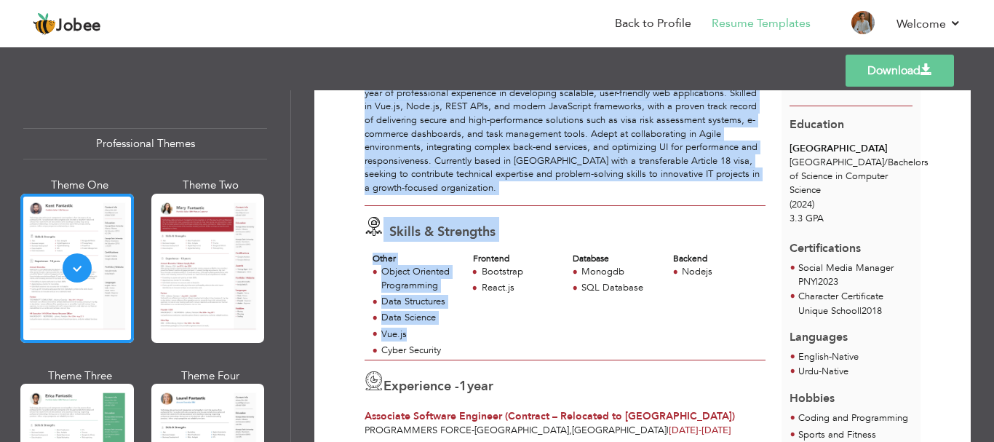
drag, startPoint x: 409, startPoint y: 337, endPoint x: 338, endPoint y: 340, distance: 70.7
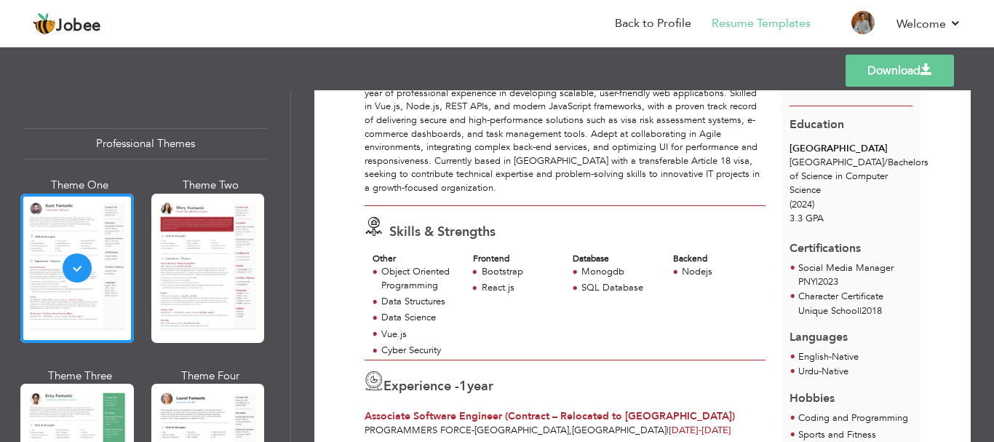
click at [217, 279] on div at bounding box center [208, 268] width 114 height 149
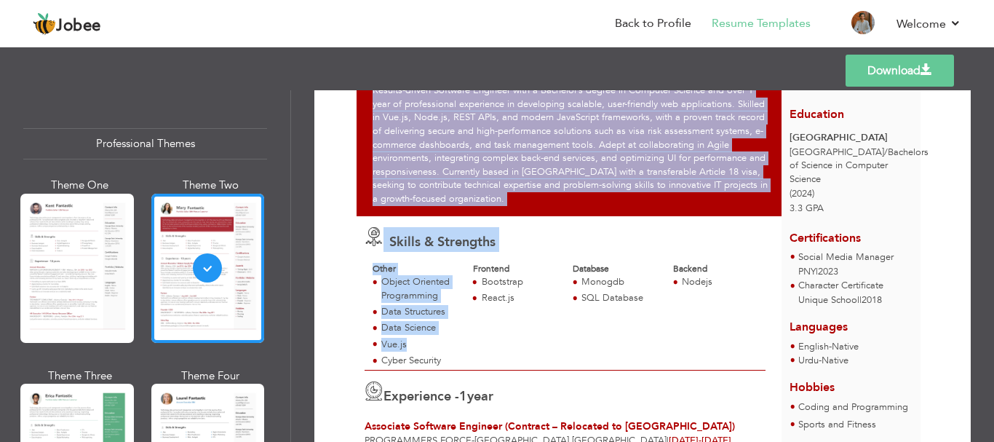
drag, startPoint x: 420, startPoint y: 342, endPoint x: 310, endPoint y: 321, distance: 111.9
click at [310, 321] on div "Download Muhammad Bilal Software Engineer Skills & Strengths Other 1 ," at bounding box center [642, 266] width 703 height 352
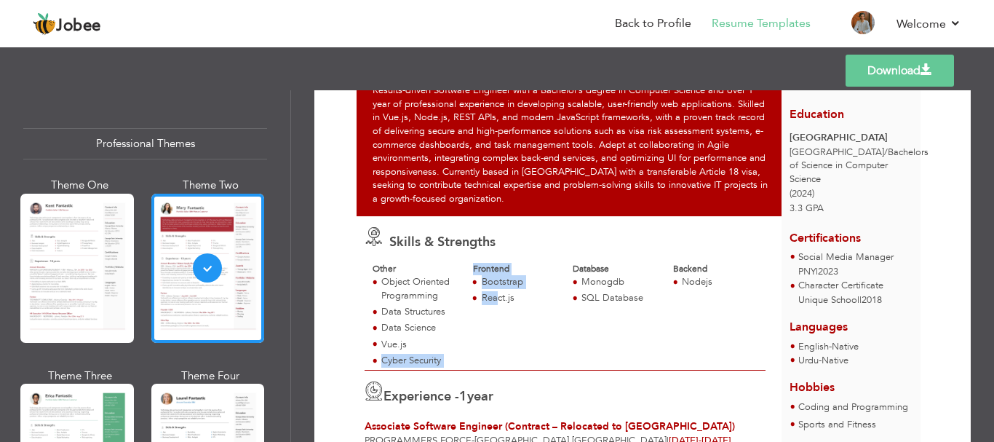
click at [495, 339] on div "Other Object Oriented Programming Data Structures Data Science Vue.js Cyber Sec…" at bounding box center [565, 316] width 401 height 107
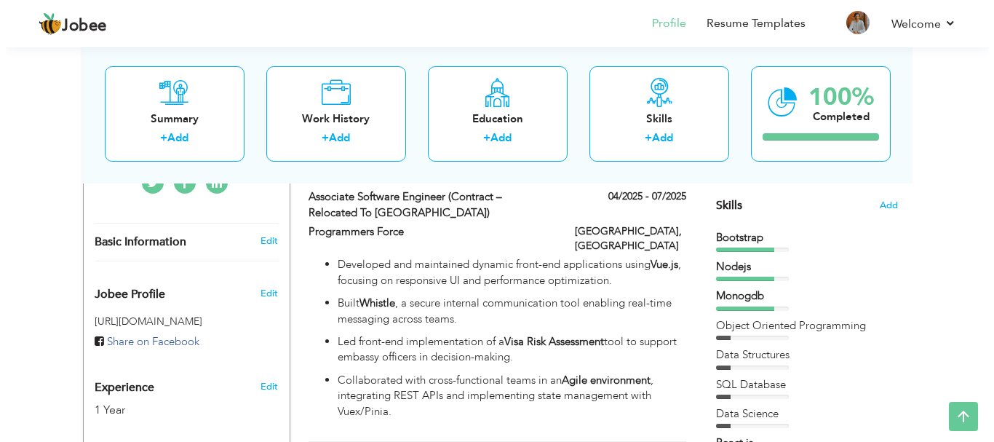
scroll to position [365, 0]
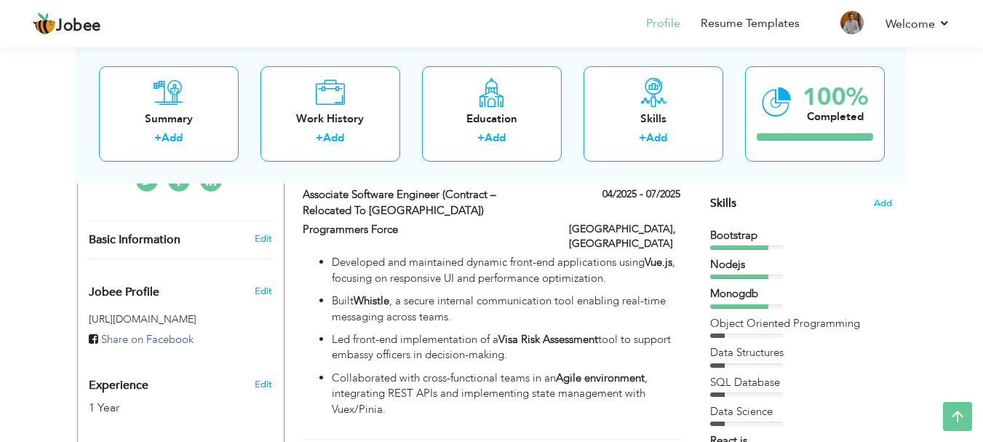
click at [744, 200] on div "Skills Add" at bounding box center [801, 61] width 182 height 302
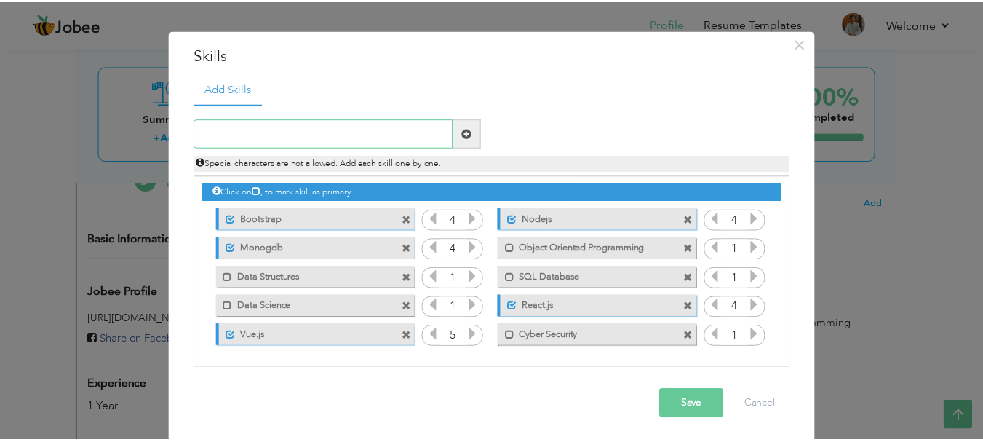
scroll to position [19, 0]
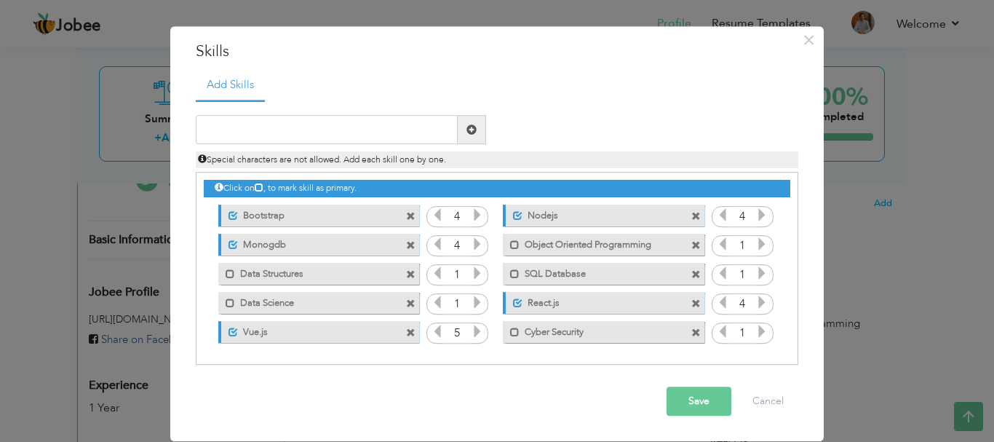
click at [473, 137] on span at bounding box center [472, 130] width 28 height 29
type input "v"
type input "N"
type input "n"
type input "r"
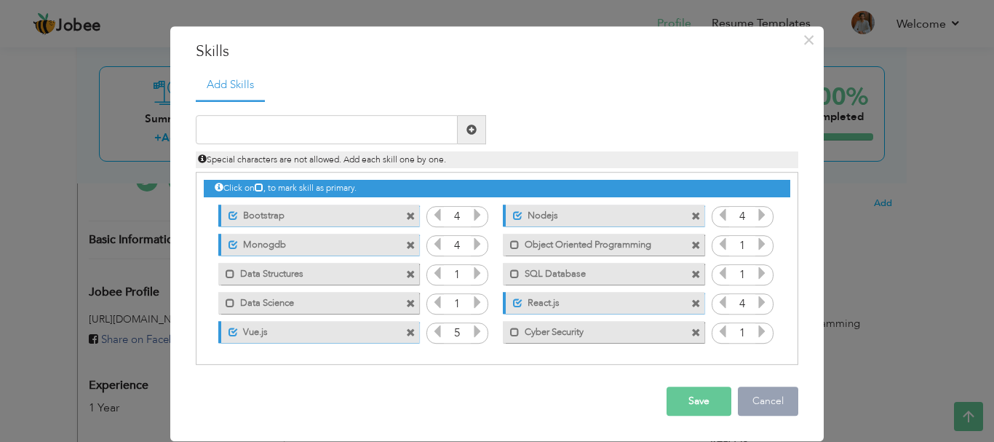
click at [770, 388] on button "Cancel" at bounding box center [768, 401] width 60 height 29
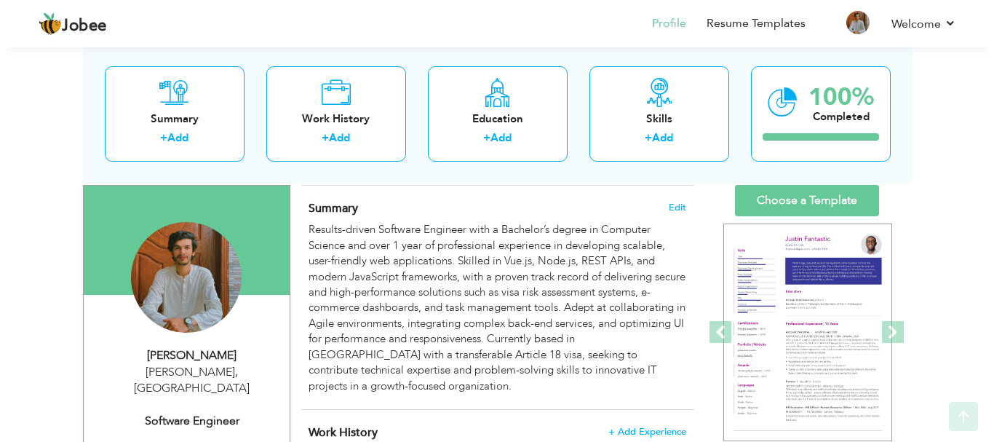
scroll to position [218, 0]
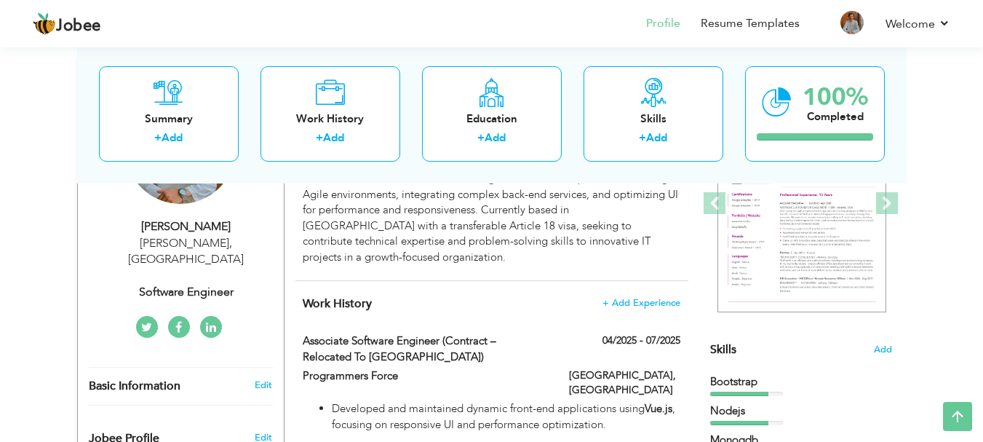
click at [211, 231] on div "[PERSON_NAME]" at bounding box center [186, 226] width 195 height 17
type input "[DEMOGRAPHIC_DATA]"
type input "Bilal"
type input "51267370"
select select "number:117"
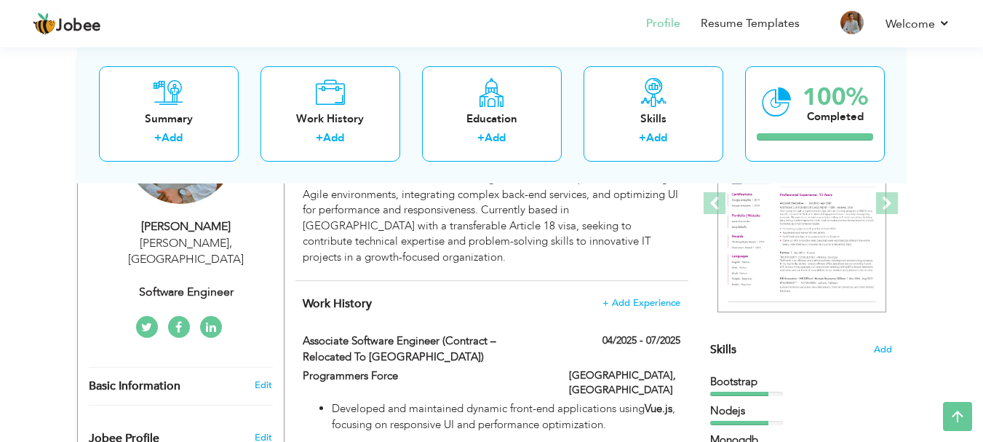
type input "[PERSON_NAME]"
select select "number:3"
type input "Software Engineer"
type input "[URL][DOMAIN_NAME]"
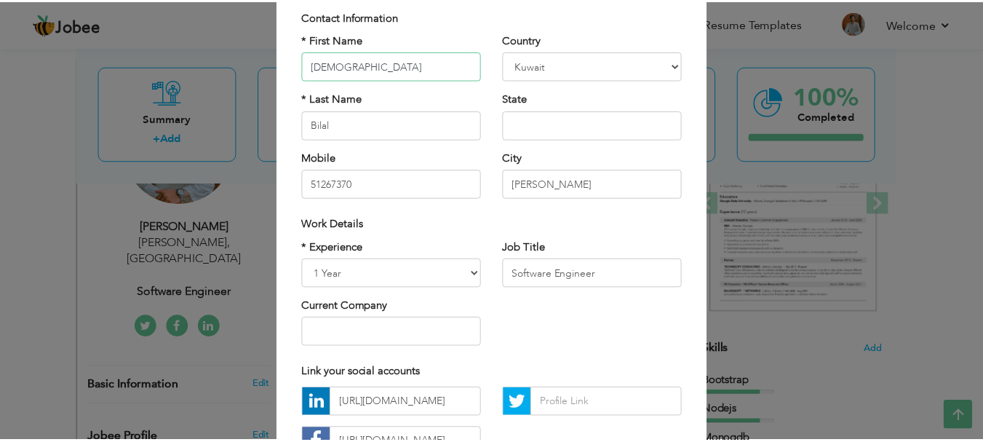
scroll to position [0, 0]
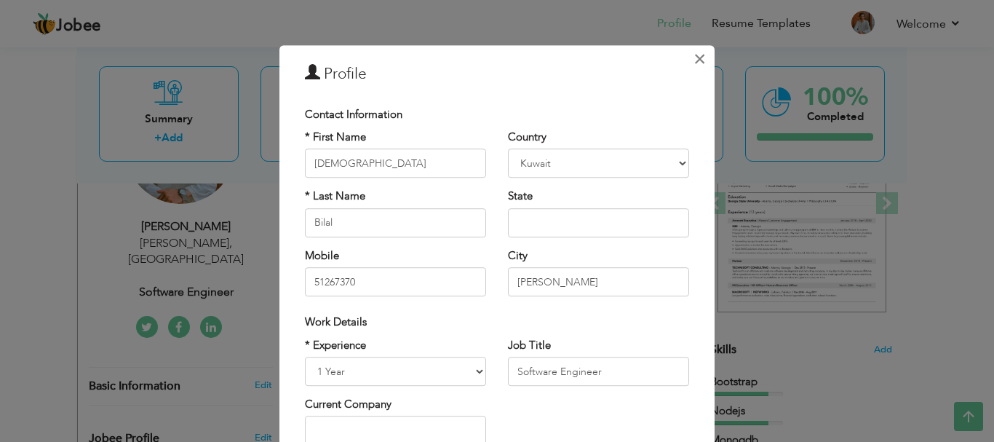
click at [694, 62] on span "×" at bounding box center [700, 59] width 12 height 26
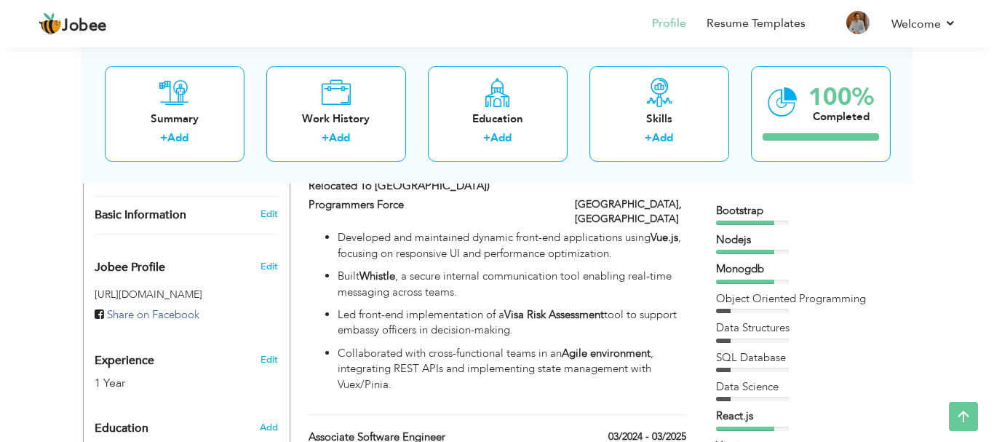
scroll to position [365, 0]
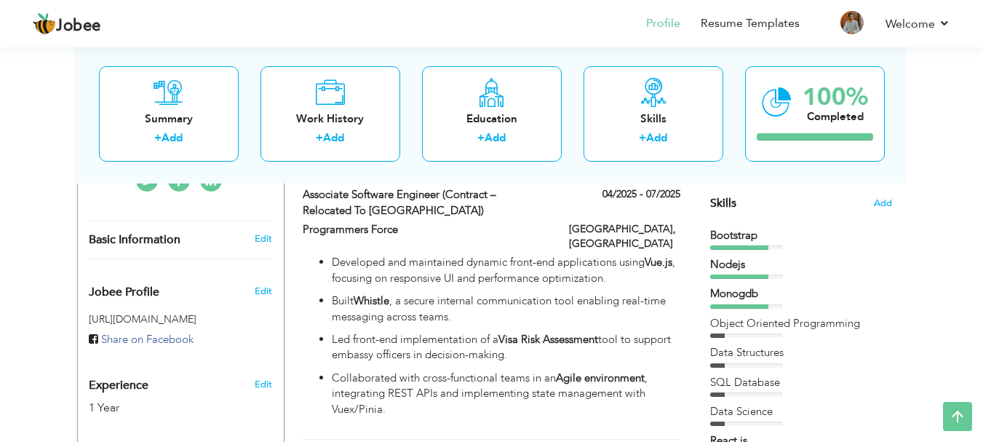
click at [721, 199] on span "Skills" at bounding box center [723, 203] width 26 height 16
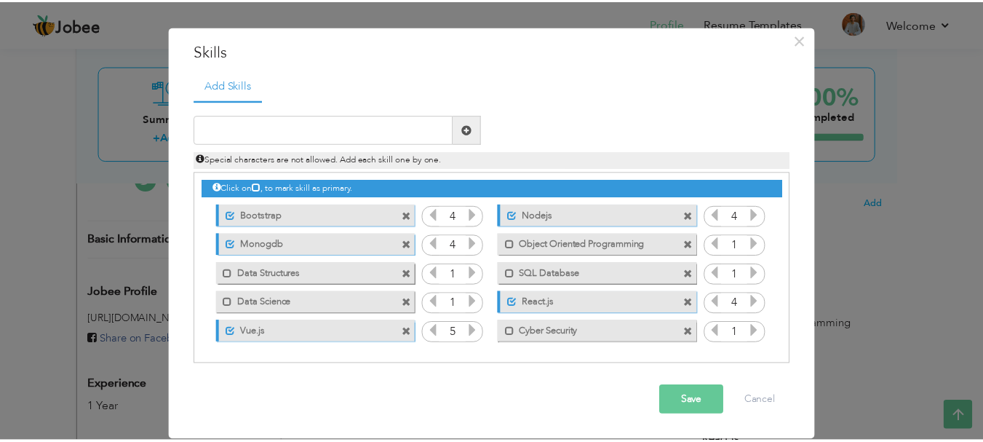
scroll to position [0, 0]
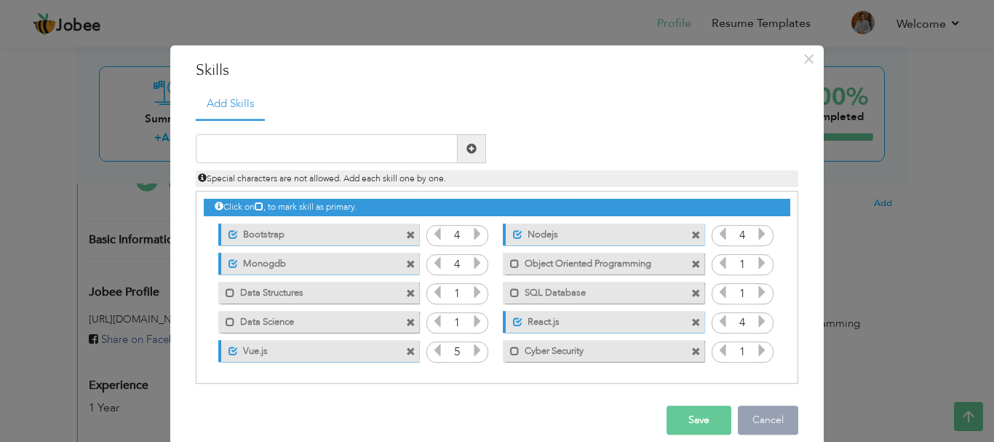
click at [764, 408] on button "Cancel" at bounding box center [768, 420] width 60 height 29
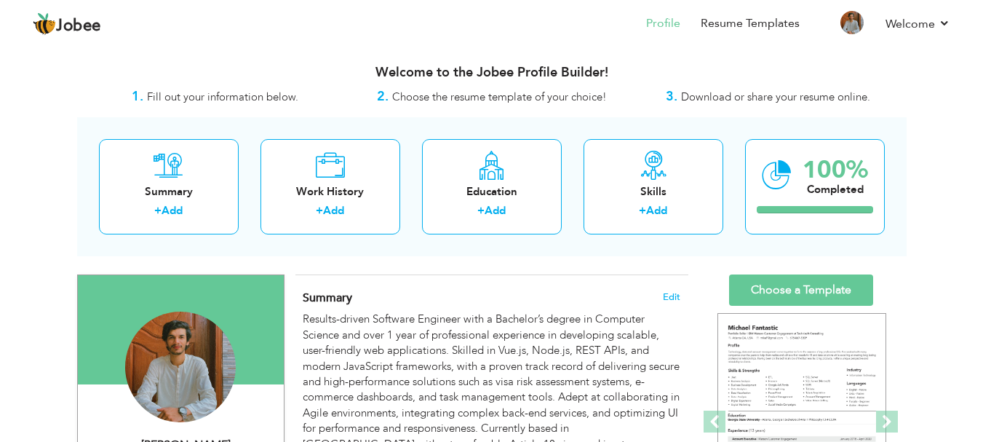
click at [779, 277] on link "Choose a Template" at bounding box center [801, 289] width 144 height 31
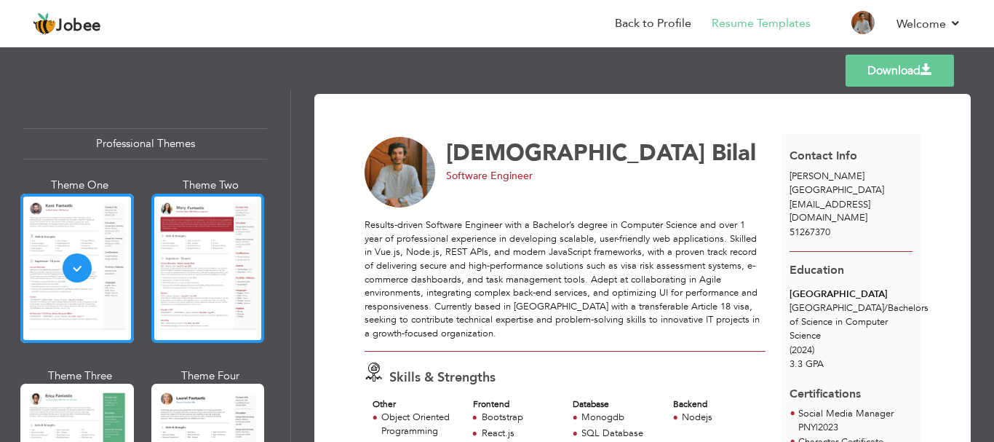
click at [165, 263] on div at bounding box center [208, 268] width 114 height 149
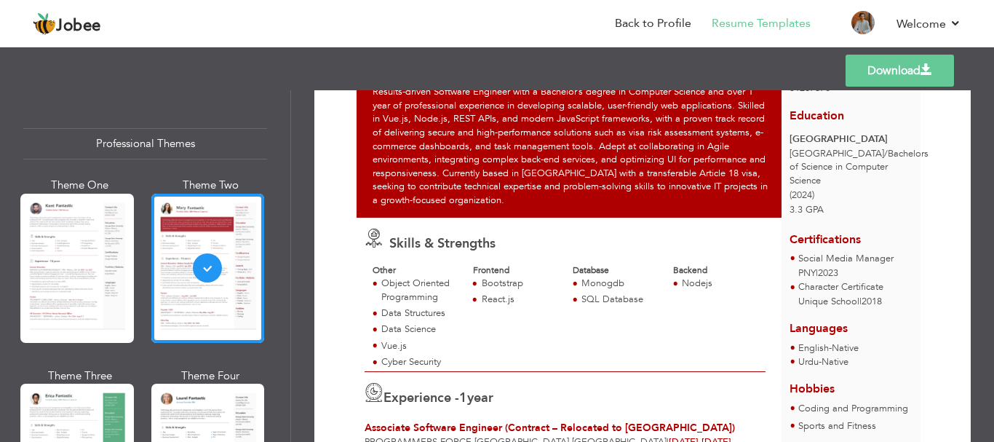
scroll to position [146, 0]
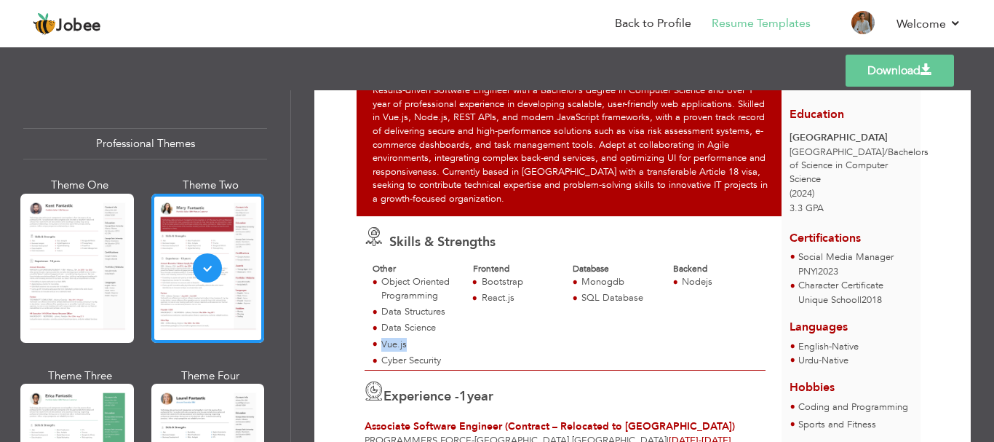
drag, startPoint x: 382, startPoint y: 345, endPoint x: 414, endPoint y: 344, distance: 32.0
click at [414, 344] on div "Vue.js" at bounding box center [418, 345] width 75 height 14
click at [502, 311] on div "Other Object Oriented Programming Data Structures Data Science Vue.js Cyber Sec…" at bounding box center [565, 316] width 401 height 107
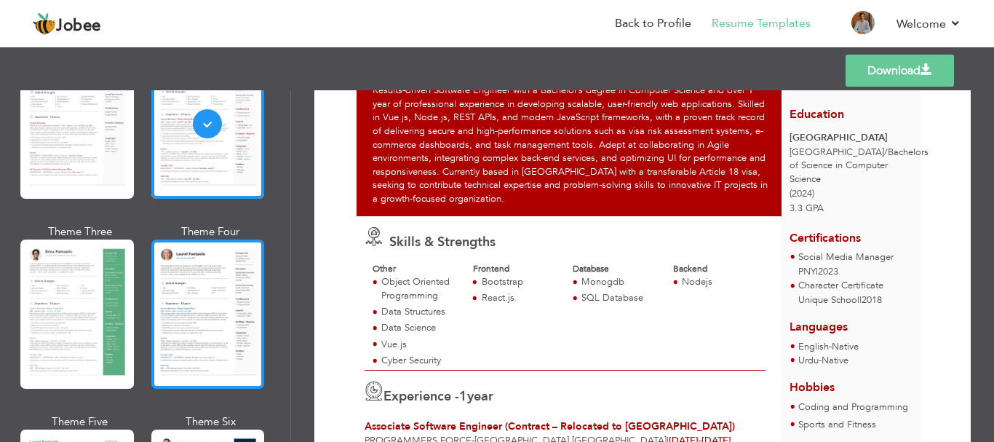
scroll to position [291, 0]
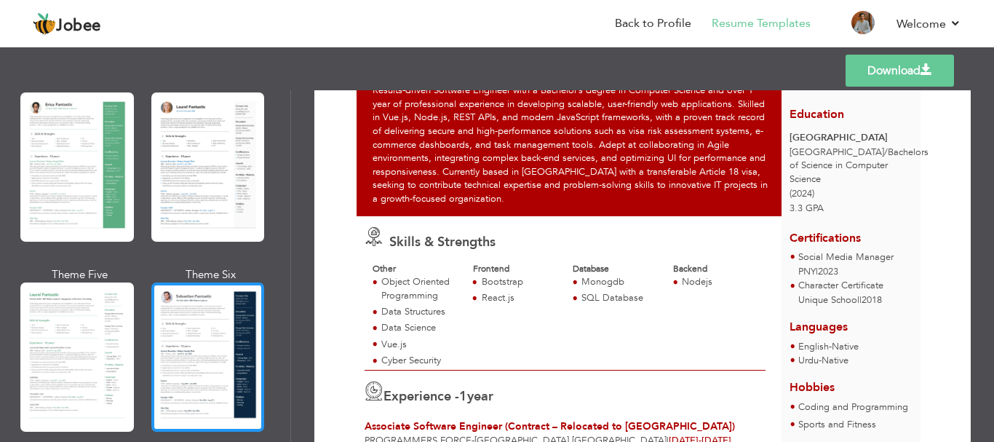
click at [177, 372] on div at bounding box center [208, 356] width 114 height 149
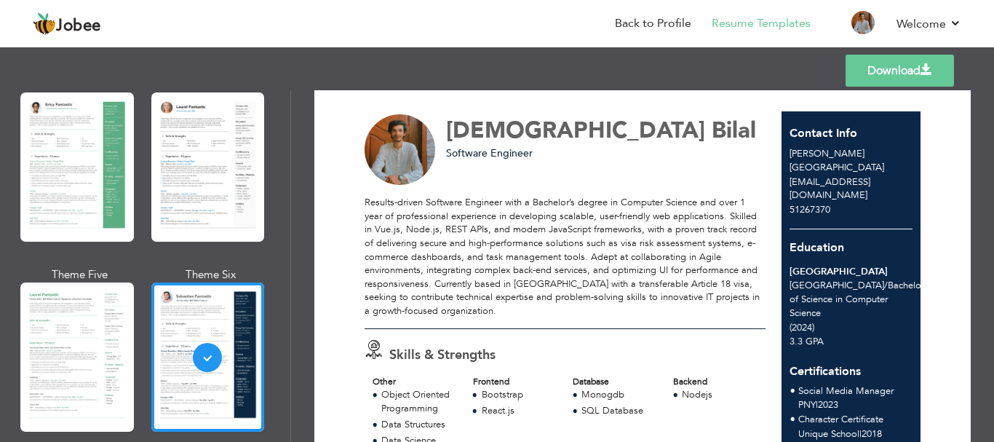
scroll to position [0, 0]
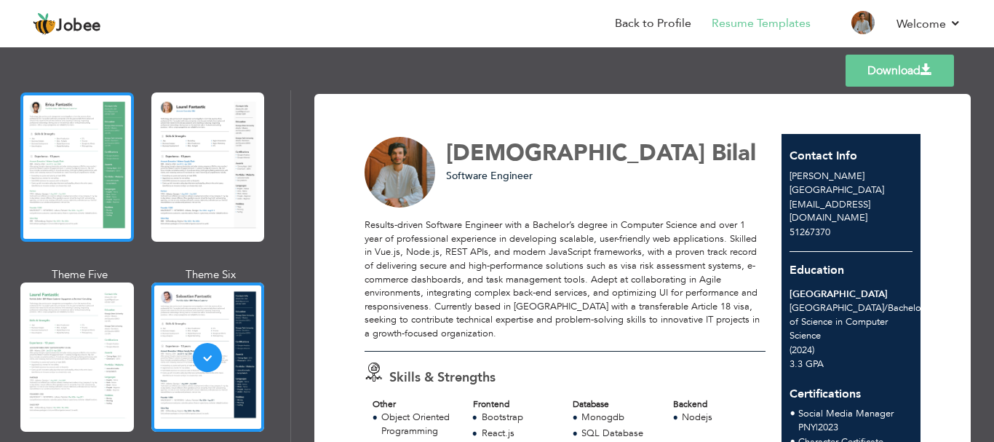
click at [114, 180] on div at bounding box center [77, 166] width 114 height 149
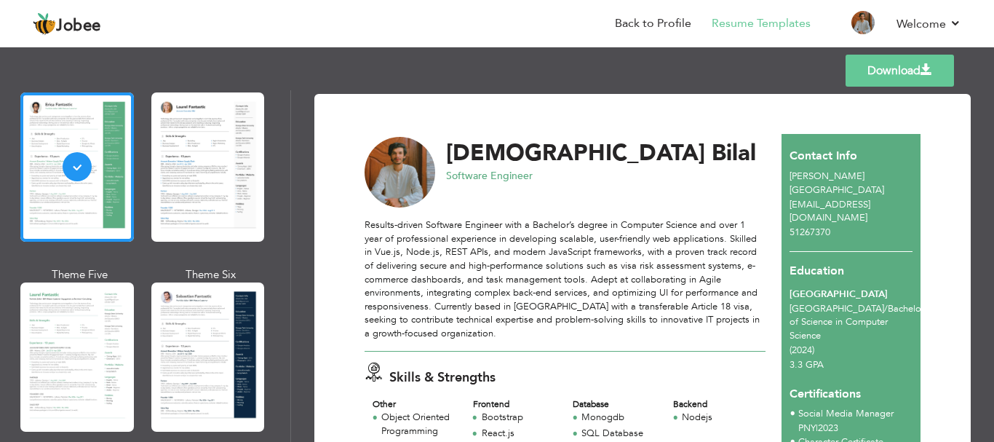
click at [176, 156] on div at bounding box center [208, 166] width 114 height 149
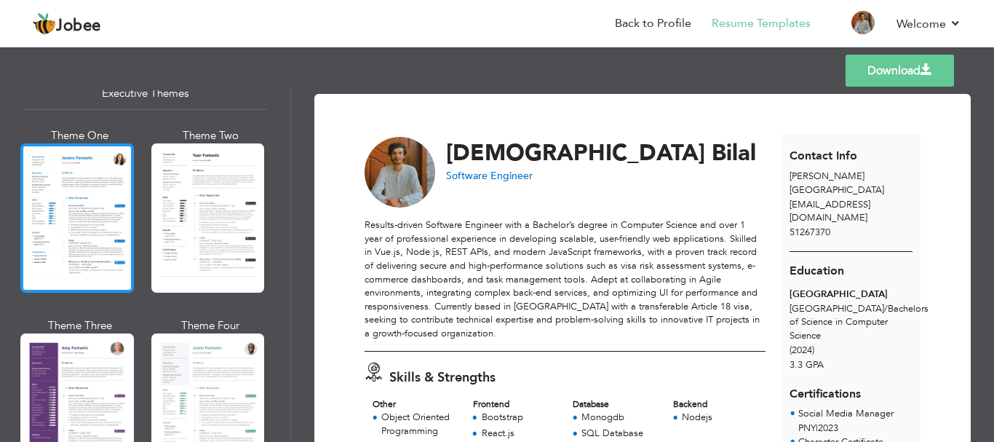
scroll to position [1310, 0]
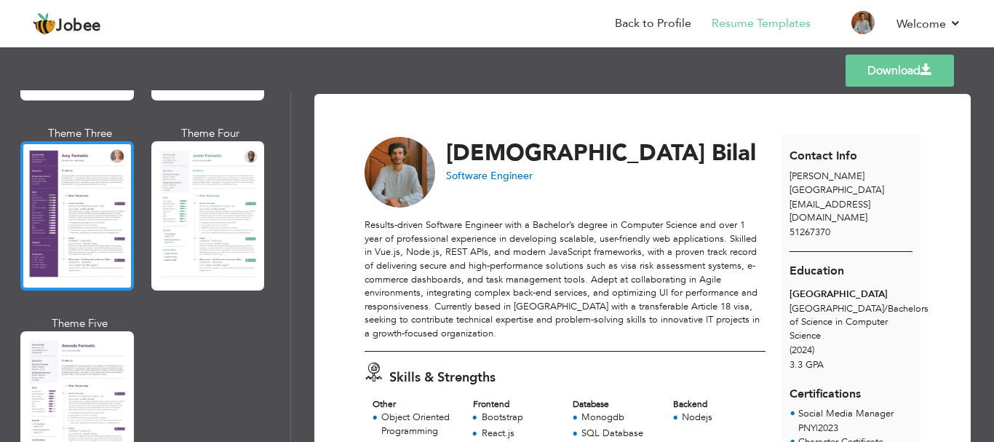
click at [103, 279] on div at bounding box center [77, 215] width 114 height 149
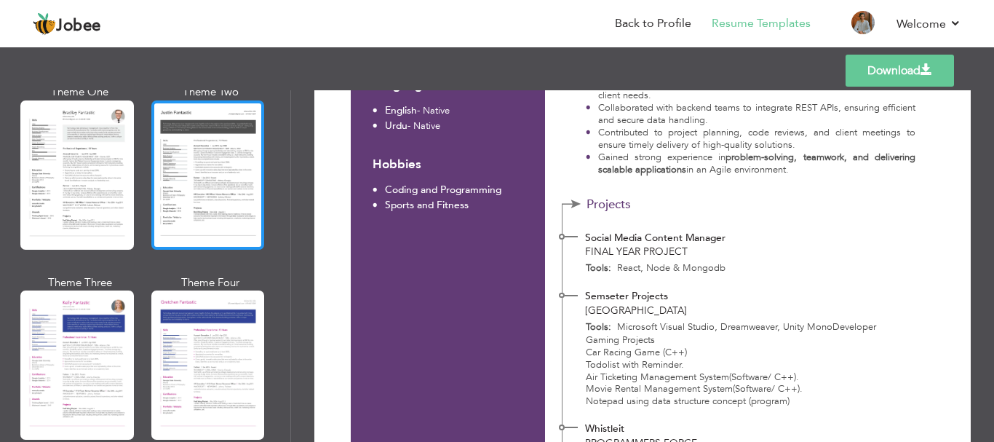
scroll to position [1820, 0]
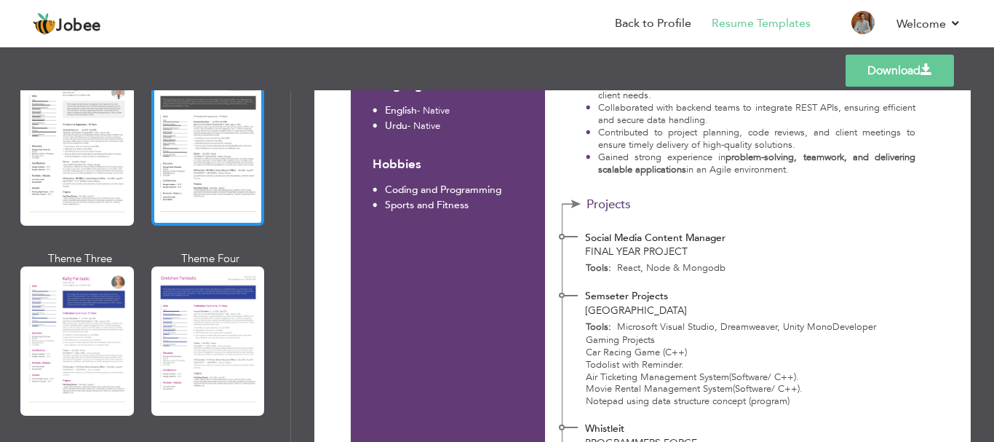
click at [194, 197] on div at bounding box center [208, 150] width 114 height 149
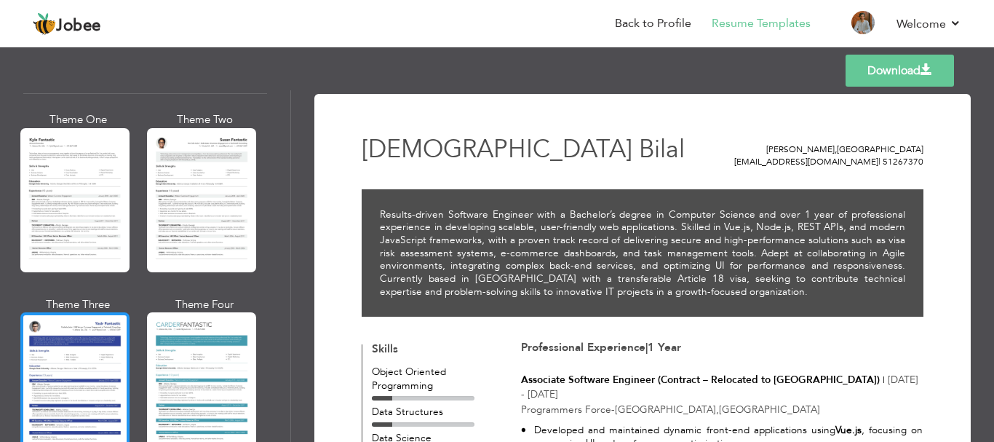
scroll to position [2616, 0]
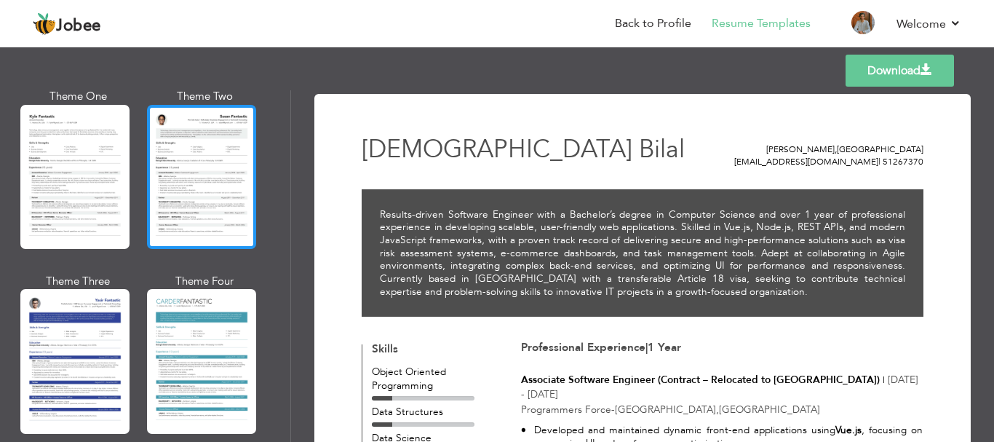
click at [165, 182] on div at bounding box center [201, 177] width 109 height 144
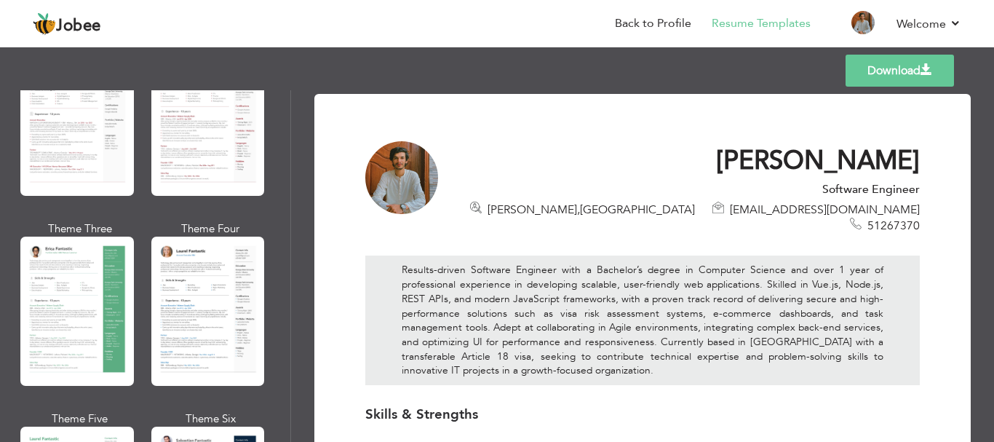
scroll to position [0, 0]
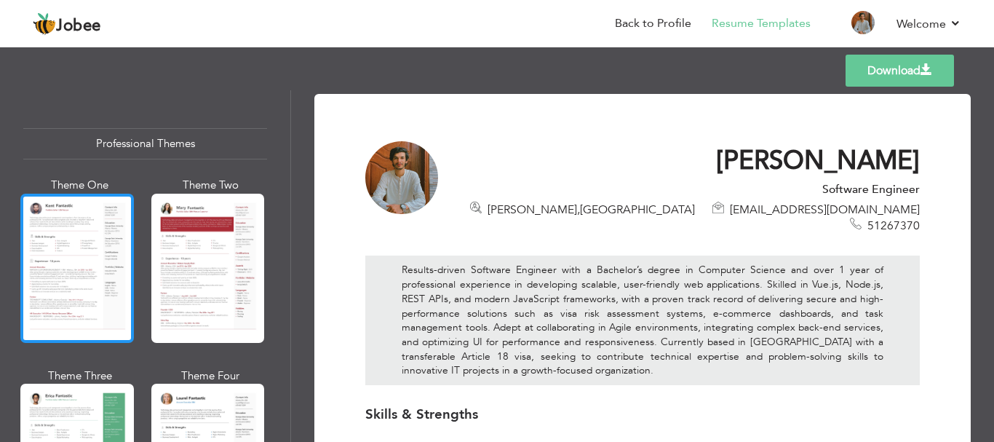
click at [79, 297] on div at bounding box center [77, 268] width 114 height 149
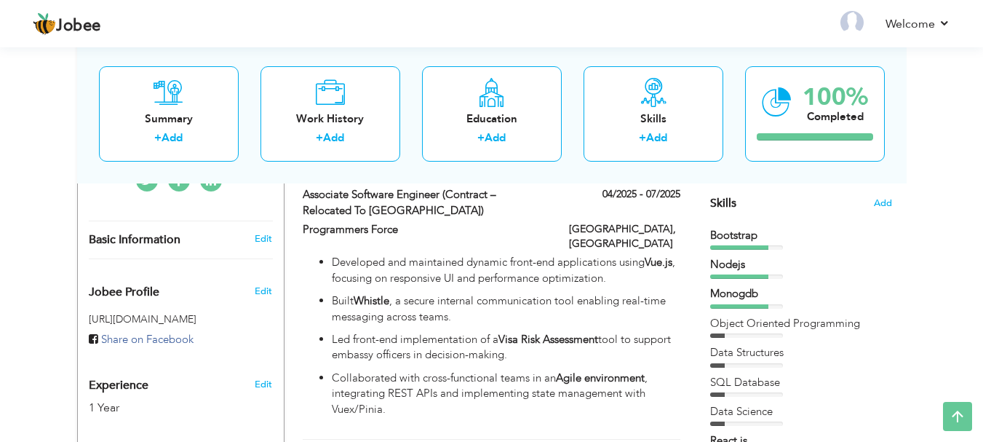
scroll to position [364, 0]
click at [753, 320] on div "Object Oriented Programming" at bounding box center [801, 324] width 182 height 15
drag, startPoint x: 750, startPoint y: 336, endPoint x: 741, endPoint y: 260, distance: 76.2
click at [741, 260] on div "Bootstrap Nodejs Monogdb React.js" at bounding box center [801, 372] width 182 height 287
click at [873, 205] on span "Add" at bounding box center [882, 204] width 19 height 14
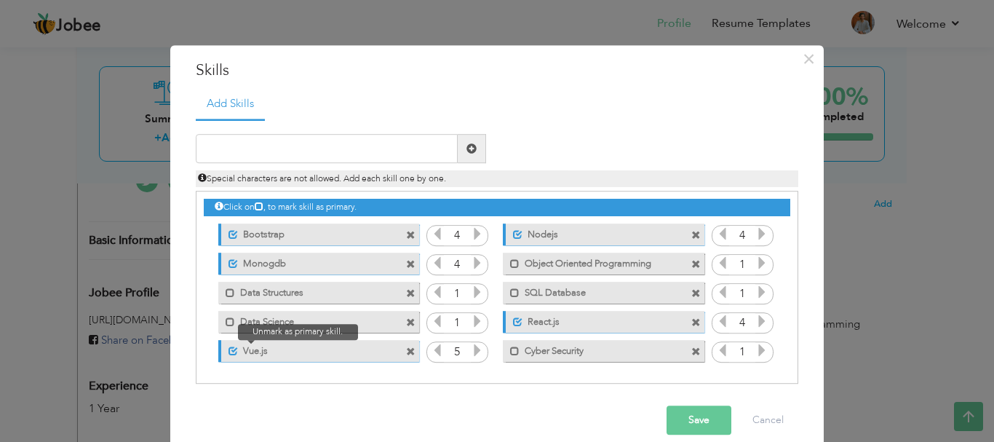
click at [229, 349] on span at bounding box center [233, 350] width 9 height 9
click at [406, 236] on span at bounding box center [410, 235] width 9 height 9
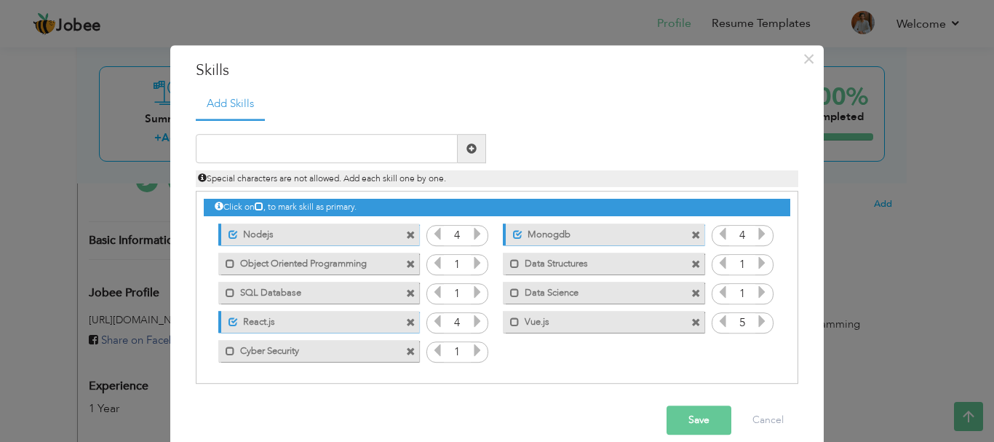
click at [406, 236] on span at bounding box center [410, 235] width 9 height 9
click at [503, 236] on div "Unmark as primary skill. Monogdb" at bounding box center [603, 234] width 201 height 22
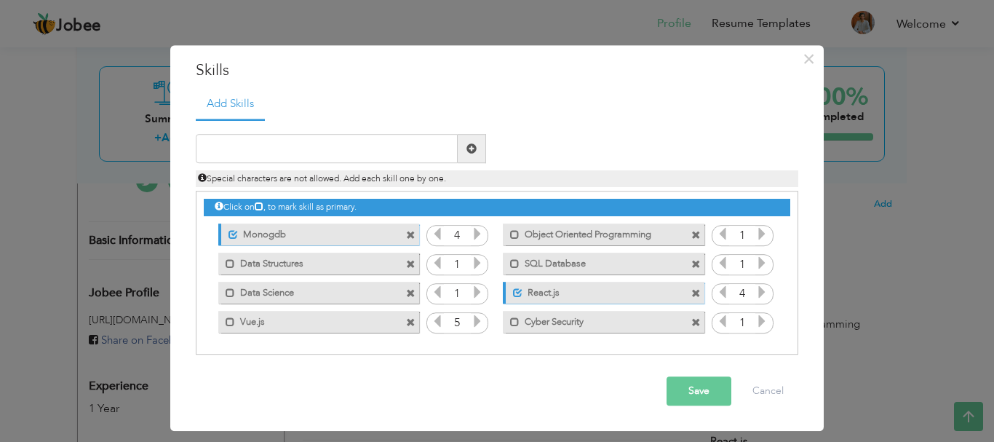
click at [405, 236] on div "Unmark as primary skill. Monogdb" at bounding box center [318, 234] width 201 height 22
click at [411, 236] on span at bounding box center [410, 235] width 9 height 9
click at [691, 236] on span at bounding box center [695, 235] width 9 height 9
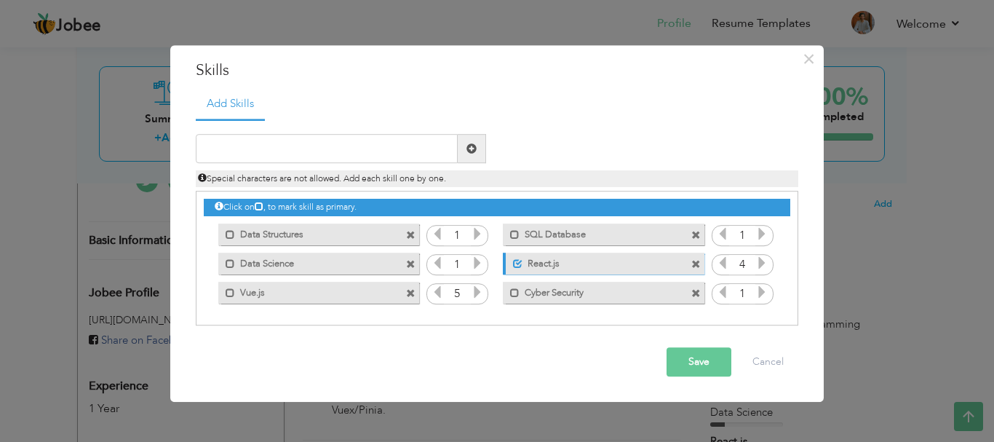
click at [411, 236] on span at bounding box center [410, 235] width 9 height 9
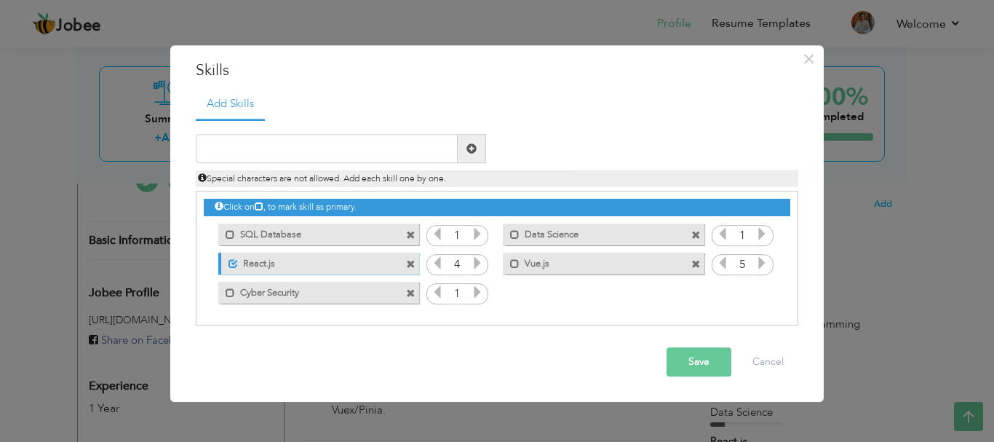
click at [411, 236] on span at bounding box center [410, 235] width 9 height 9
click at [691, 236] on span at bounding box center [695, 235] width 9 height 9
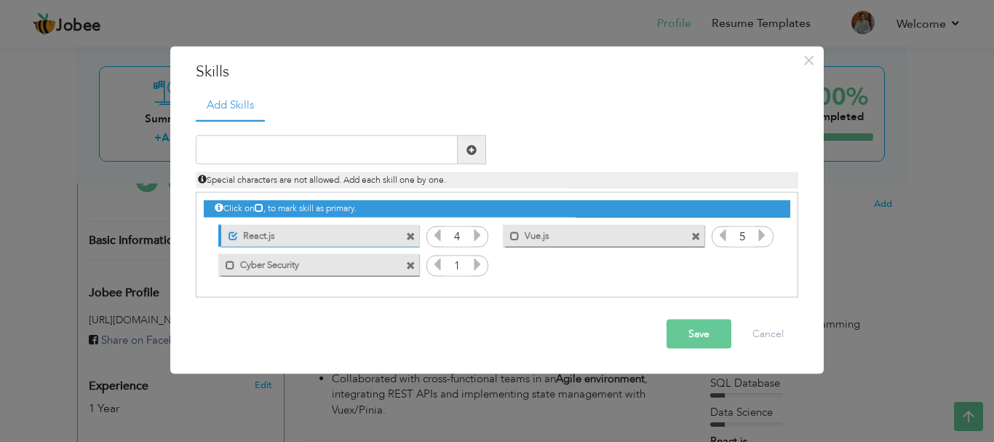
click at [411, 236] on span at bounding box center [410, 235] width 9 height 9
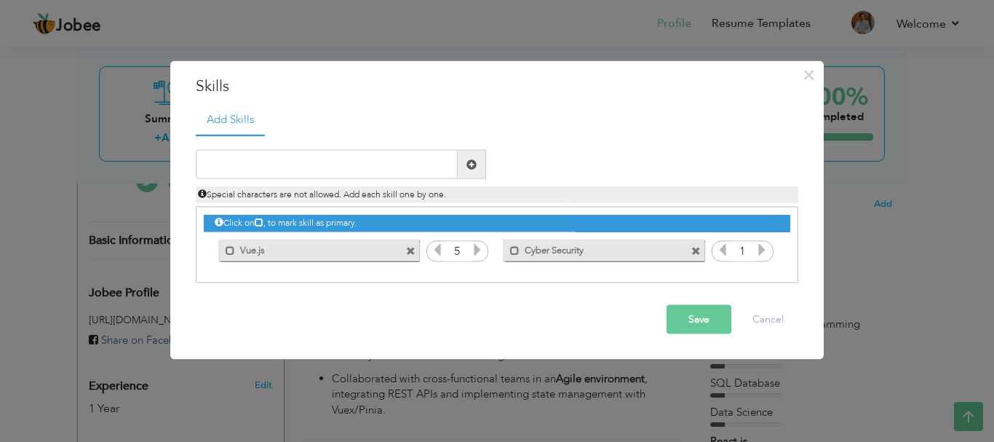
click at [411, 236] on div "Mark as primary skill. Vue.js" at bounding box center [315, 249] width 223 height 29
click at [411, 249] on span at bounding box center [410, 250] width 9 height 9
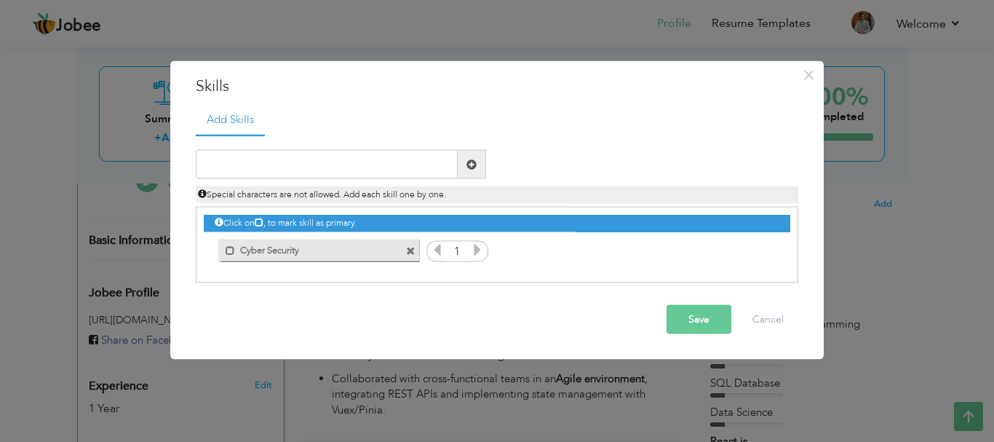
click at [411, 249] on span at bounding box center [410, 250] width 9 height 9
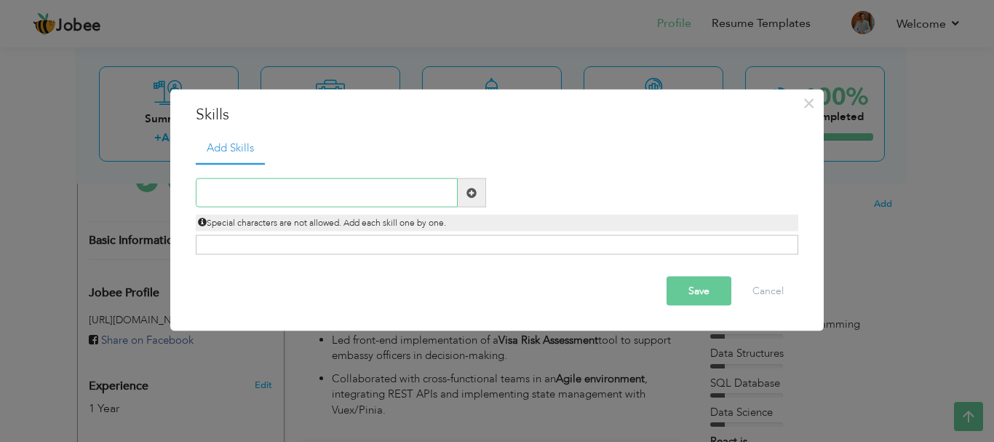
click at [376, 202] on input "text" at bounding box center [327, 192] width 262 height 29
type input "Vue.js"
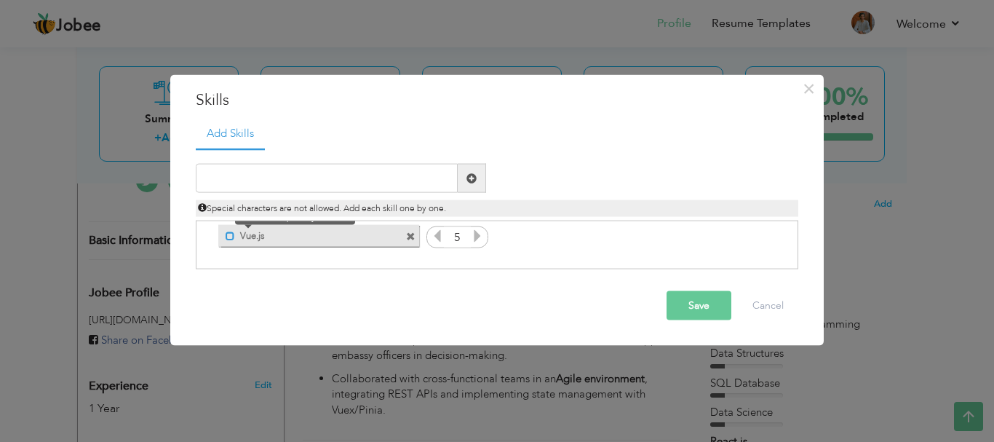
click at [225, 237] on span at bounding box center [226, 232] width 17 height 15
click at [267, 188] on input "text" at bounding box center [327, 178] width 262 height 29
type input "React.js"
click at [476, 180] on span at bounding box center [472, 177] width 10 height 10
